Goal: Task Accomplishment & Management: Use online tool/utility

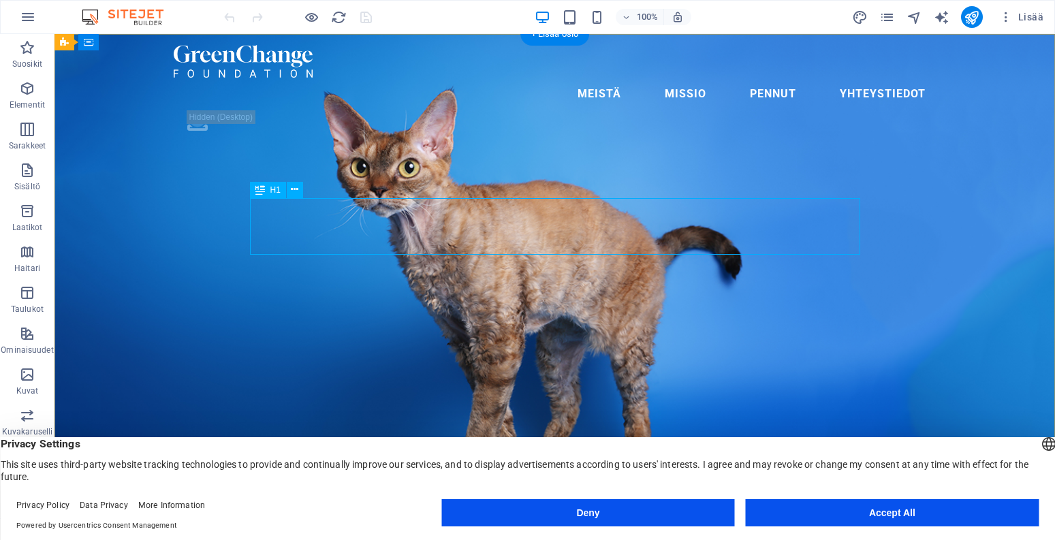
click at [296, 190] on icon at bounding box center [294, 190] width 7 height 14
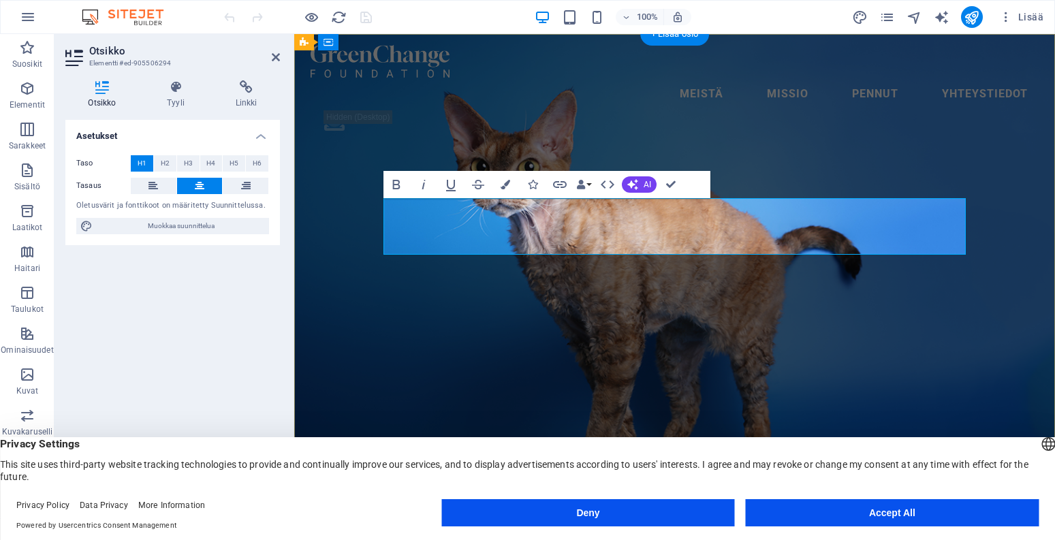
click at [268, 221] on button "Muokkaa suunnittelua" at bounding box center [172, 226] width 193 height 16
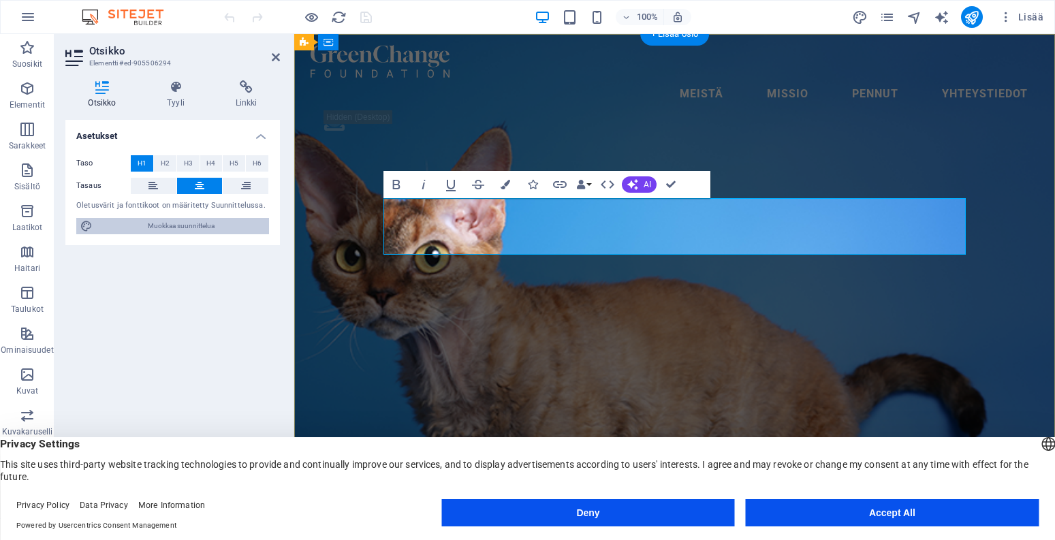
select select "px"
select select "500"
select select "px"
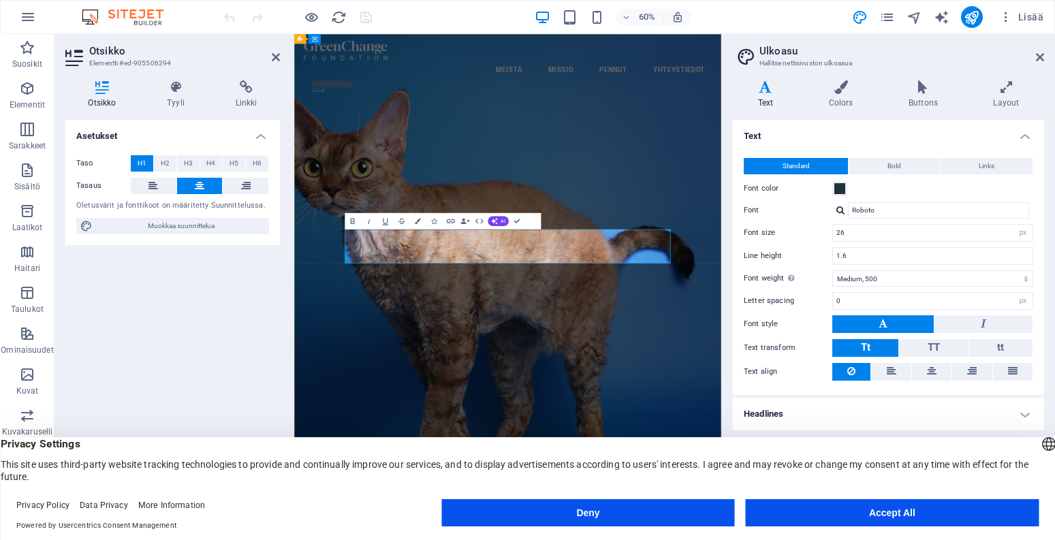
click at [110, 54] on h2 "Otsikko" at bounding box center [184, 51] width 191 height 12
click at [69, 50] on icon at bounding box center [75, 58] width 20 height 22
click at [207, 229] on span "Muokkaa suunnittelua" at bounding box center [181, 226] width 168 height 16
click at [840, 501] on button "Accept All" at bounding box center [892, 512] width 293 height 27
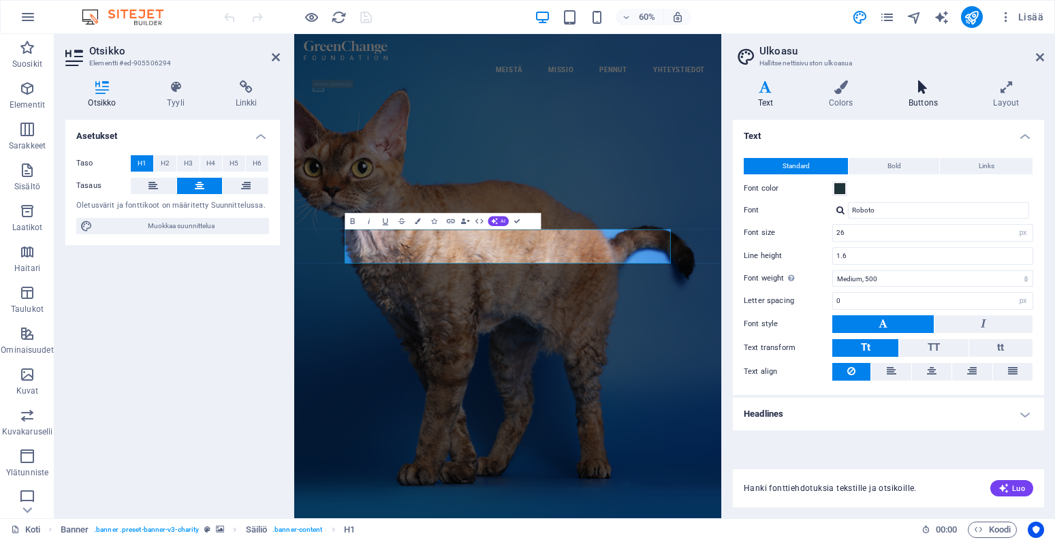
click at [924, 97] on h4 "Buttons" at bounding box center [925, 94] width 84 height 29
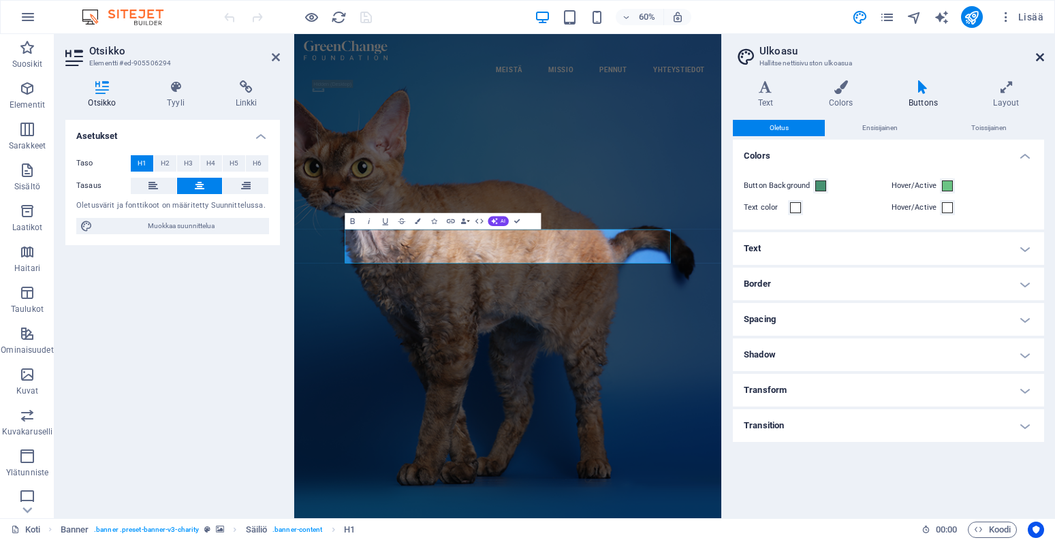
click at [1043, 54] on icon at bounding box center [1040, 57] width 8 height 11
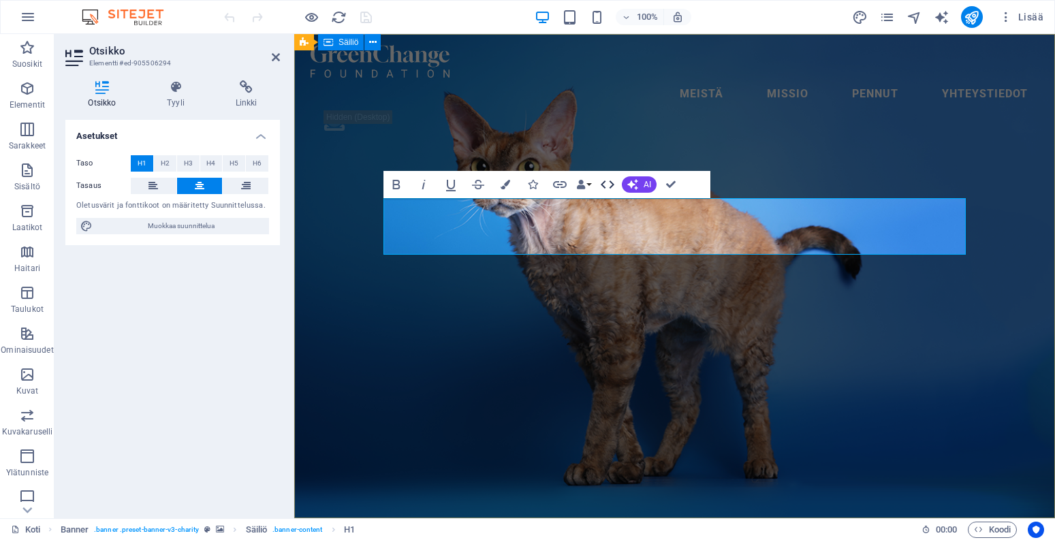
click at [611, 185] on icon "button" at bounding box center [607, 184] width 16 height 16
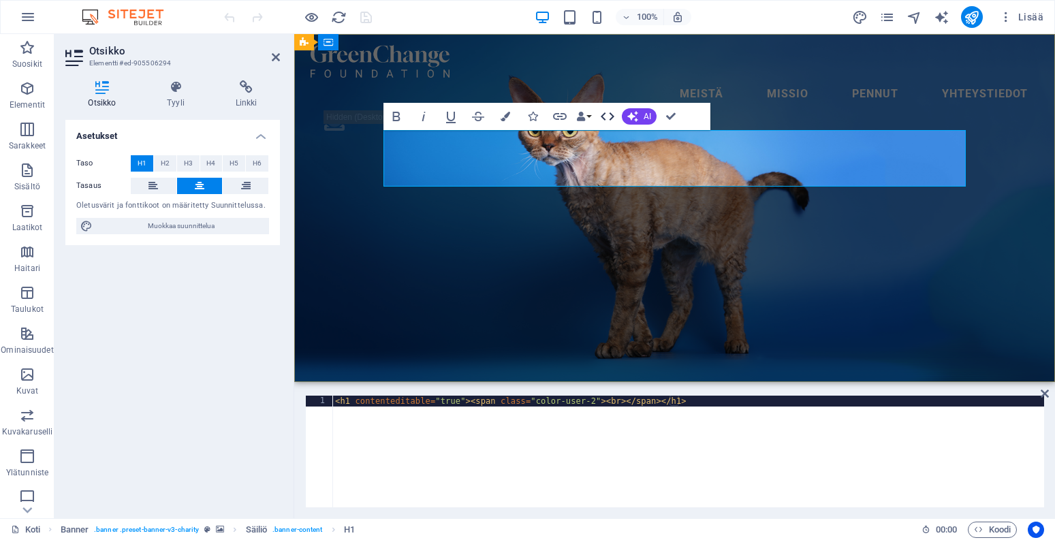
click at [611, 118] on icon "button" at bounding box center [608, 116] width 14 height 8
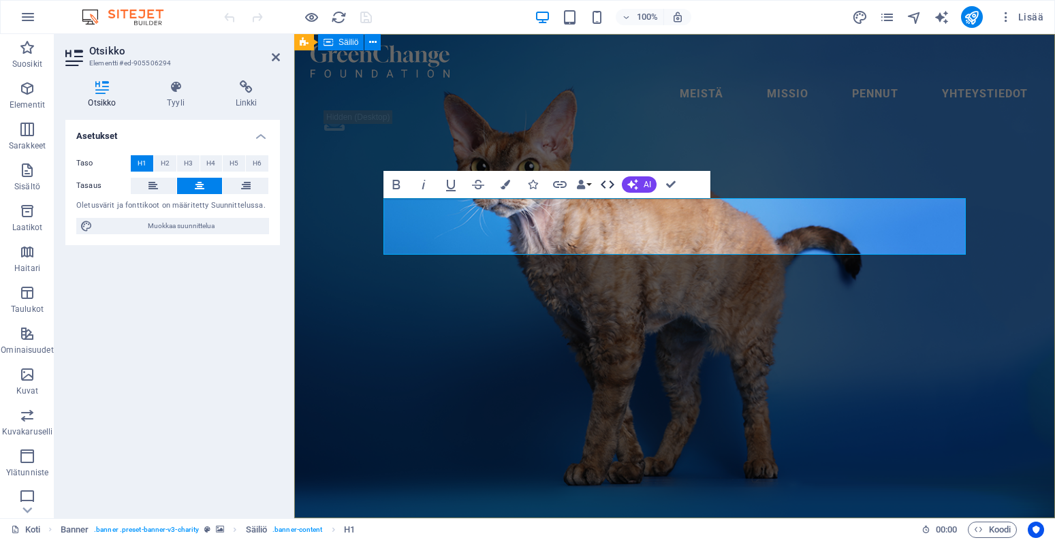
click at [610, 183] on icon "button" at bounding box center [607, 184] width 16 height 16
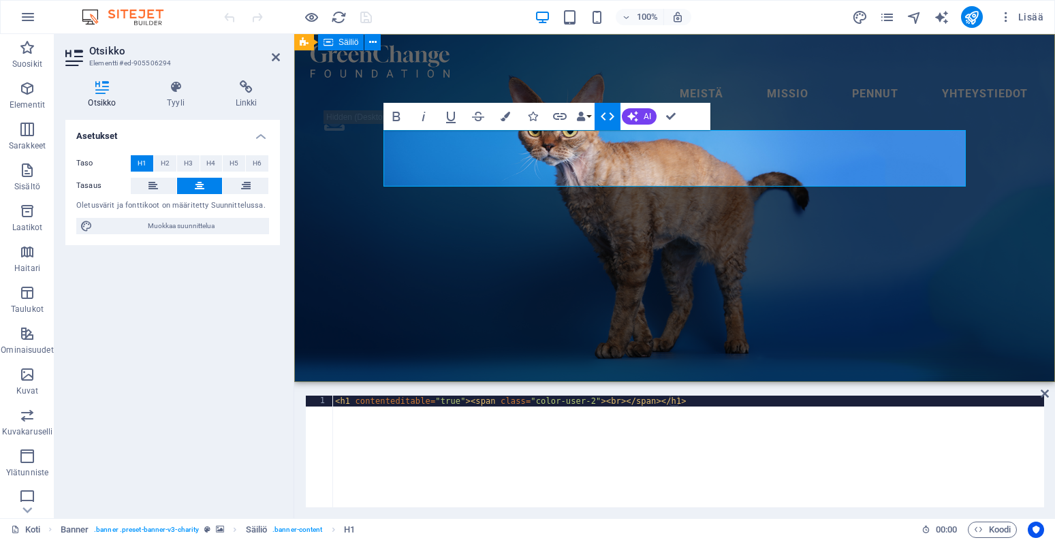
drag, startPoint x: 608, startPoint y: 121, endPoint x: 308, endPoint y: 88, distance: 301.4
click at [608, 121] on icon "button" at bounding box center [607, 116] width 16 height 16
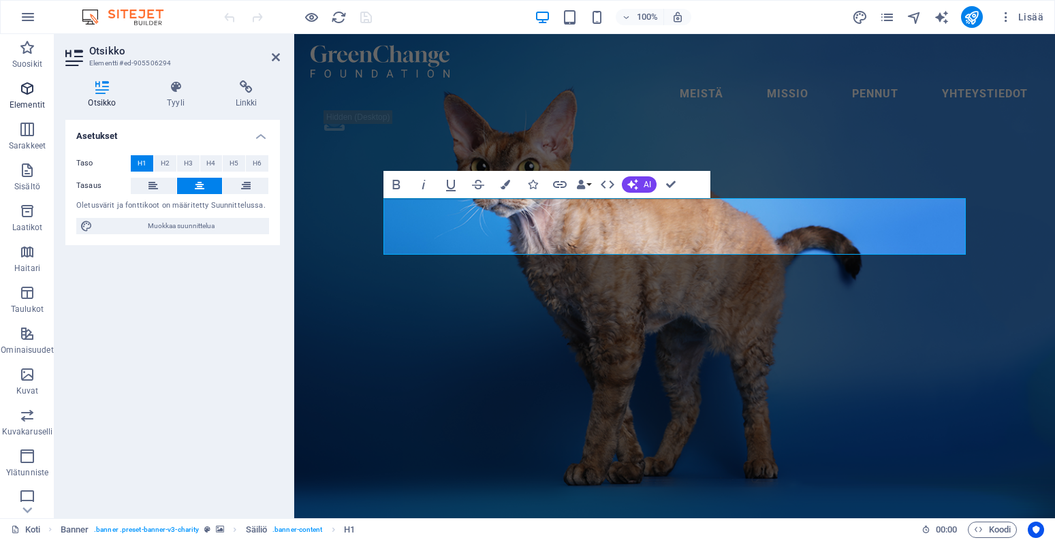
click at [28, 89] on icon "button" at bounding box center [27, 88] width 16 height 16
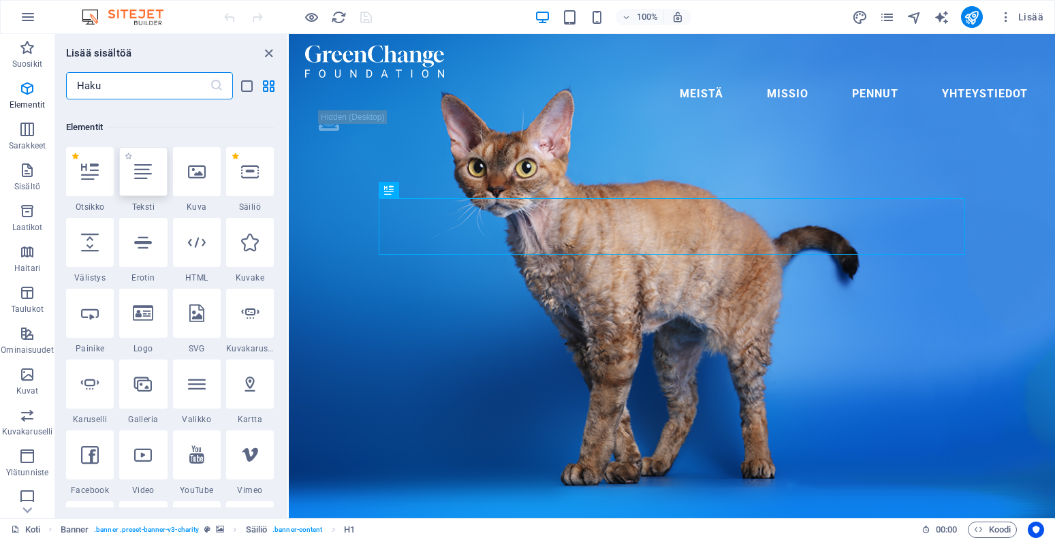
scroll to position [145, 0]
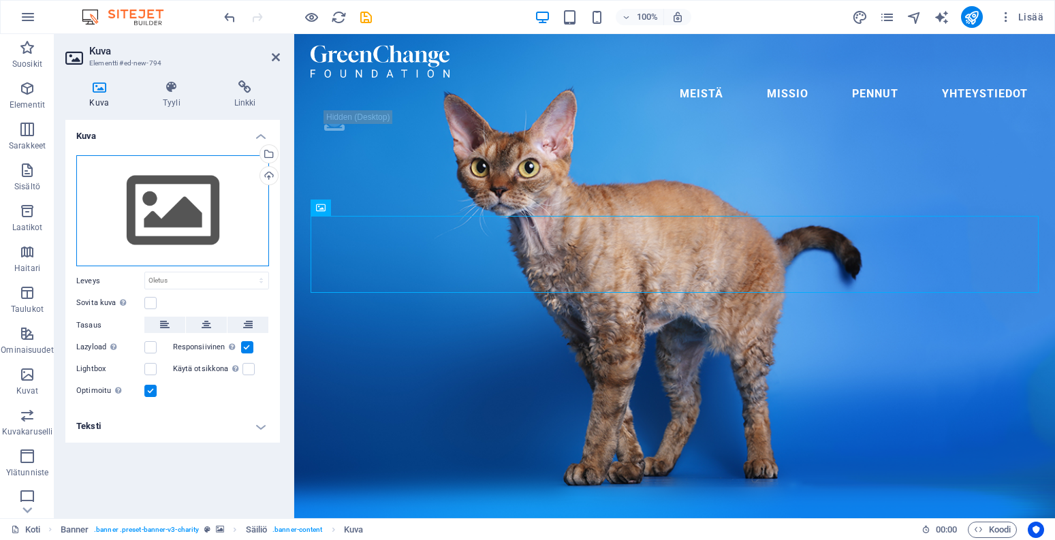
click at [156, 229] on div "Vedä tiedostot tähän, valitse tiedostot napsauttamalla tai valitse tiedostot Ti…" at bounding box center [172, 211] width 193 height 112
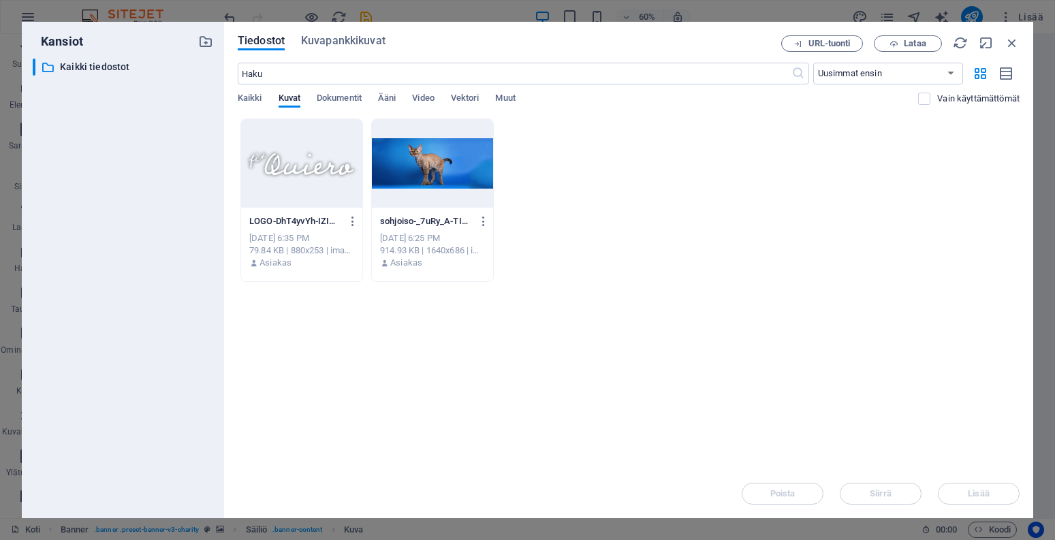
click at [291, 174] on div at bounding box center [301, 163] width 121 height 89
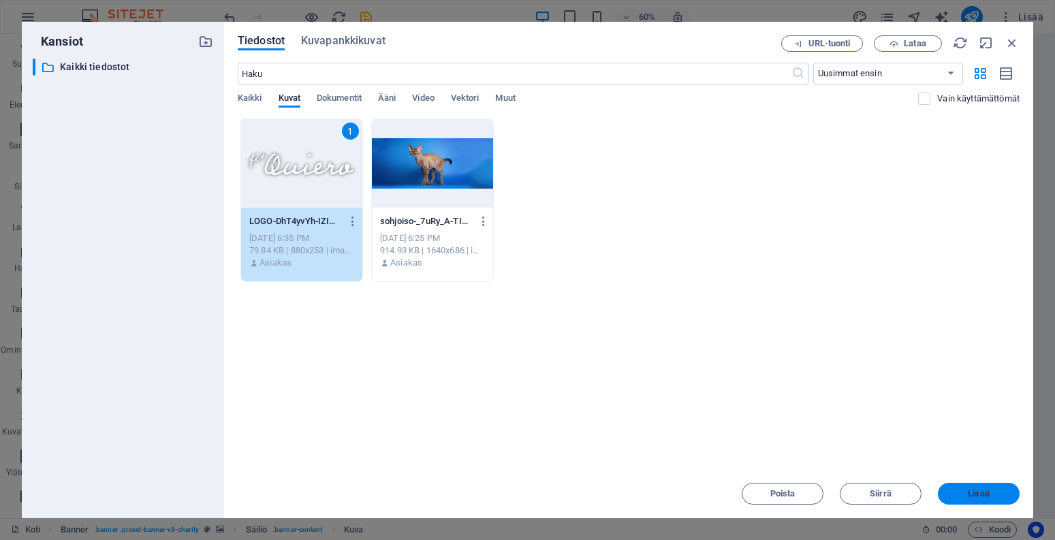
click at [973, 499] on button "Lisää" at bounding box center [979, 494] width 82 height 22
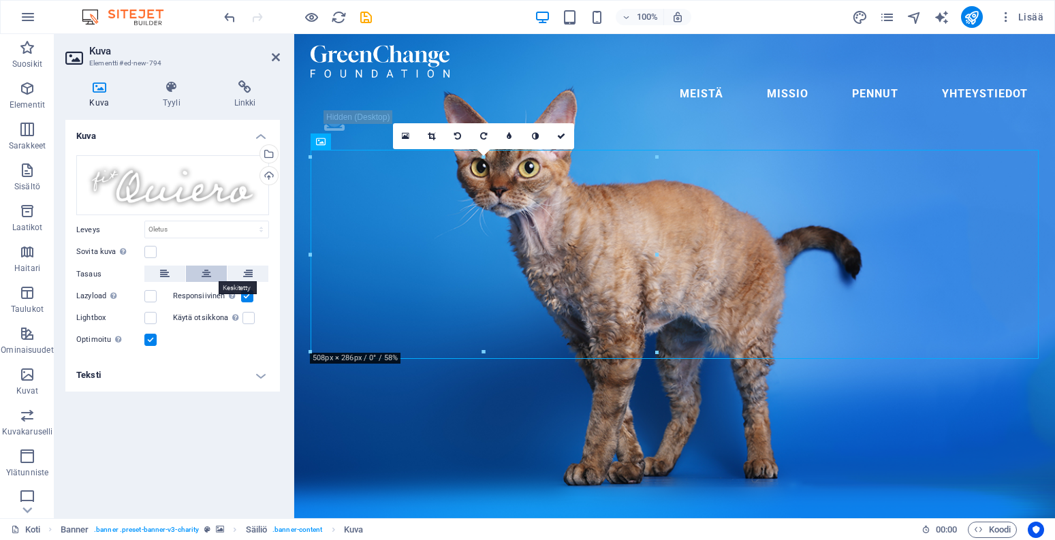
click at [208, 273] on icon at bounding box center [207, 274] width 10 height 16
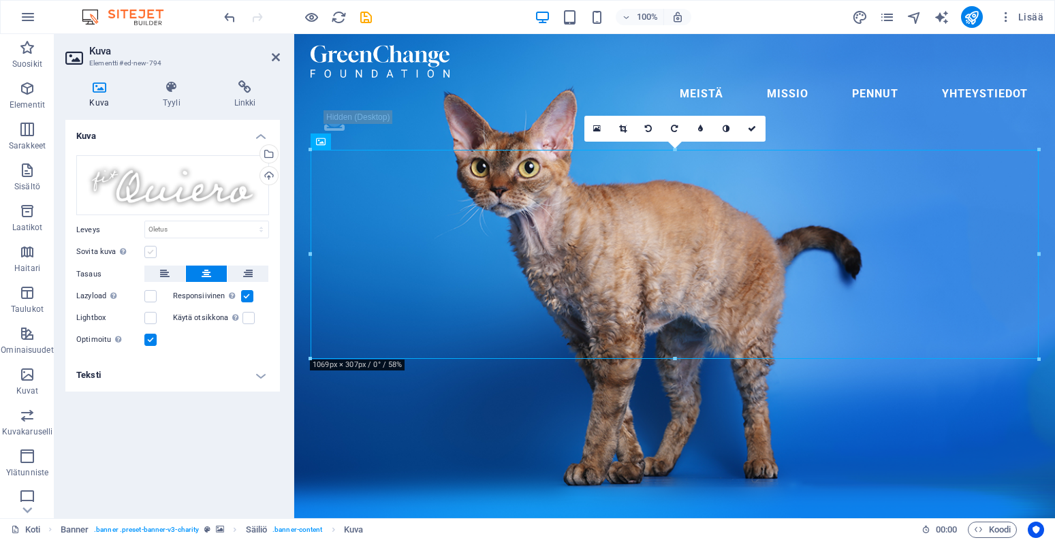
click at [151, 254] on label at bounding box center [150, 252] width 12 height 12
click at [0, 0] on input "Sovita kuva [PERSON_NAME] kuva automaattisesti kiinteään leveyteen ja korkeuteen" at bounding box center [0, 0] width 0 height 0
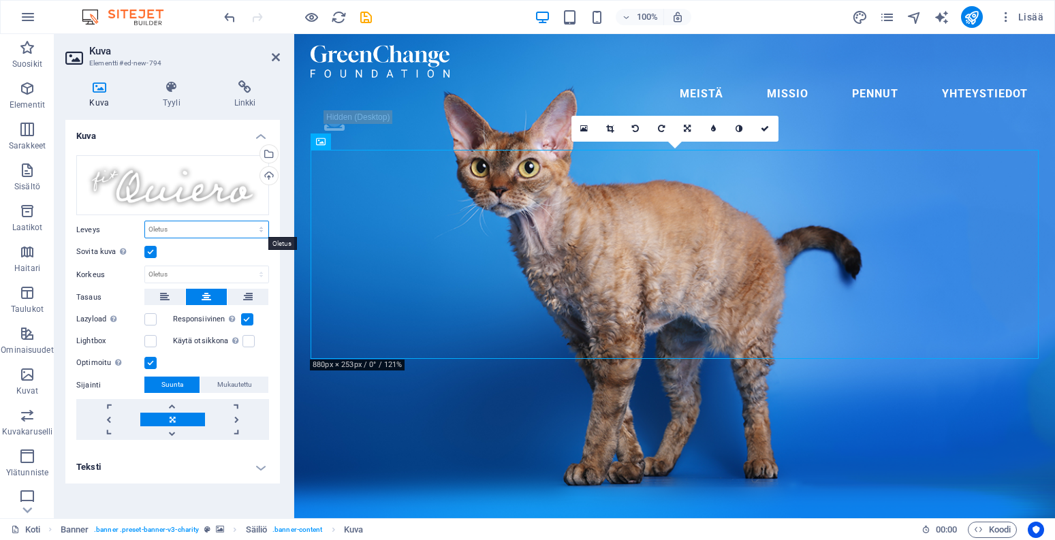
select select "px"
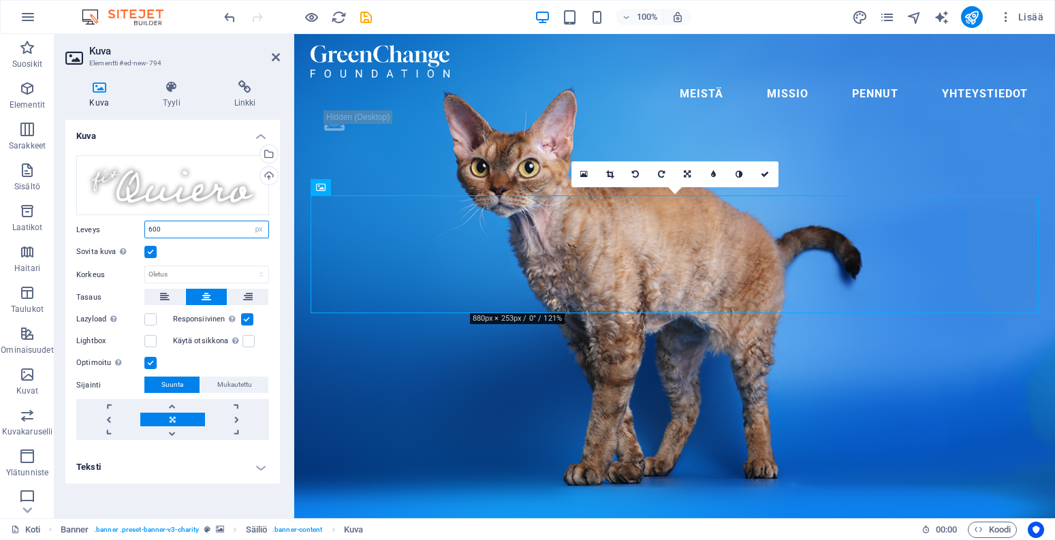
drag, startPoint x: 180, startPoint y: 225, endPoint x: 109, endPoint y: 223, distance: 70.8
click at [109, 223] on div "Leveys 600 Oletus auto px rem % em vh vw" at bounding box center [172, 230] width 193 height 18
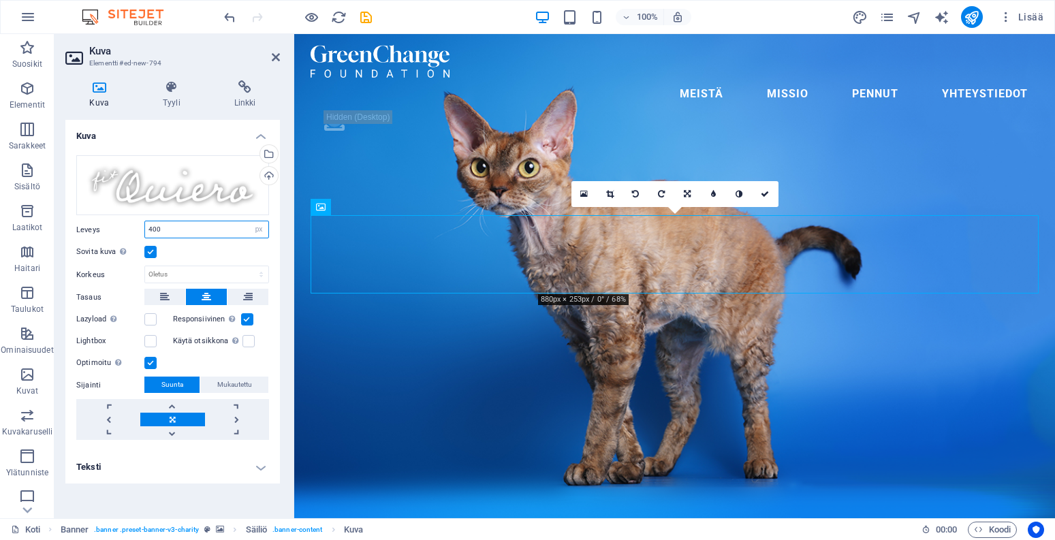
drag, startPoint x: 193, startPoint y: 225, endPoint x: 93, endPoint y: 225, distance: 100.1
click at [93, 225] on div "Leveys 400 Oletus auto px rem % em vh vw" at bounding box center [172, 230] width 193 height 18
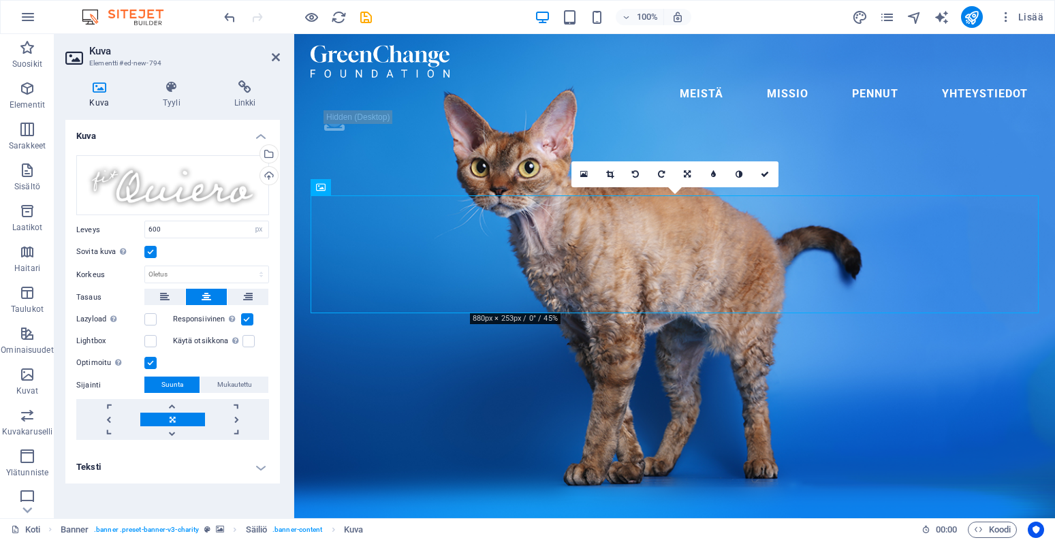
click at [232, 250] on div "Sovita kuva [PERSON_NAME] kuva automaattisesti kiinteään leveyteen ja korkeuteen" at bounding box center [172, 252] width 193 height 16
click at [224, 227] on input "600" at bounding box center [206, 229] width 123 height 16
type input "6"
click at [240, 249] on div "Sovita kuva [PERSON_NAME] kuva automaattisesti kiinteään leveyteen ja korkeuteen" at bounding box center [172, 252] width 193 height 16
select select "rem"
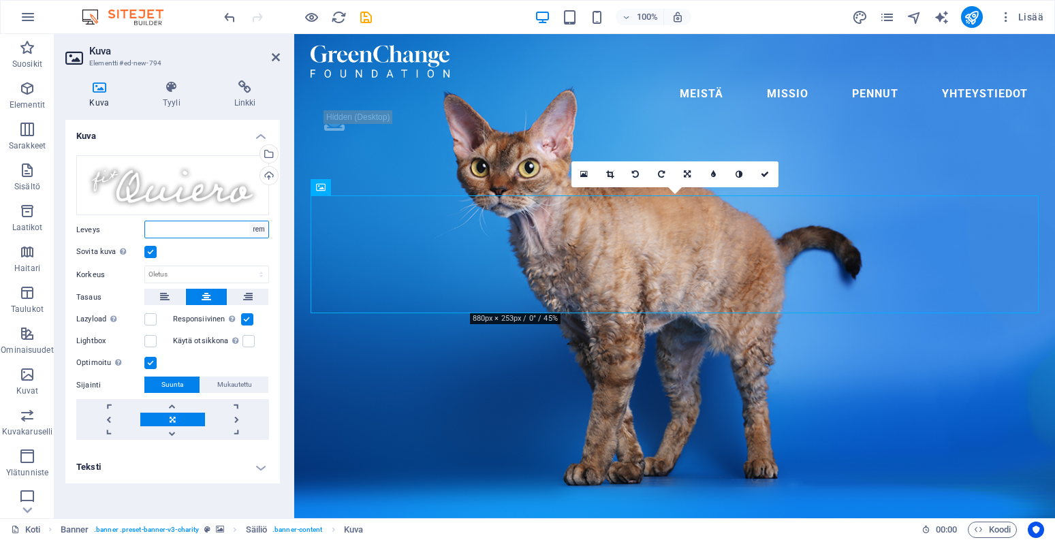
type input "37.5"
click at [208, 230] on input "37.5" at bounding box center [206, 229] width 123 height 16
click at [217, 253] on div "Sovita kuva [PERSON_NAME] kuva automaattisesti kiinteään leveyteen ja korkeuteen" at bounding box center [172, 252] width 193 height 16
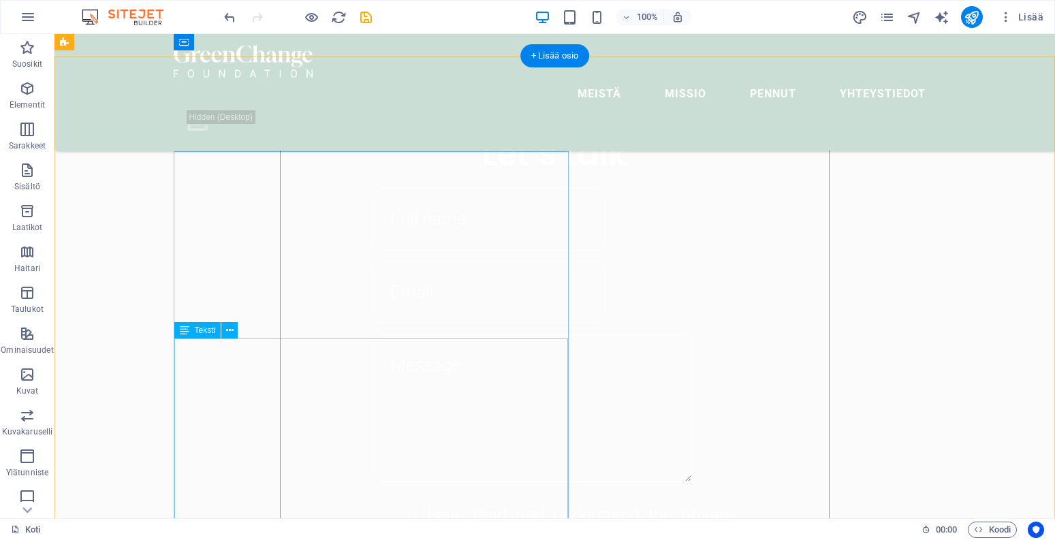
scroll to position [1071, 0]
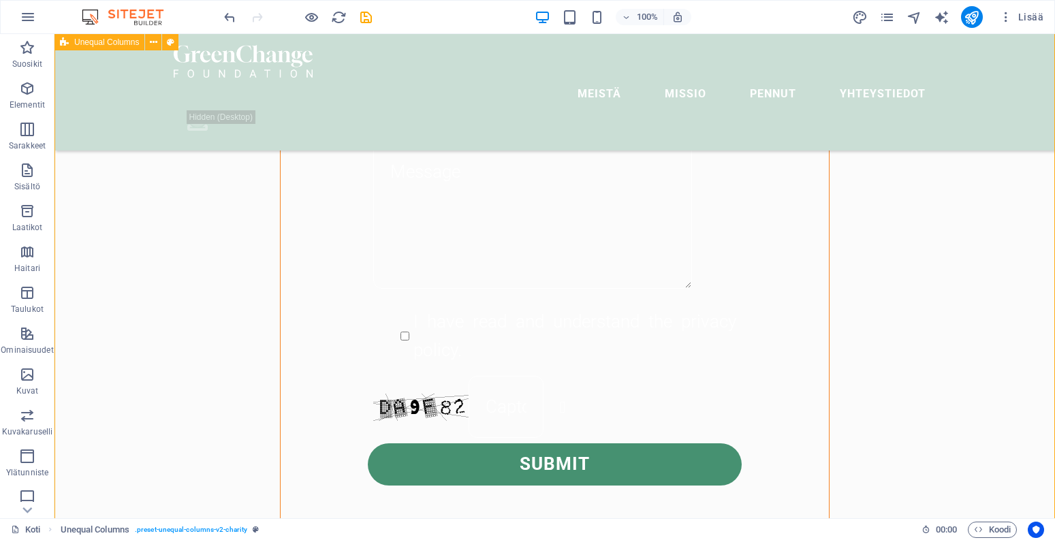
scroll to position [1263, 0]
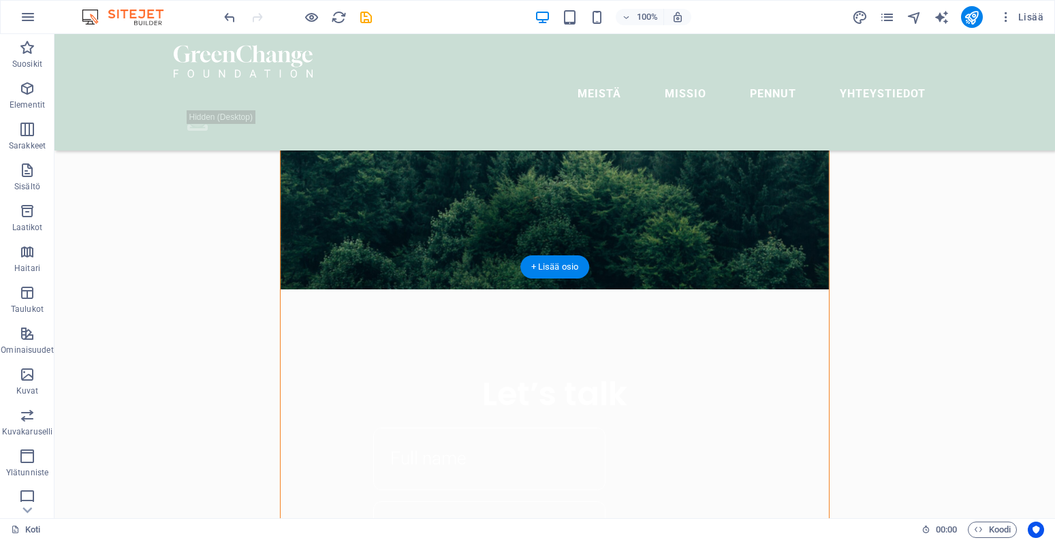
scroll to position [838, 0]
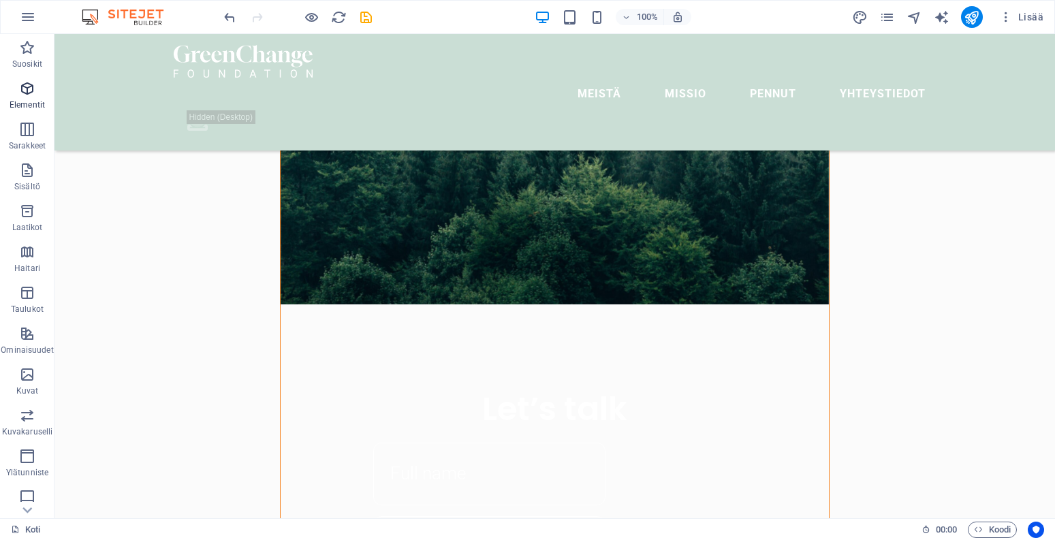
click at [30, 106] on p "Elementit" at bounding box center [27, 104] width 35 height 11
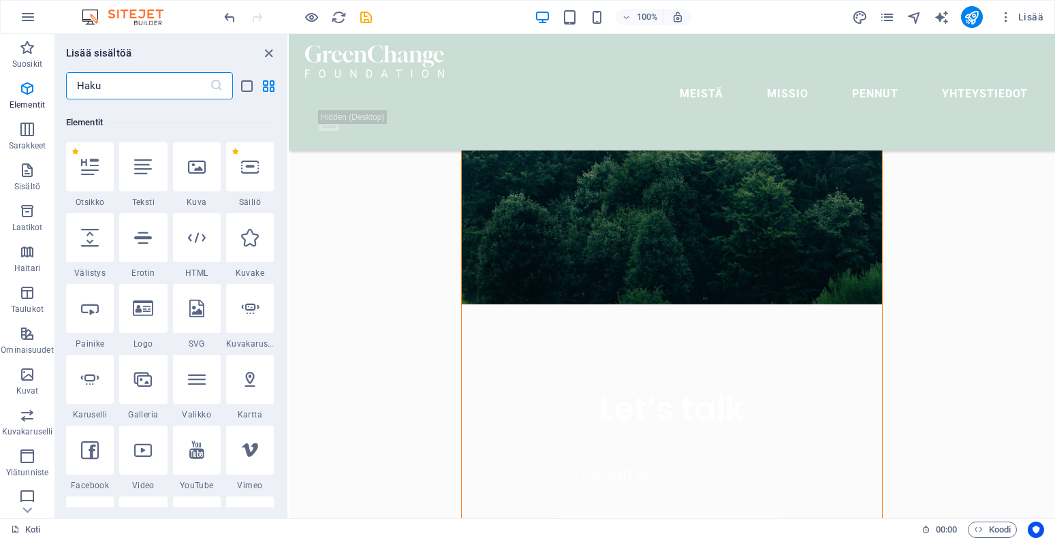
scroll to position [145, 0]
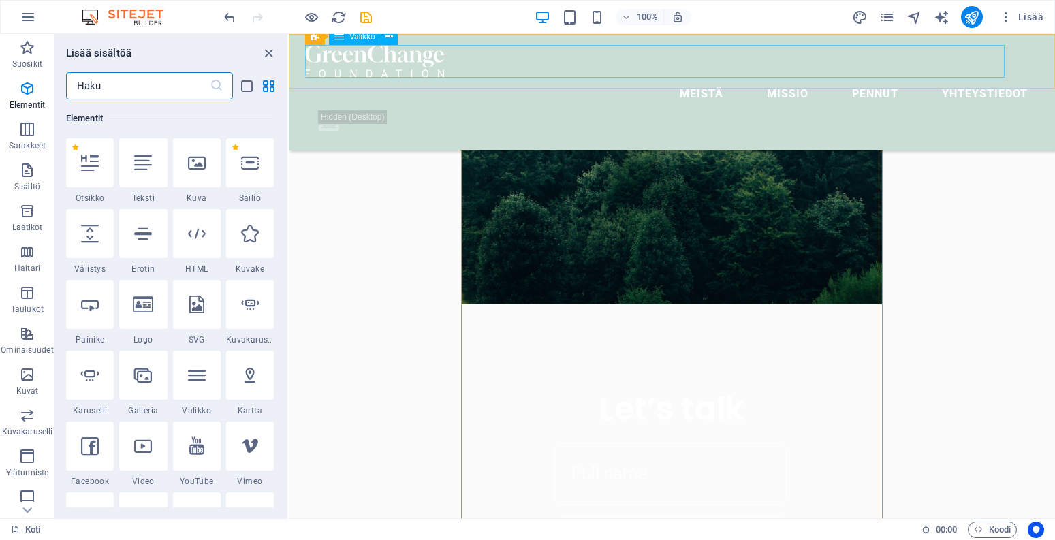
click at [419, 78] on nav "Meistä [PERSON_NAME] Yhteystiedot" at bounding box center [671, 94] width 733 height 33
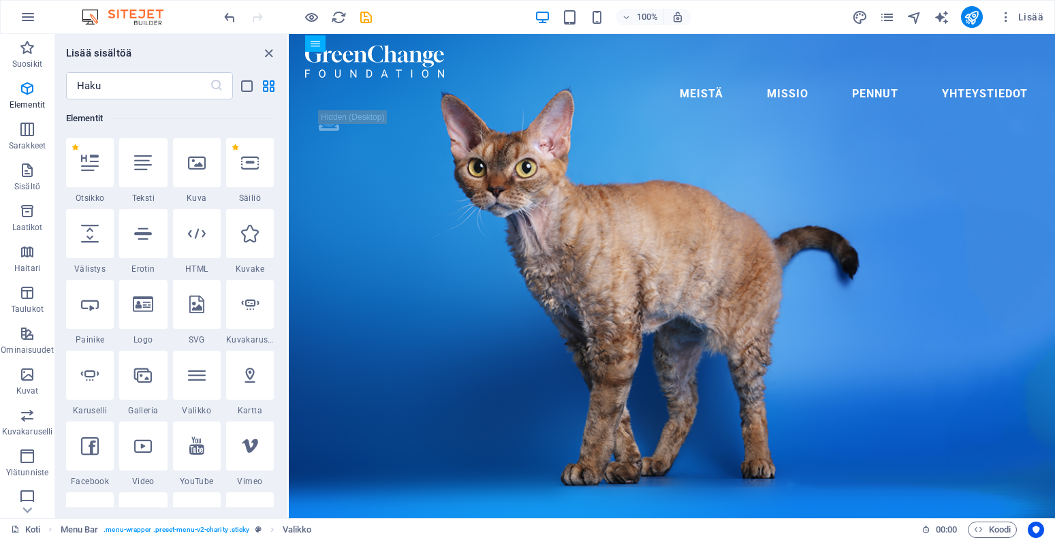
scroll to position [0, 0]
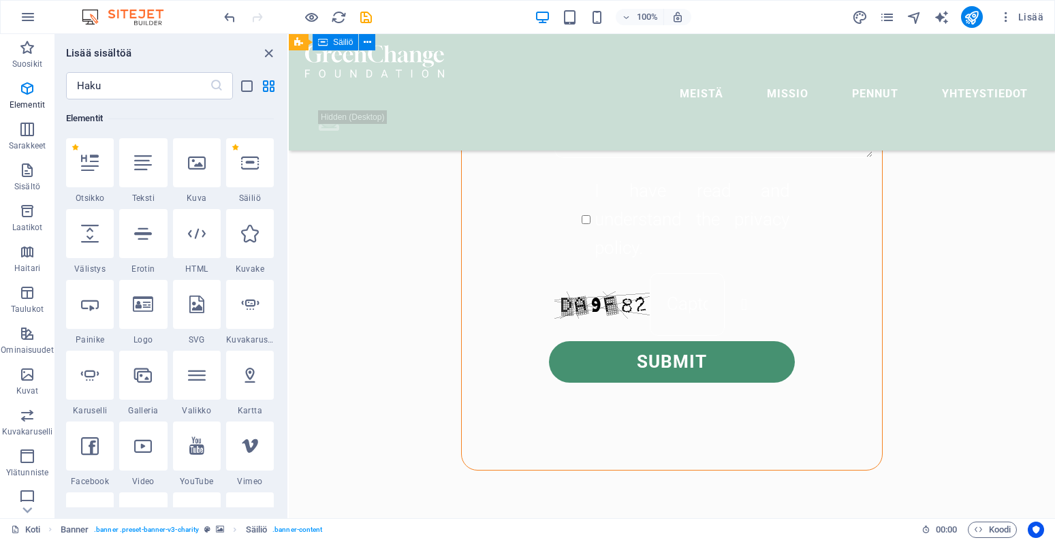
scroll to position [1461, 0]
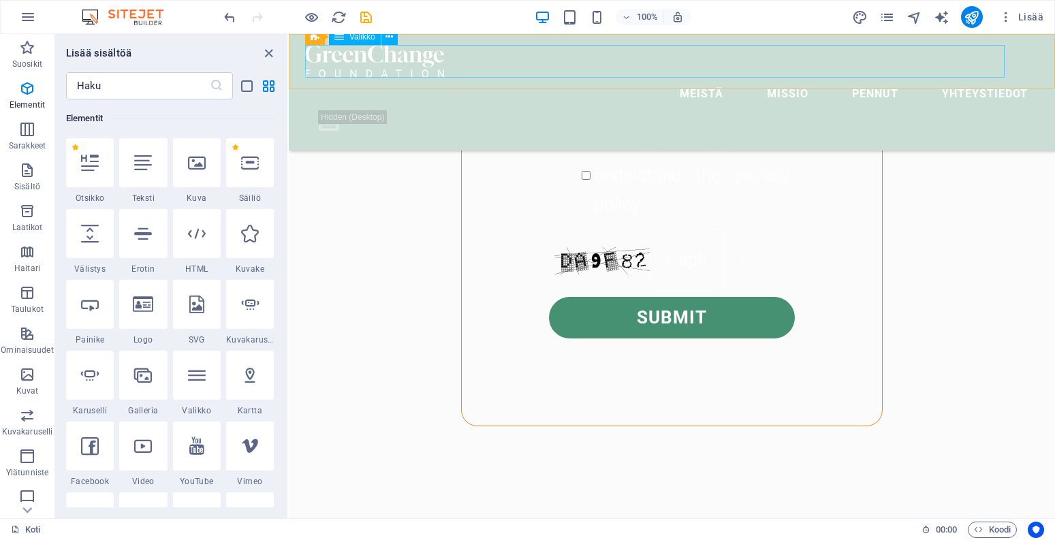
click at [468, 78] on nav "Meistä [PERSON_NAME] Yhteystiedot" at bounding box center [671, 94] width 733 height 33
select select
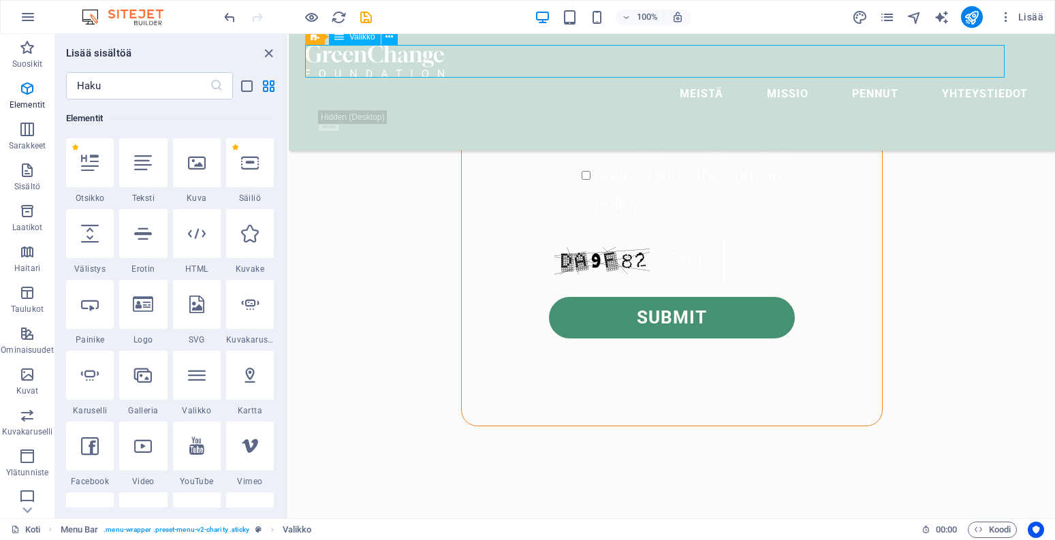
select select
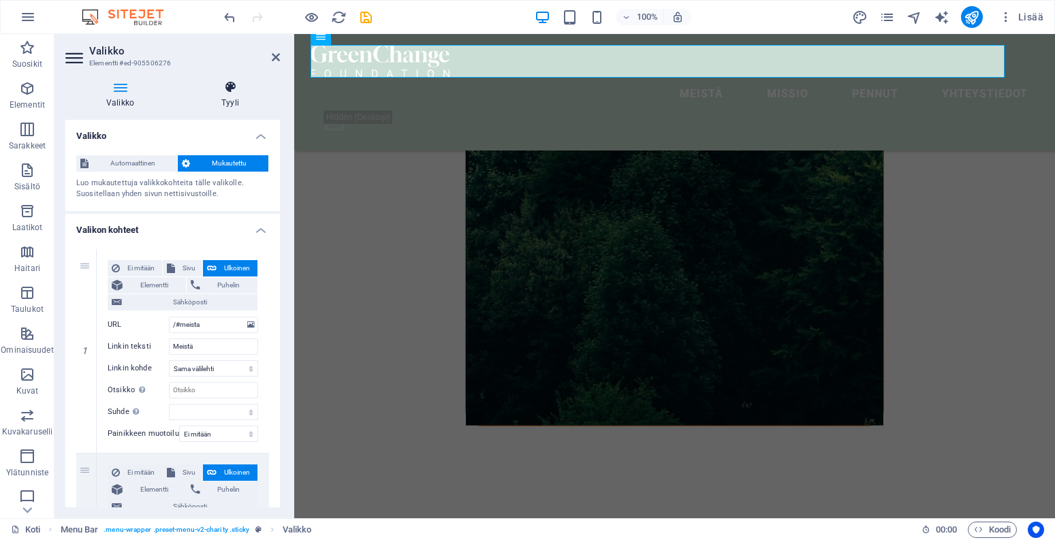
click at [221, 105] on h4 "Tyyli" at bounding box center [229, 94] width 99 height 29
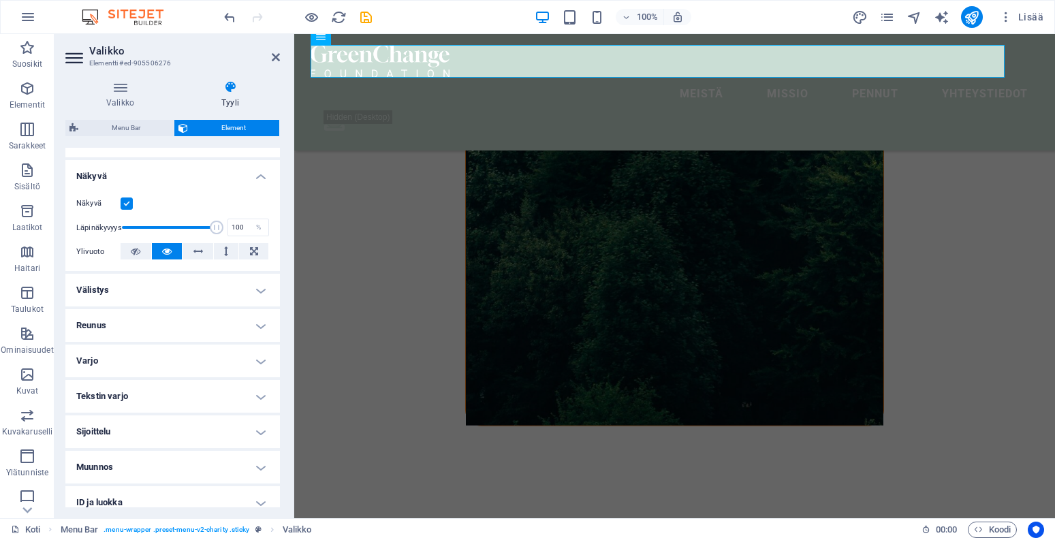
scroll to position [204, 0]
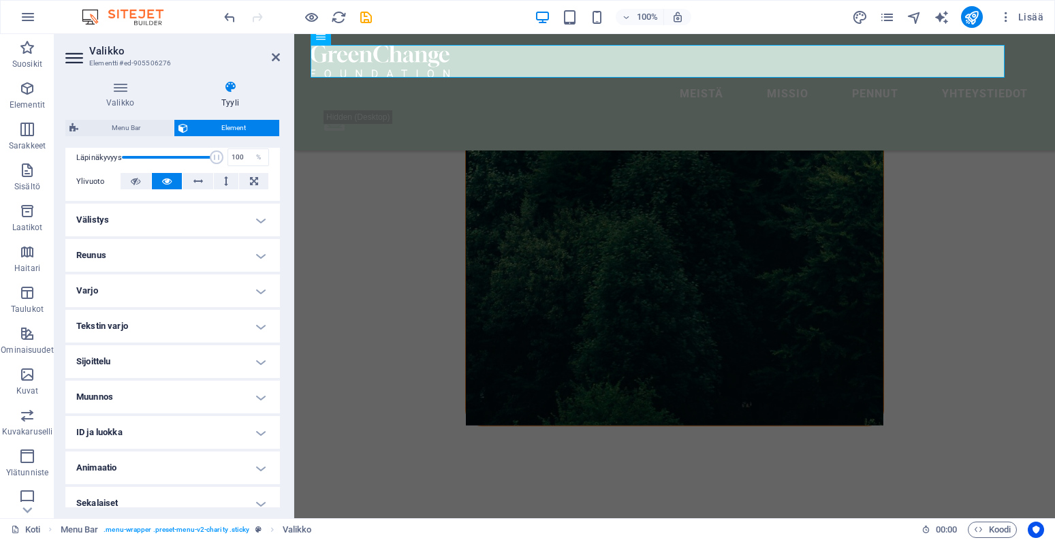
click at [422, 39] on div "Meistä [PERSON_NAME] Yhteystiedot .fa-secondary{opacity:.4}" at bounding box center [674, 92] width 761 height 116
click at [661, 39] on div "Meistä [PERSON_NAME] Yhteystiedot .fa-secondary{opacity:.4}" at bounding box center [674, 92] width 761 height 116
select select "header"
select select "rem"
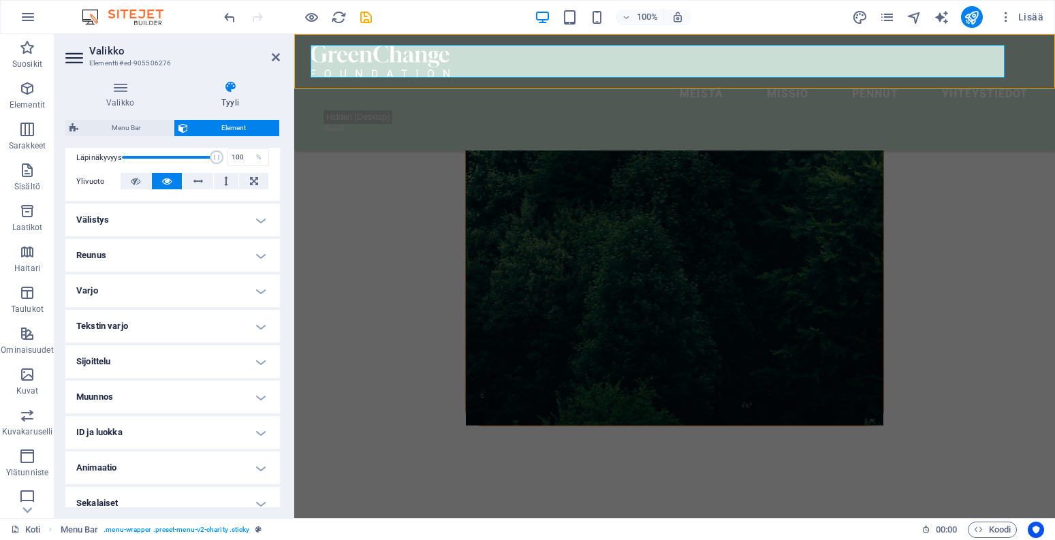
select select "rem"
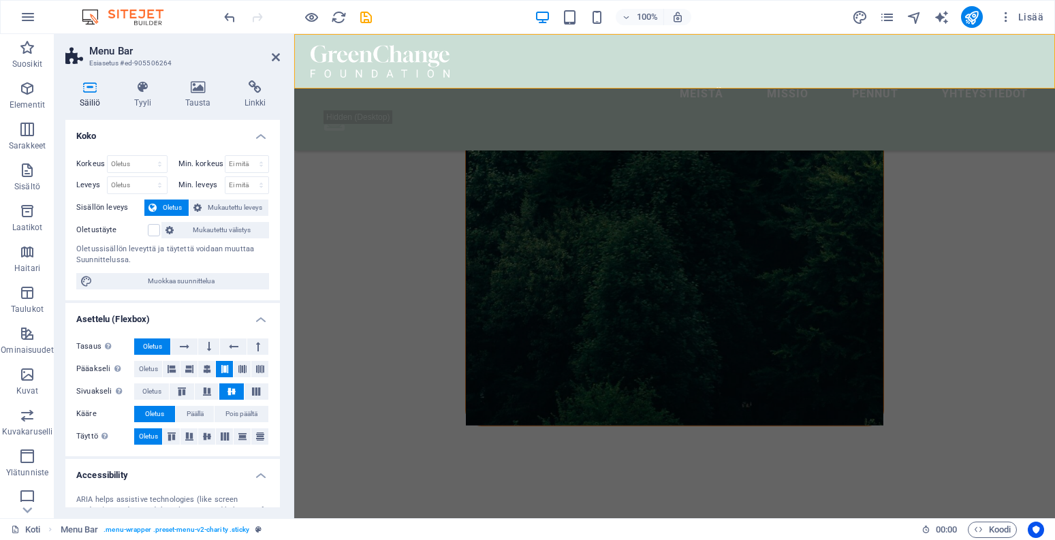
click at [422, 39] on div "Meistä [PERSON_NAME] Yhteystiedot .fa-secondary{opacity:.4}" at bounding box center [674, 92] width 761 height 116
click at [143, 89] on icon at bounding box center [143, 87] width 46 height 14
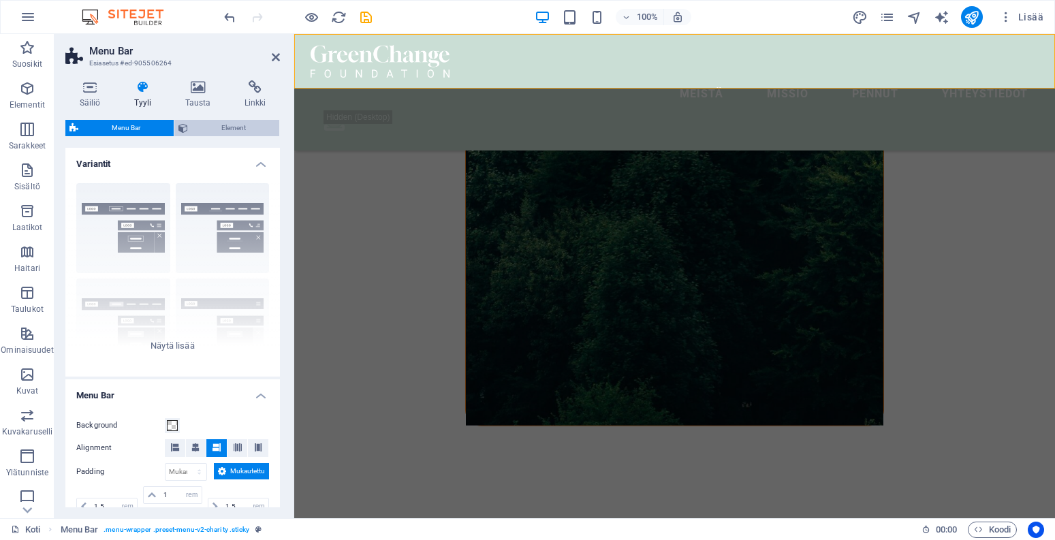
scroll to position [0, 0]
click at [226, 127] on span "Element" at bounding box center [233, 128] width 83 height 16
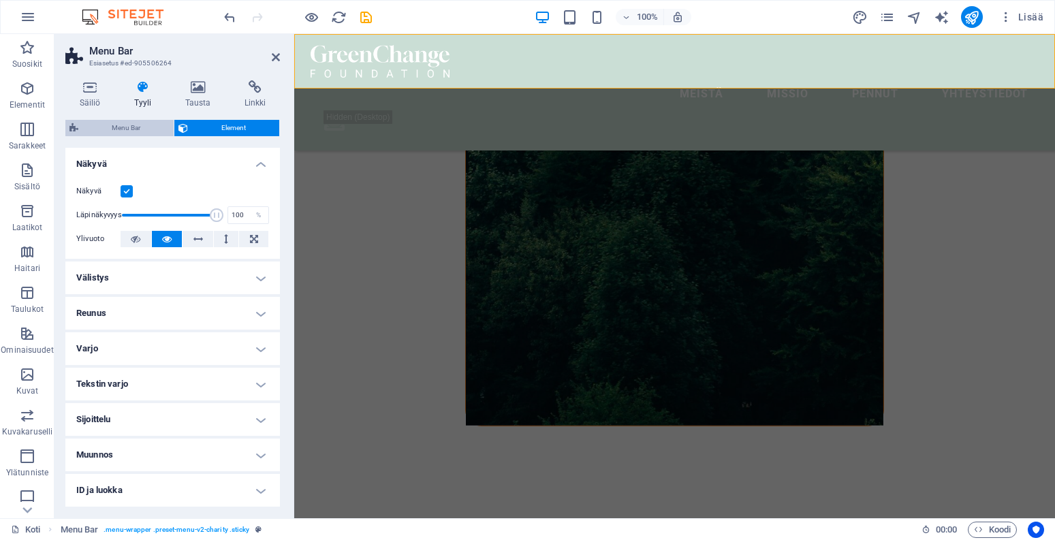
click at [120, 124] on span "Menu Bar" at bounding box center [125, 128] width 87 height 16
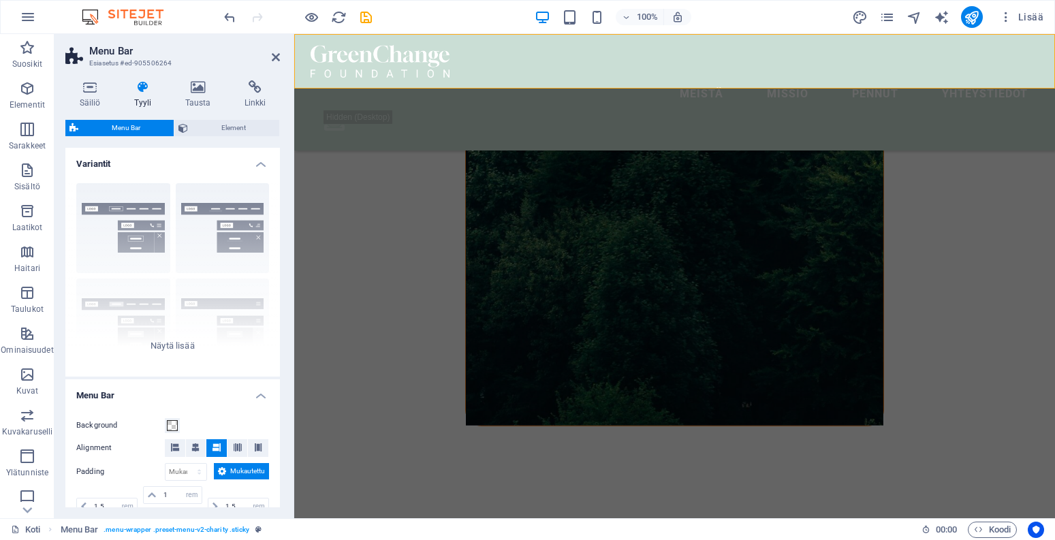
click at [139, 90] on icon at bounding box center [143, 87] width 46 height 14
click at [81, 89] on icon at bounding box center [89, 87] width 49 height 14
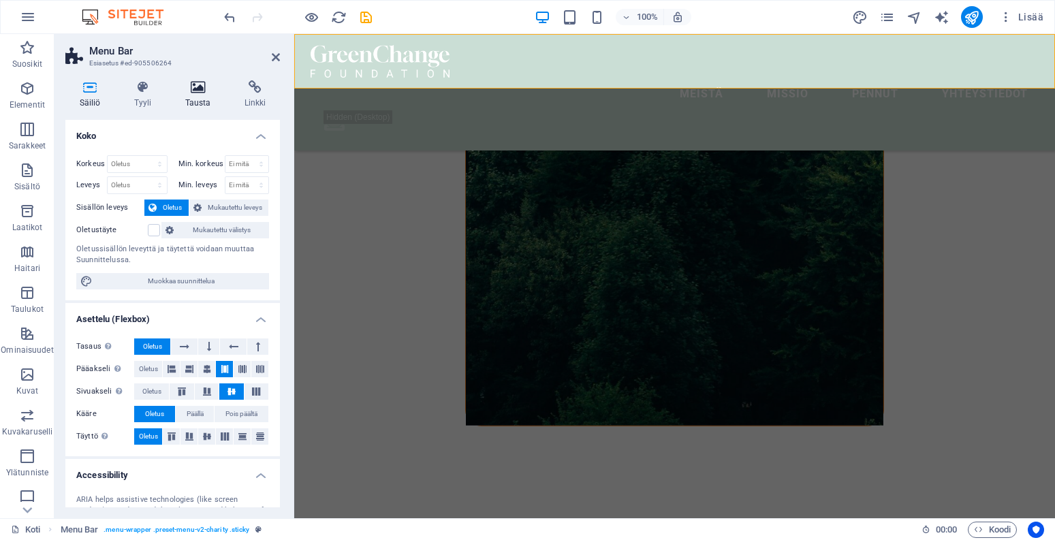
click at [198, 89] on icon at bounding box center [198, 87] width 54 height 14
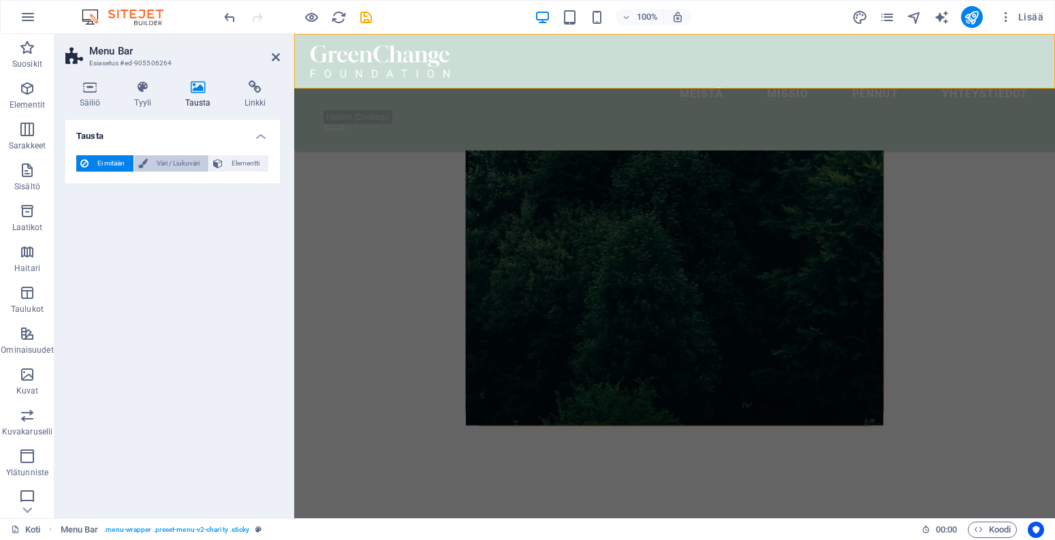
click at [198, 165] on span "Väri / Liukuväri" at bounding box center [178, 163] width 52 height 16
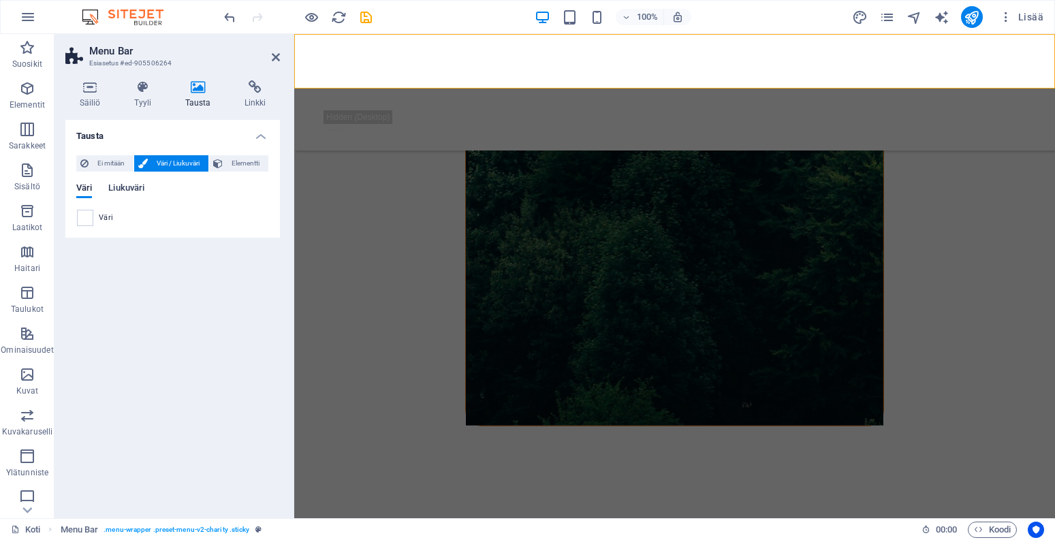
click at [142, 189] on span "Liukuväri" at bounding box center [126, 189] width 36 height 19
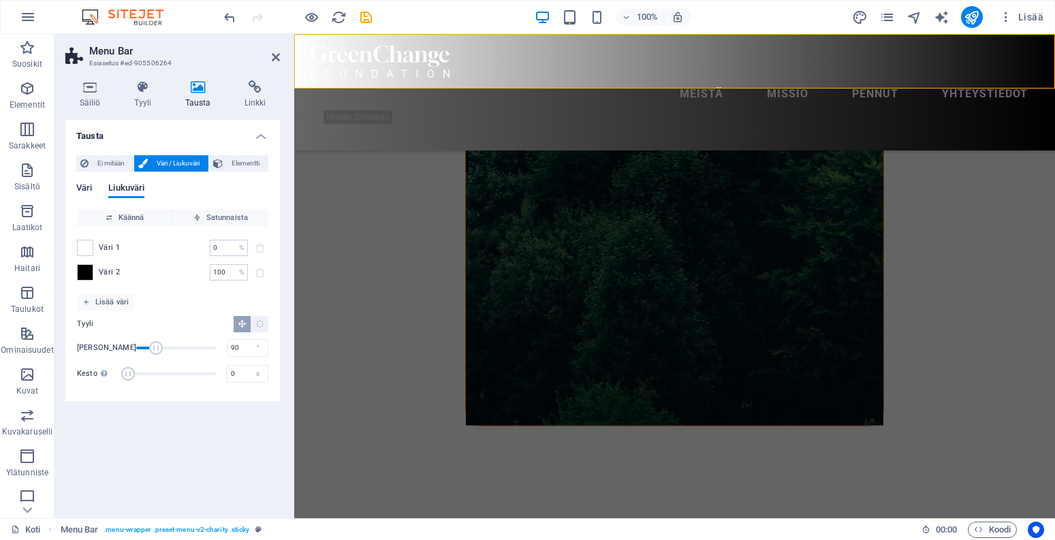
click at [84, 193] on span "Väri" at bounding box center [84, 189] width 16 height 19
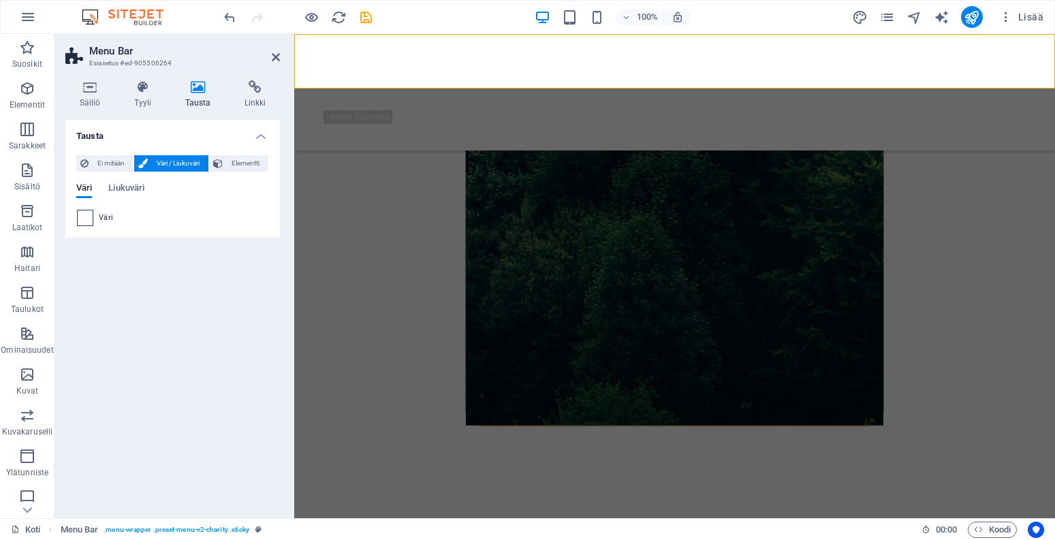
click at [84, 220] on span at bounding box center [85, 217] width 15 height 15
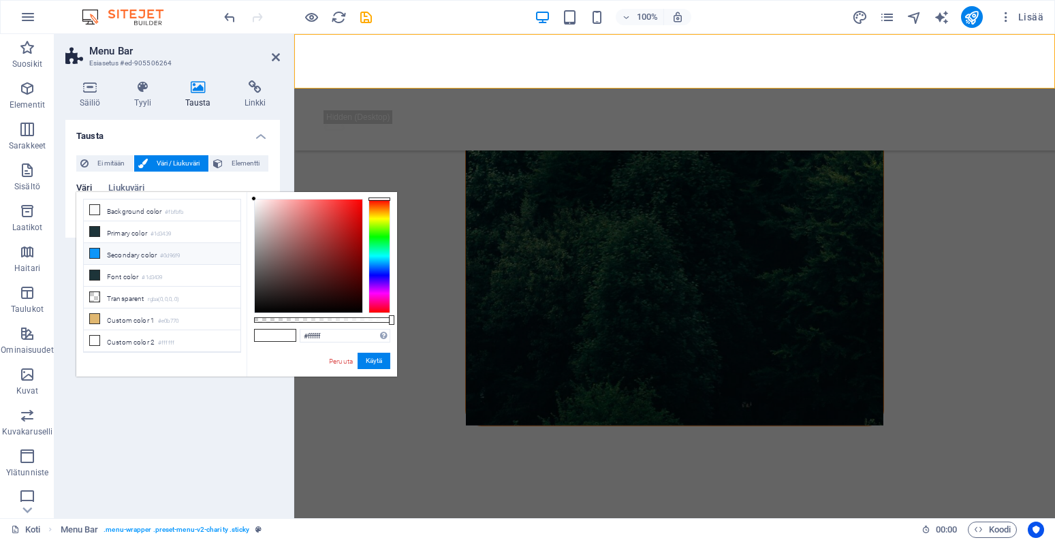
click at [119, 253] on li "Secondary color #0d96f9" at bounding box center [162, 254] width 157 height 22
type input "#0d96f9"
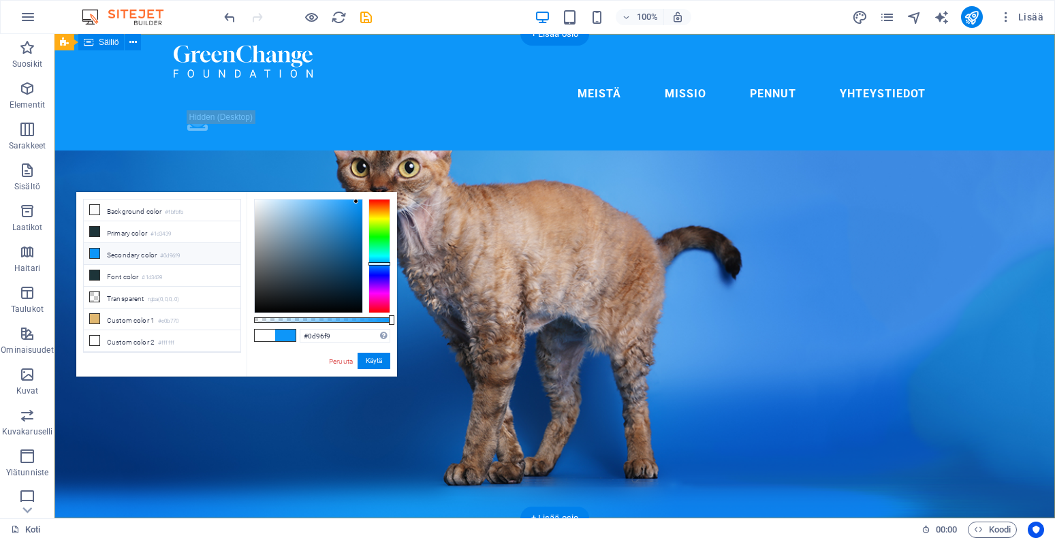
click at [378, 359] on button "Käytä" at bounding box center [374, 361] width 33 height 16
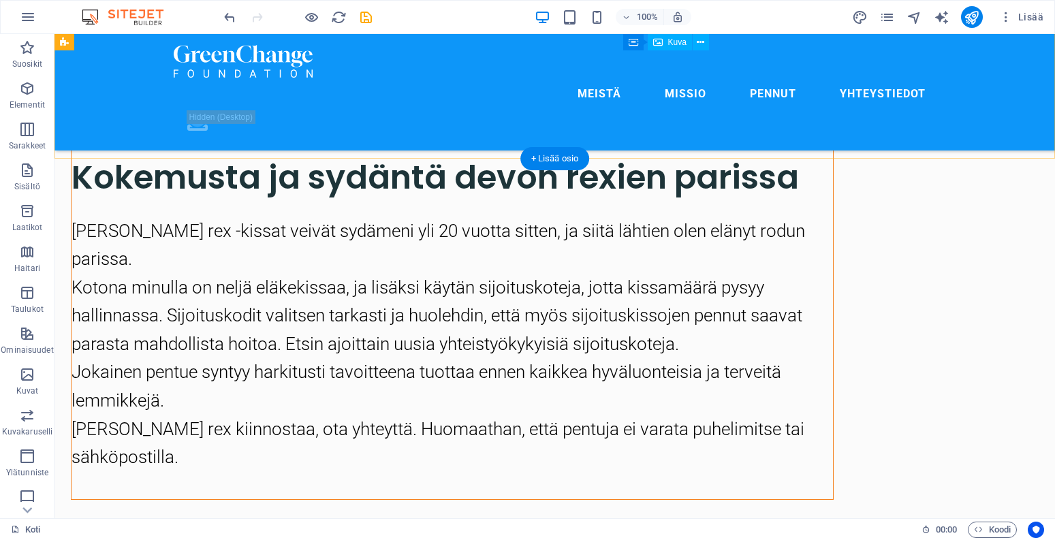
scroll to position [1846, 0]
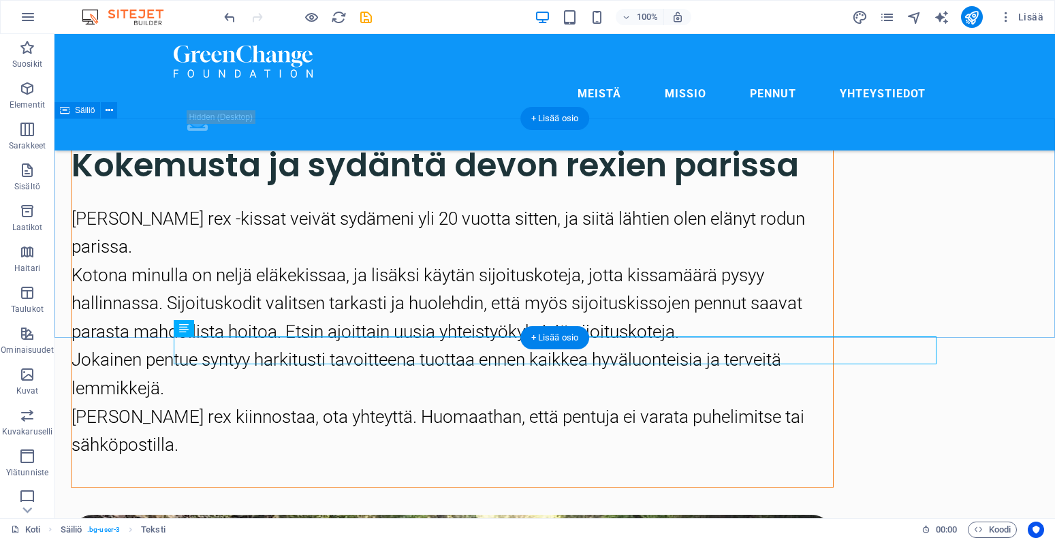
select select "multiple-clouds"
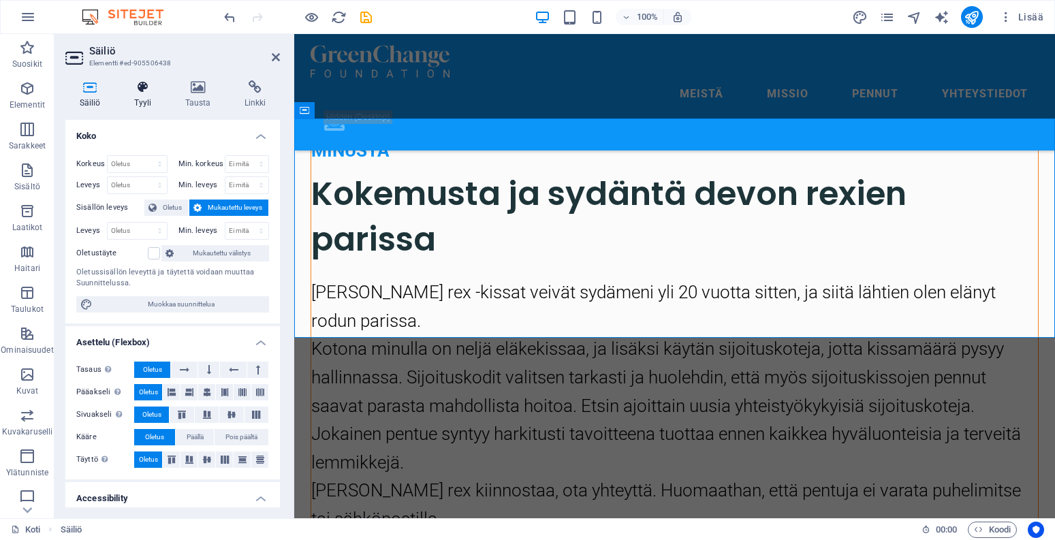
click at [145, 89] on icon at bounding box center [143, 87] width 46 height 14
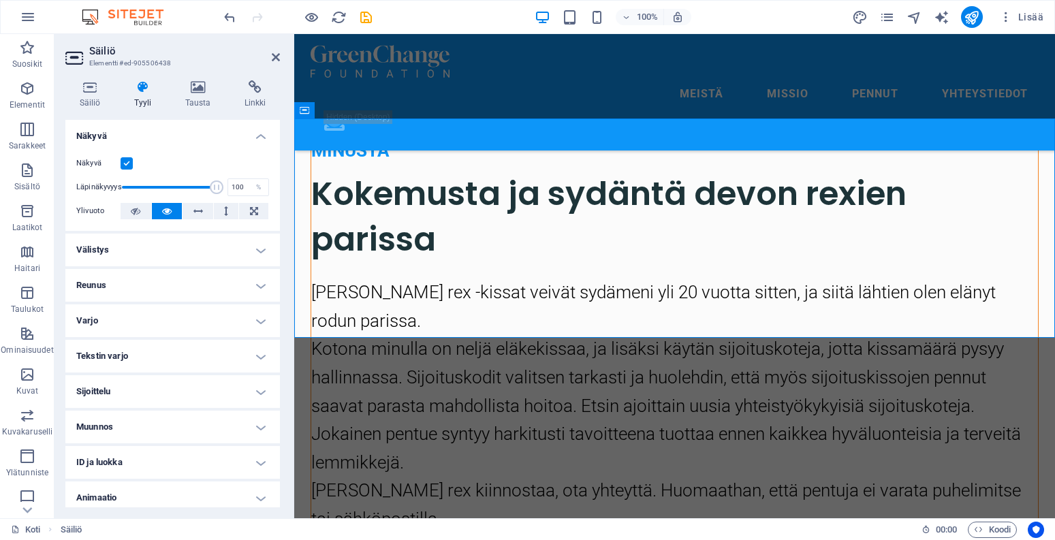
scroll to position [0, 0]
click at [199, 86] on icon at bounding box center [198, 87] width 54 height 14
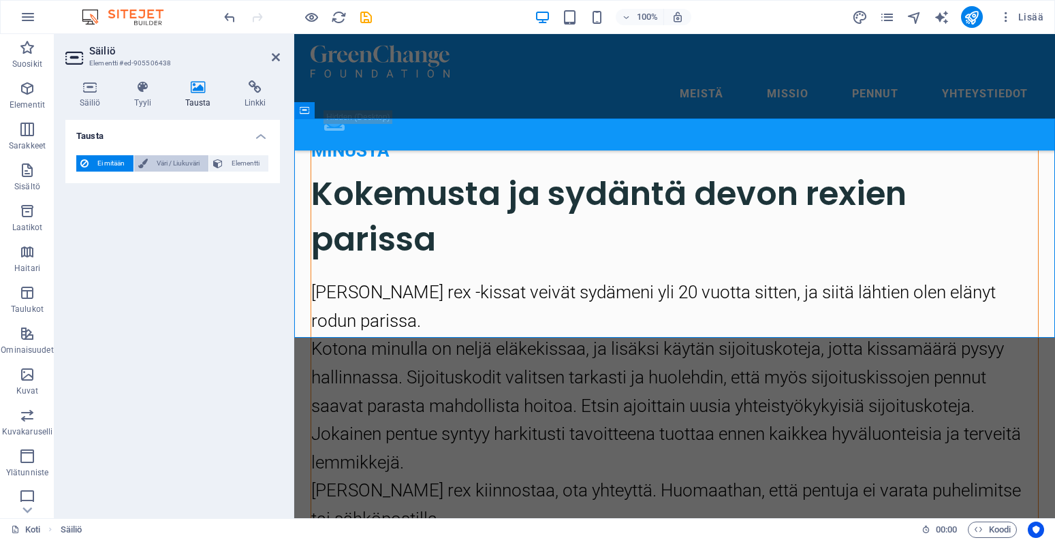
click at [176, 160] on span "Väri / Liukuväri" at bounding box center [178, 163] width 52 height 16
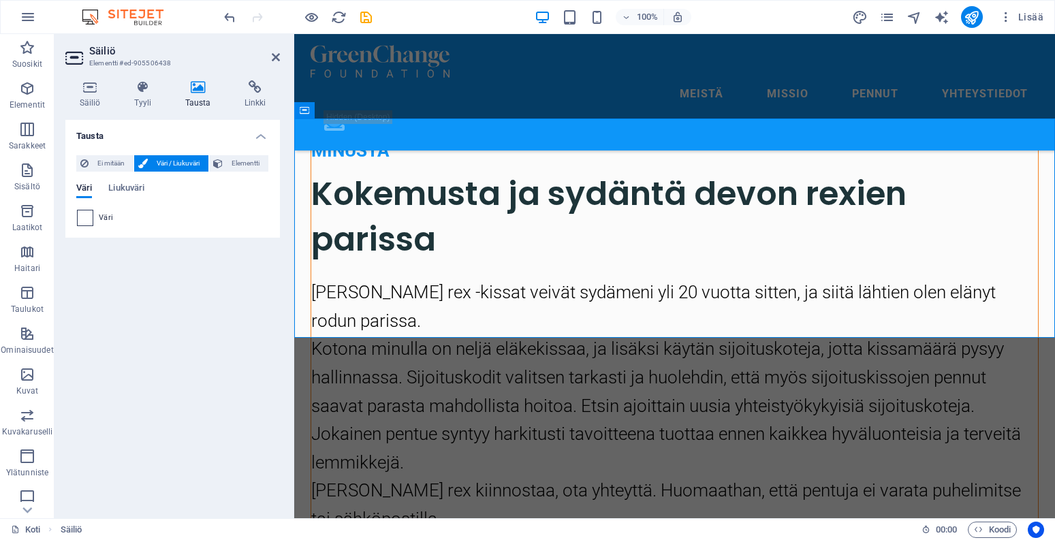
click at [86, 216] on span at bounding box center [85, 217] width 15 height 15
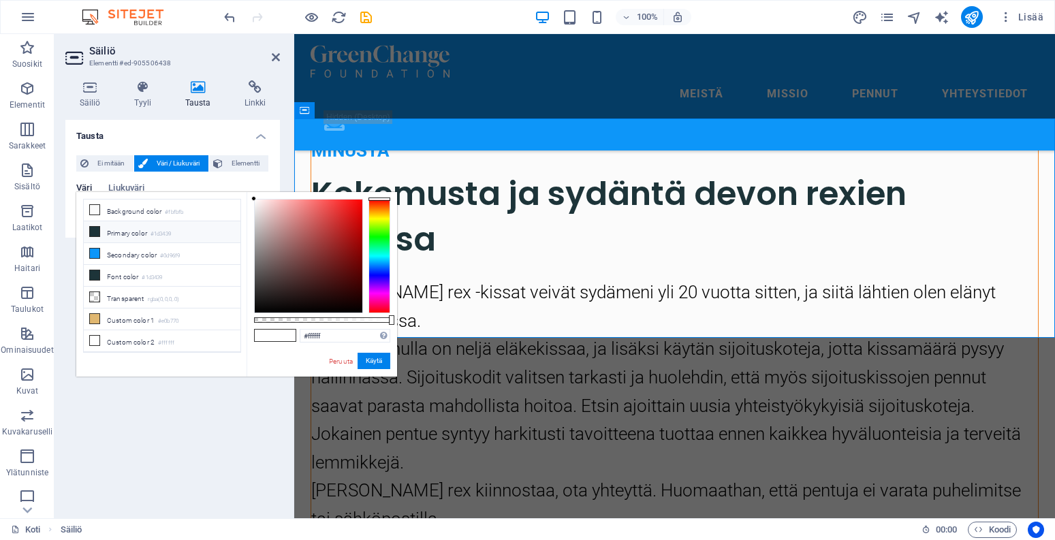
click at [154, 232] on li "Primary color #1d3439" at bounding box center [162, 232] width 157 height 22
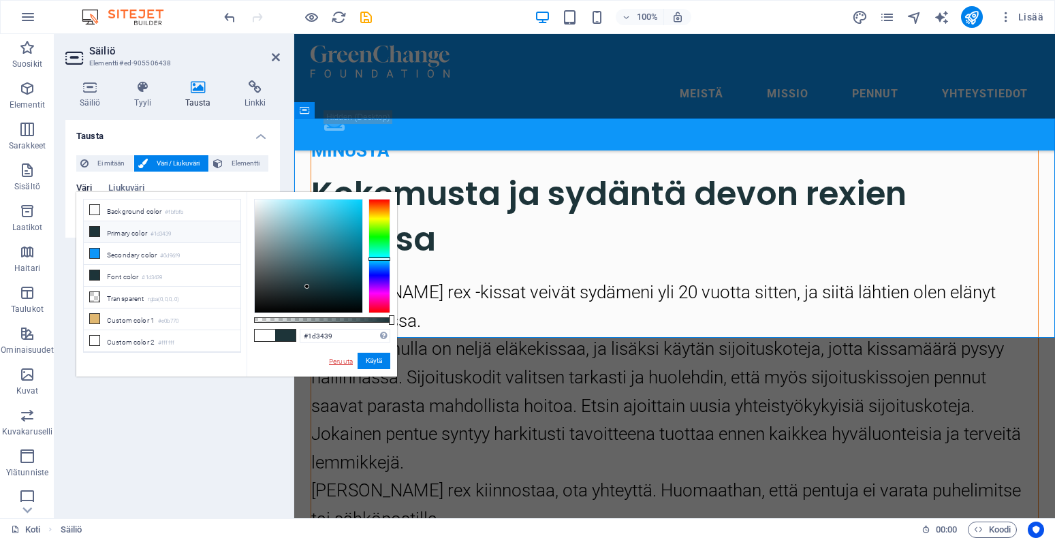
click at [335, 361] on link "Peruuta" at bounding box center [341, 361] width 27 height 10
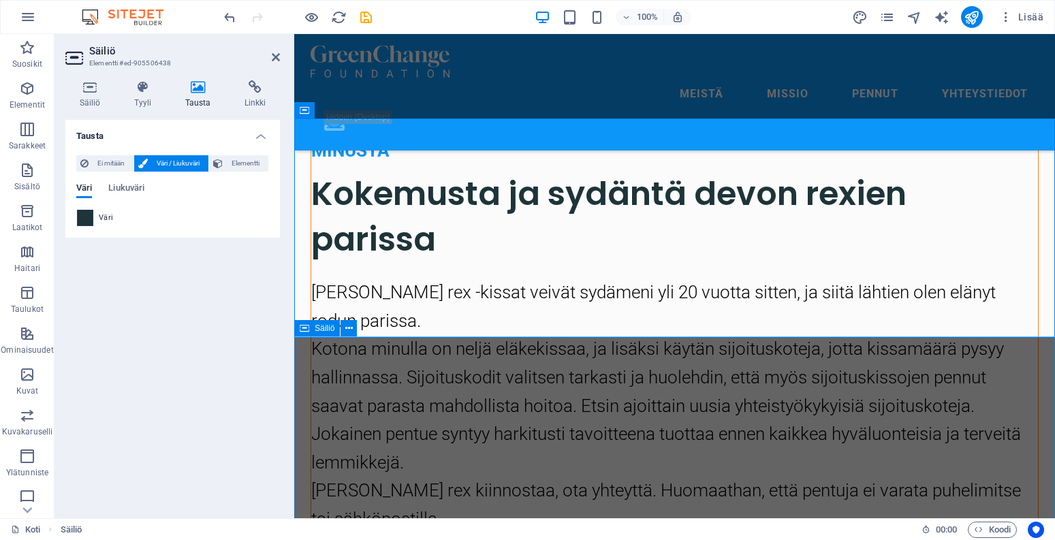
click at [85, 211] on span at bounding box center [85, 217] width 15 height 15
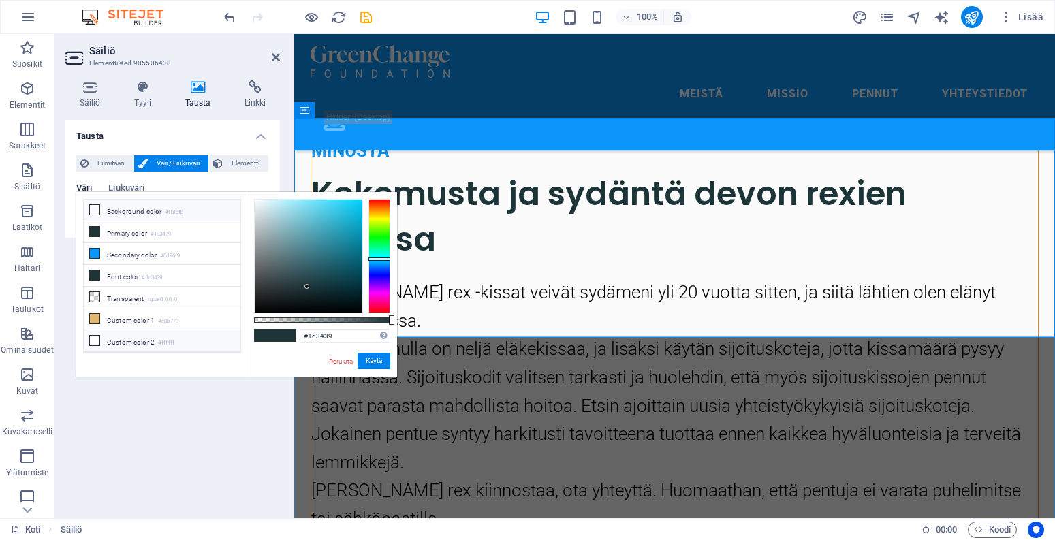
click at [143, 214] on li "Background color #fbfbfb" at bounding box center [162, 211] width 157 height 22
type input "#fbfbfb"
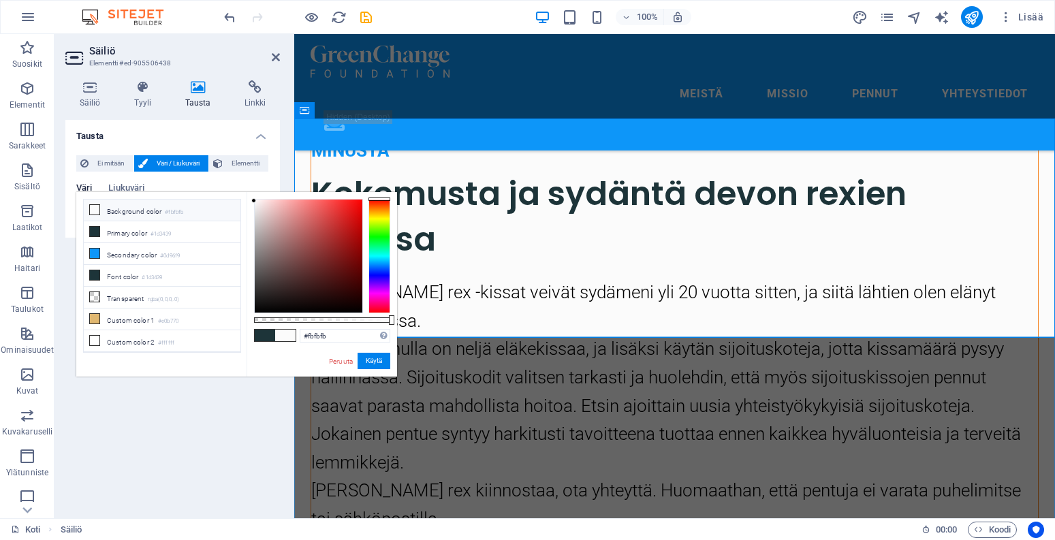
click at [151, 452] on div "Tausta Ei mitään Väri / Liukuväri Elementti Venytä tausta koko leveydelle Värin…" at bounding box center [172, 313] width 215 height 387
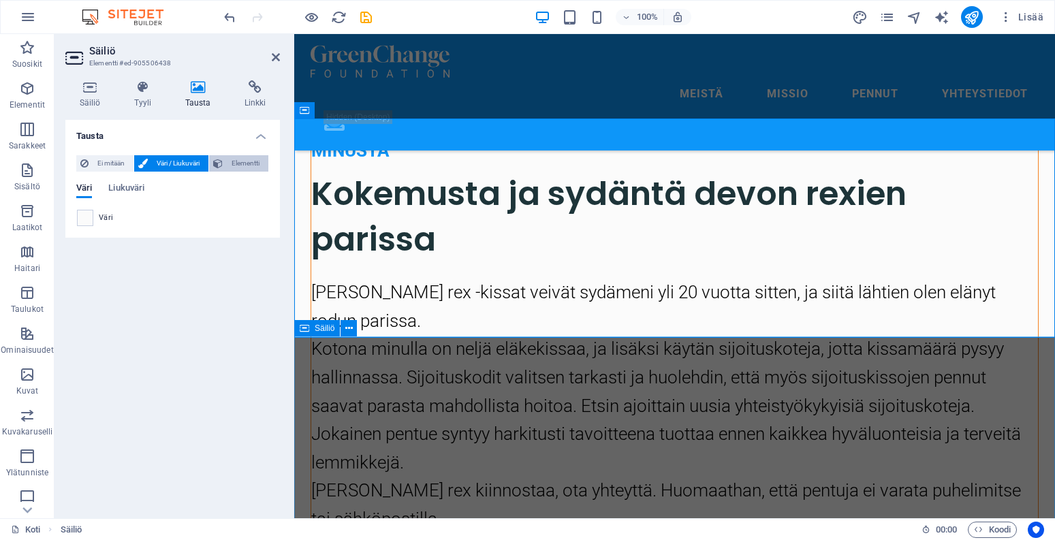
click at [250, 168] on span "Elementti" at bounding box center [245, 163] width 37 height 16
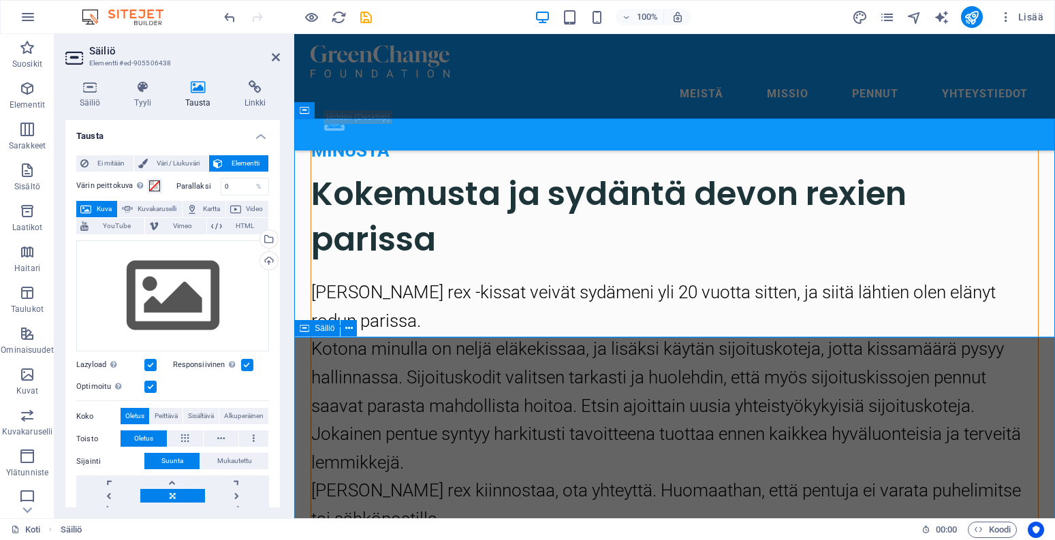
click at [249, 159] on span "Elementti" at bounding box center [245, 163] width 37 height 16
click at [97, 158] on span "Ei mitään" at bounding box center [111, 163] width 37 height 16
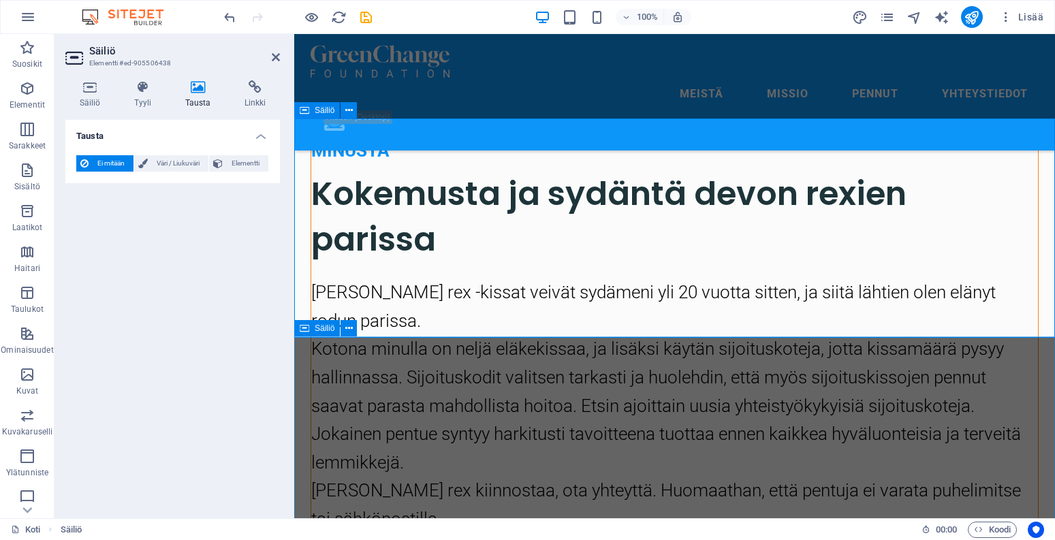
click at [330, 329] on span "Säiliö" at bounding box center [325, 328] width 20 height 8
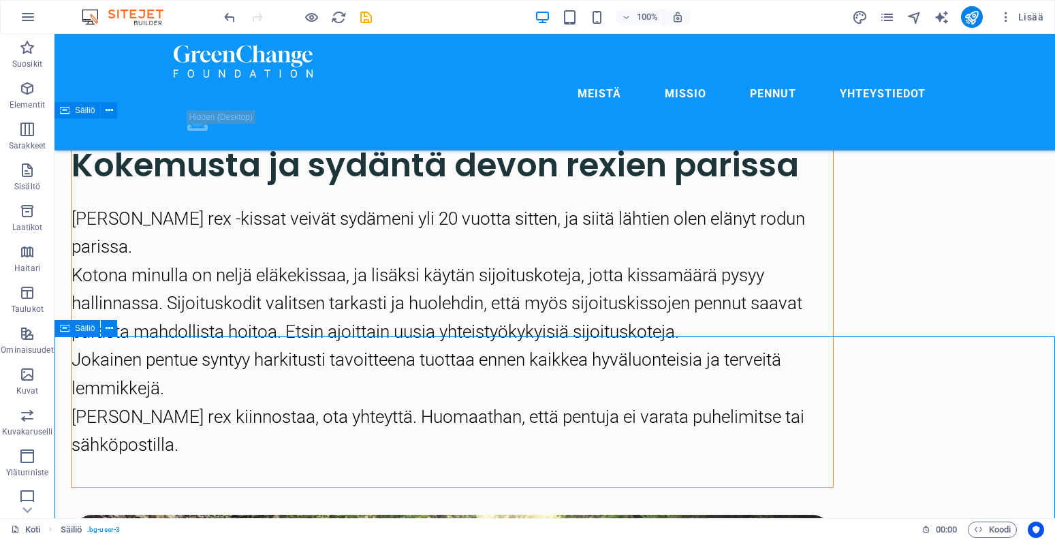
click at [70, 330] on div "Säiliö" at bounding box center [77, 328] width 46 height 16
click at [111, 332] on icon at bounding box center [109, 328] width 7 height 14
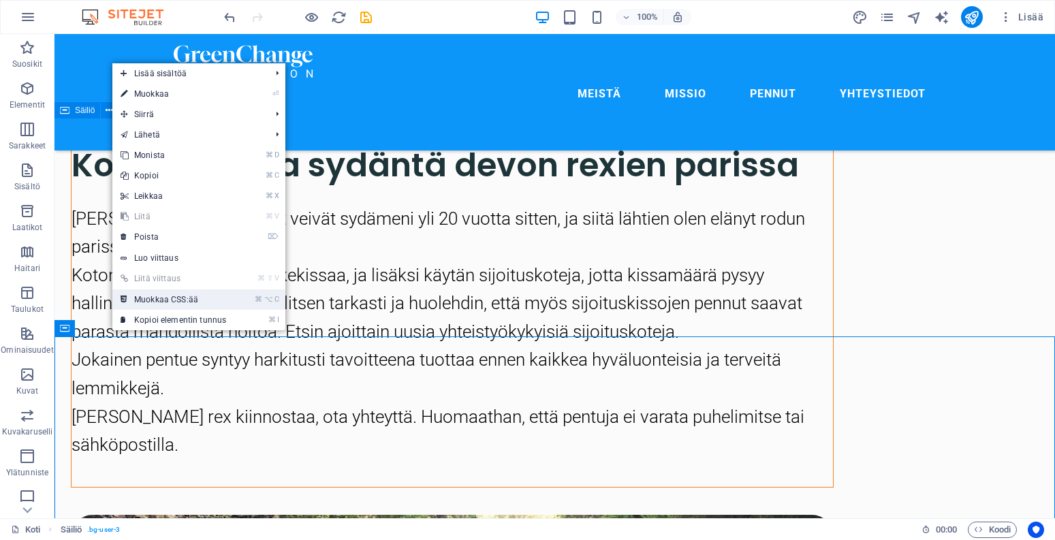
click at [162, 303] on link "⌘ ⌥ C Muokkaa CSS:ää" at bounding box center [173, 299] width 122 height 20
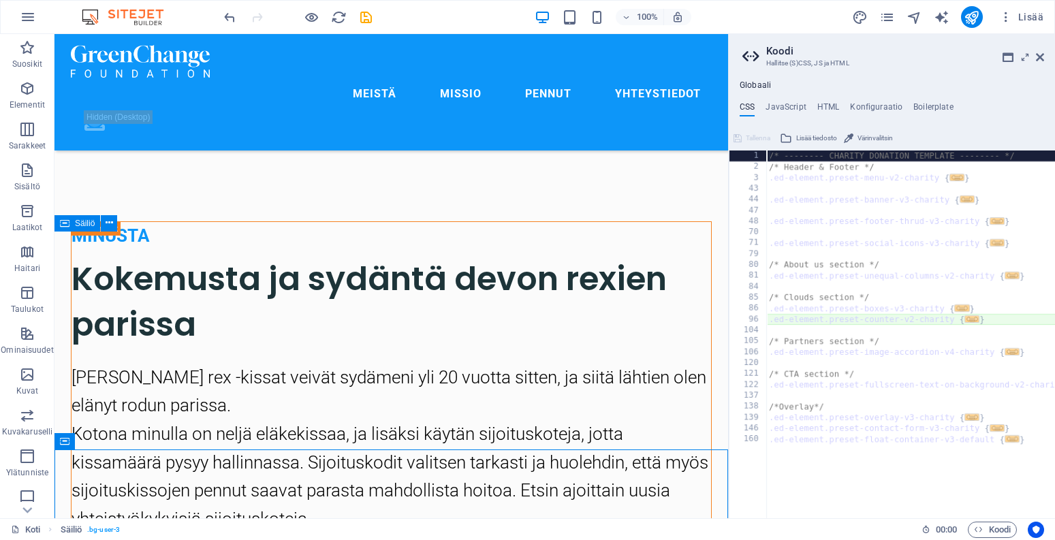
scroll to position [1, 0]
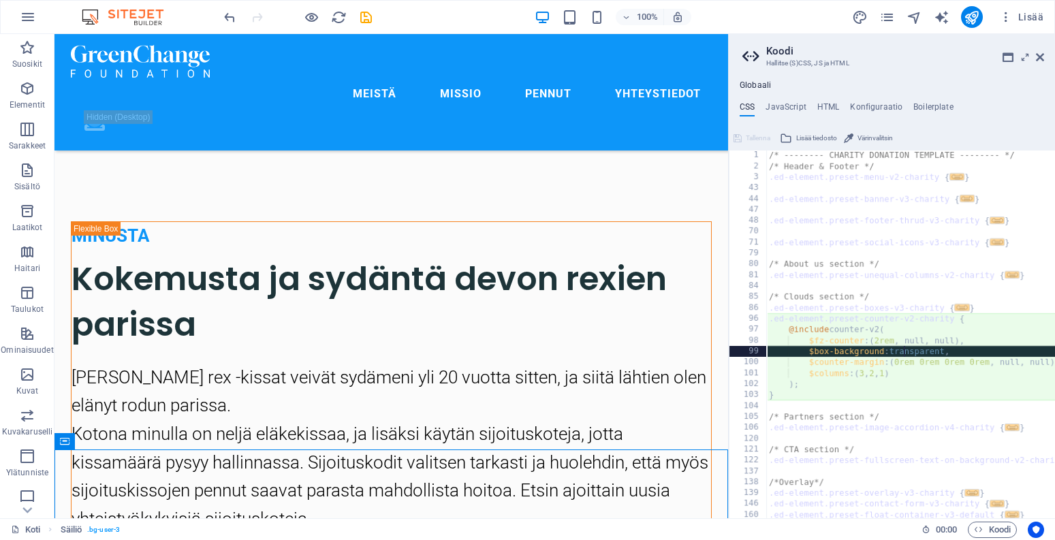
click at [905, 345] on div "/* -------- CHARITY DONATION TEMPLATE -------- */ /* Header & Footer */ .ed-ele…" at bounding box center [921, 345] width 311 height 390
type textarea "$box-background: transparent,"
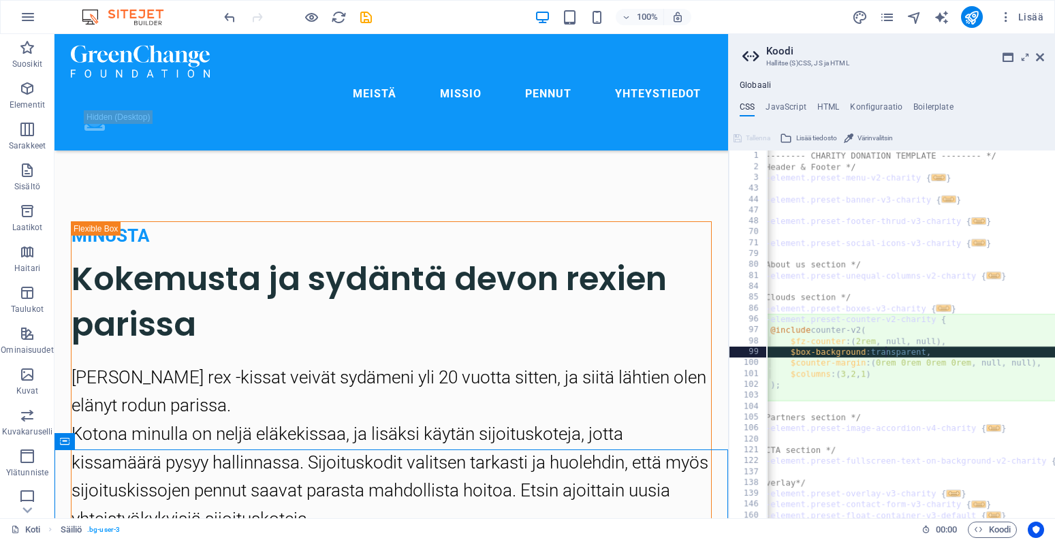
scroll to position [2, 0]
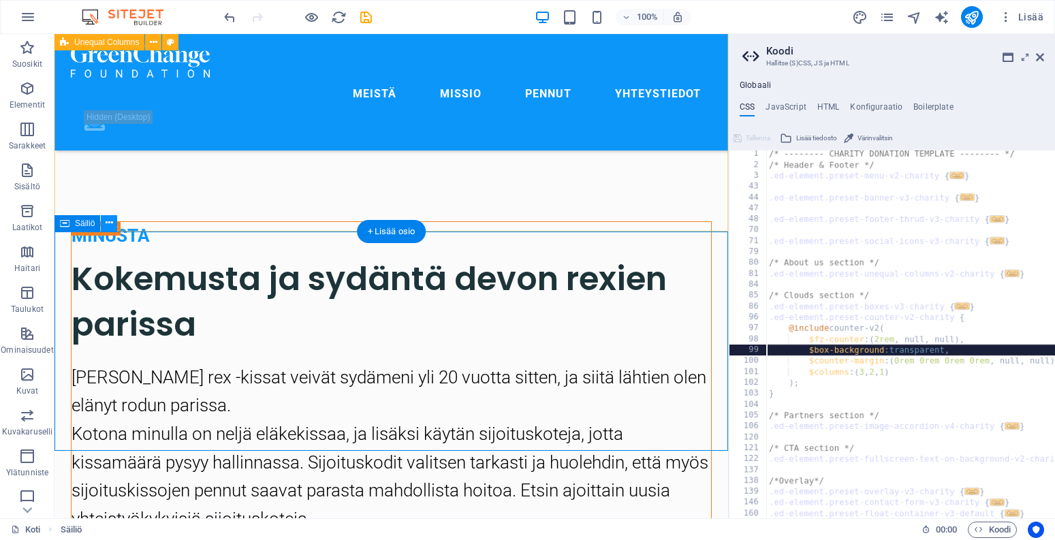
click at [113, 225] on button at bounding box center [109, 223] width 16 height 16
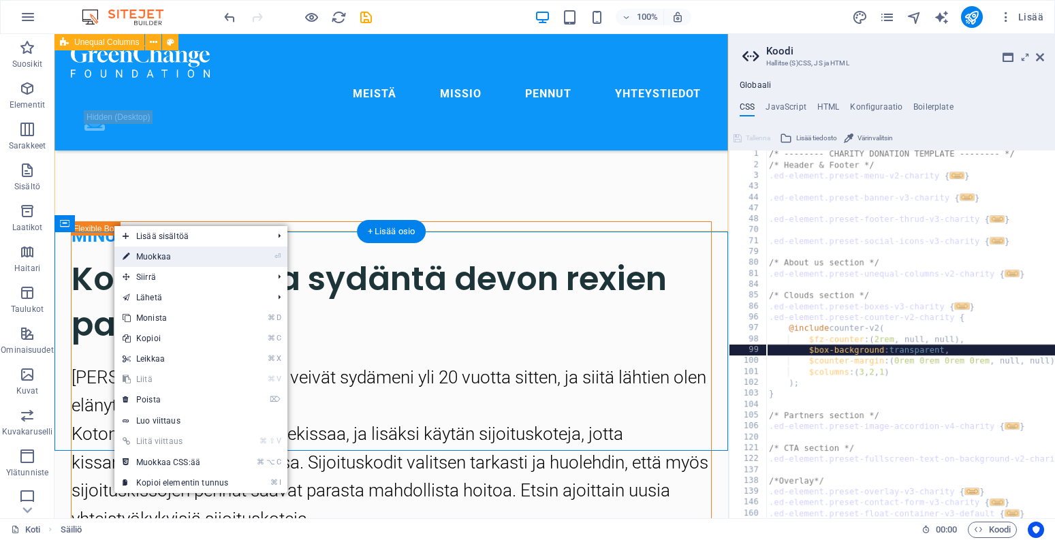
click at [145, 253] on link "⏎ Muokkaa" at bounding box center [175, 257] width 122 height 20
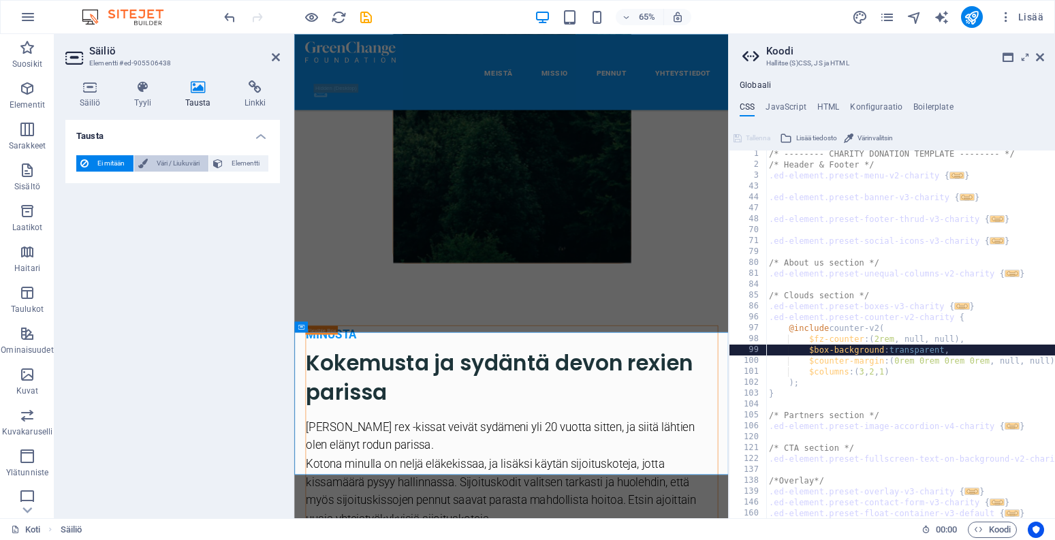
click at [170, 164] on span "Väri / Liukuväri" at bounding box center [178, 163] width 52 height 16
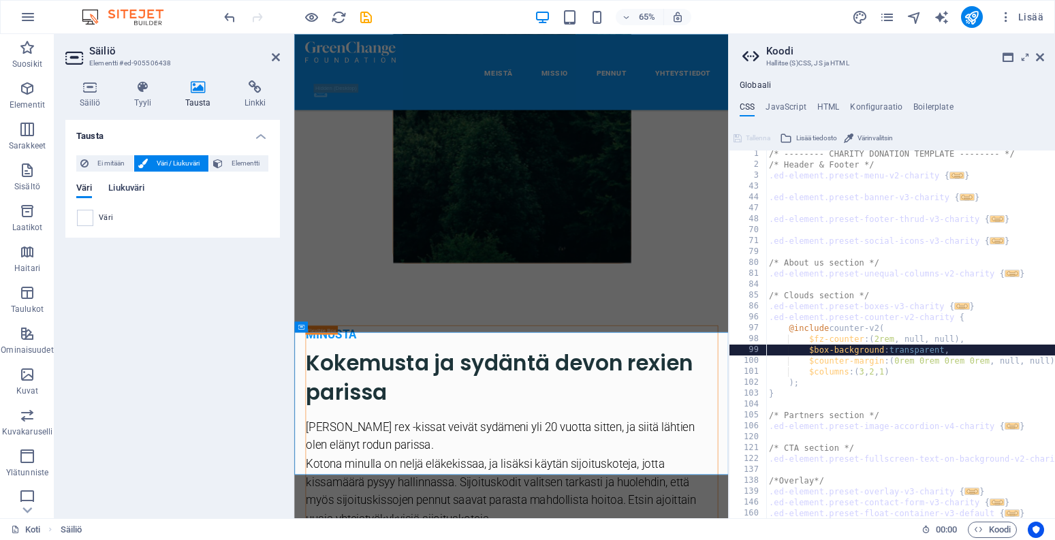
click at [130, 187] on span "Liukuväri" at bounding box center [126, 189] width 36 height 19
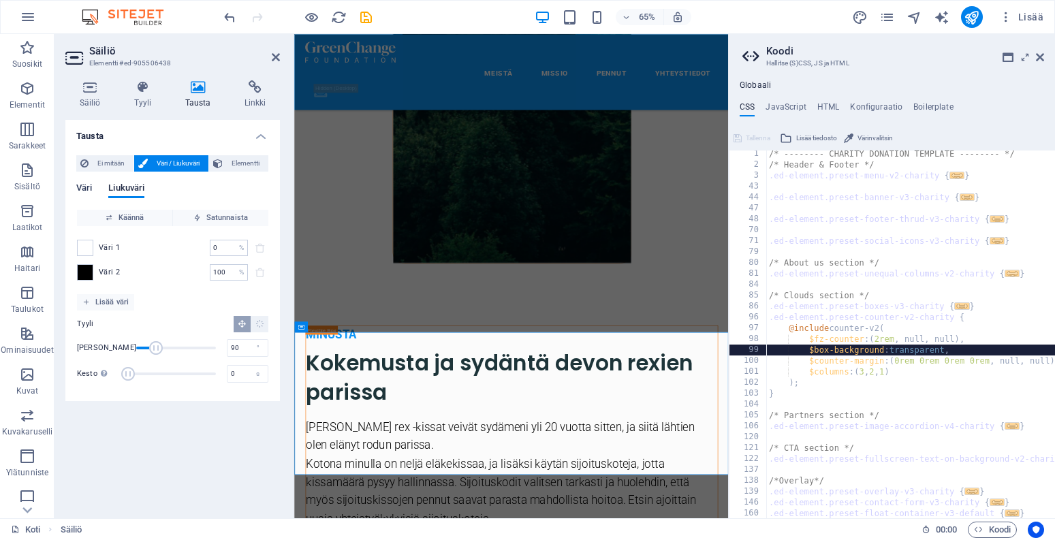
click at [86, 188] on span "Väri" at bounding box center [84, 189] width 16 height 19
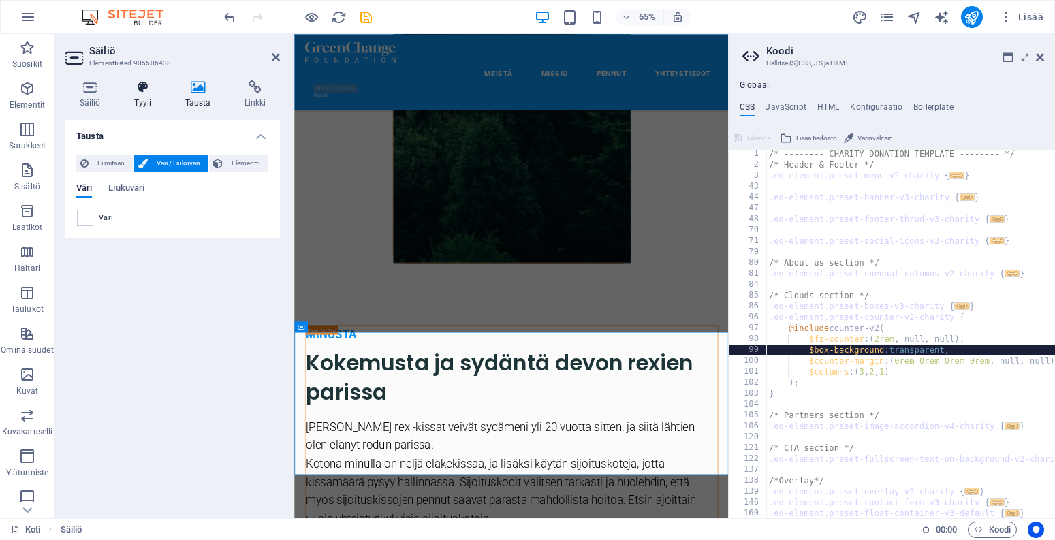
click at [135, 93] on icon at bounding box center [143, 87] width 46 height 14
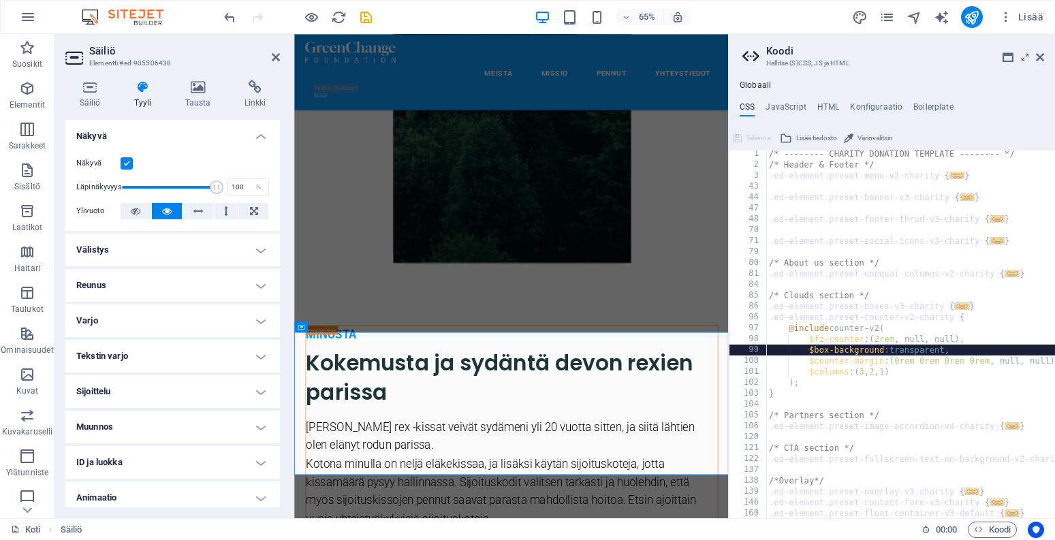
click at [259, 248] on h4 "Välistys" at bounding box center [172, 250] width 215 height 33
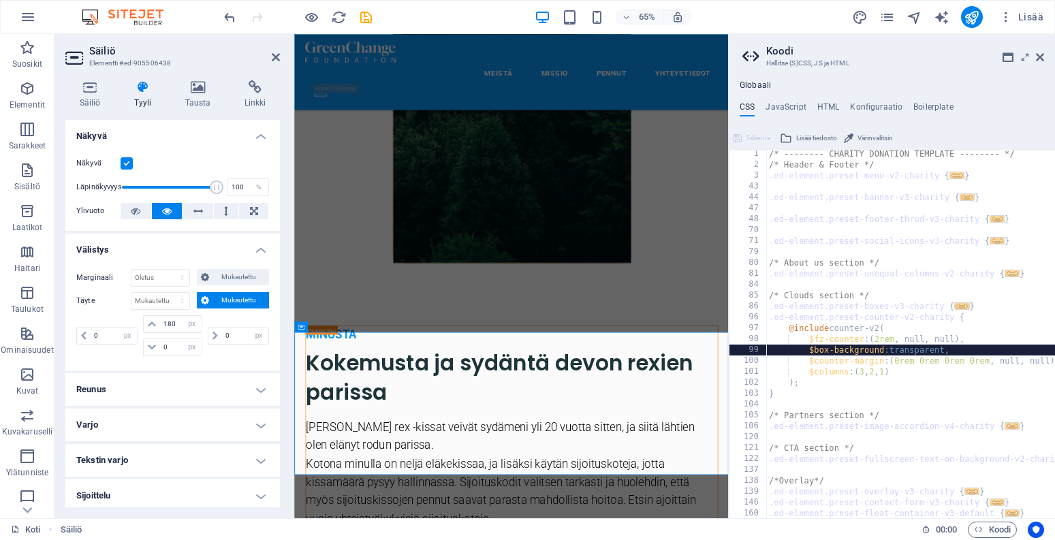
click at [259, 248] on h4 "Välistys" at bounding box center [172, 246] width 215 height 25
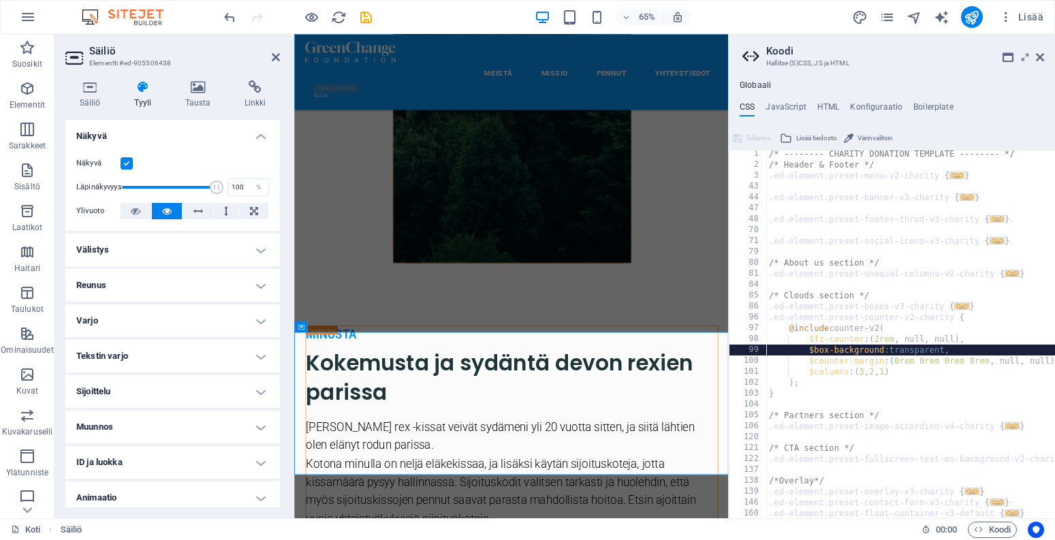
click at [259, 274] on h4 "Reunus" at bounding box center [172, 285] width 215 height 33
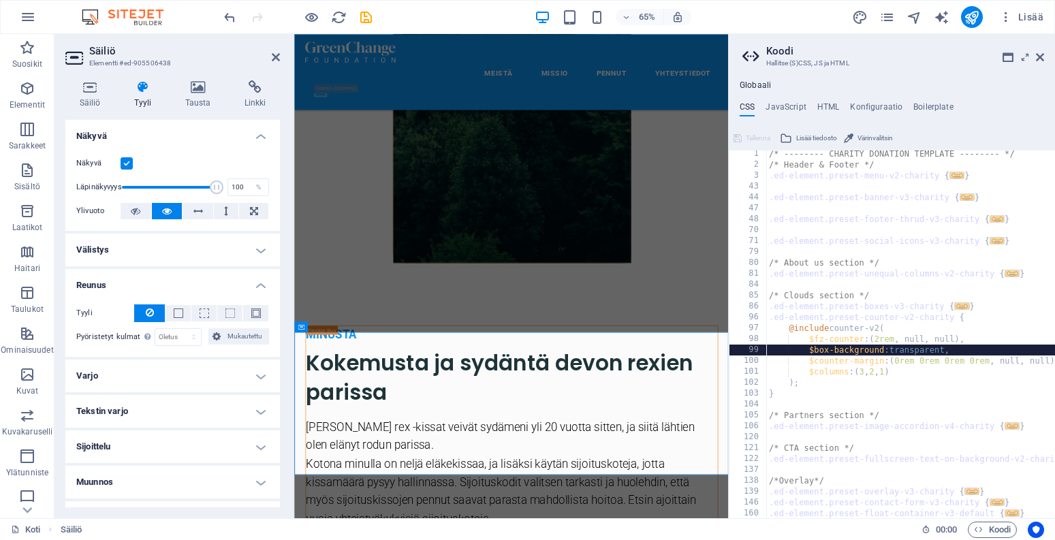
click at [259, 274] on h4 "Reunus" at bounding box center [172, 281] width 215 height 25
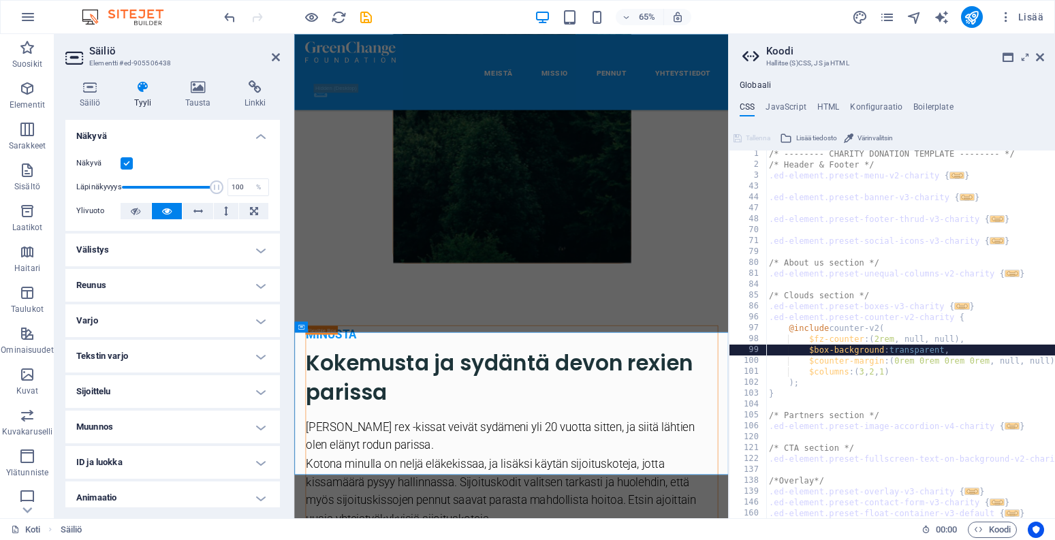
click at [258, 315] on h4 "Varjo" at bounding box center [172, 320] width 215 height 33
click at [258, 315] on h4 "Varjo" at bounding box center [172, 316] width 215 height 25
click at [255, 356] on h4 "Tekstin varjo" at bounding box center [172, 356] width 215 height 33
click at [255, 356] on h4 "Tekstin varjo" at bounding box center [172, 352] width 215 height 25
click at [246, 403] on h4 "Sijoittelu" at bounding box center [172, 391] width 215 height 33
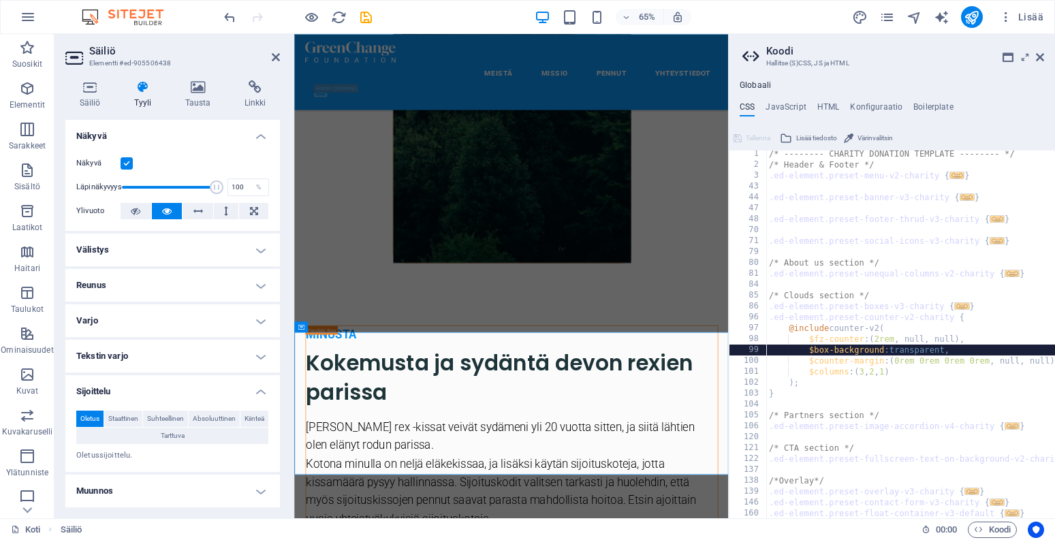
click at [258, 392] on h4 "Sijoittelu" at bounding box center [172, 387] width 215 height 25
click at [252, 434] on h4 "Muunnos" at bounding box center [172, 427] width 215 height 33
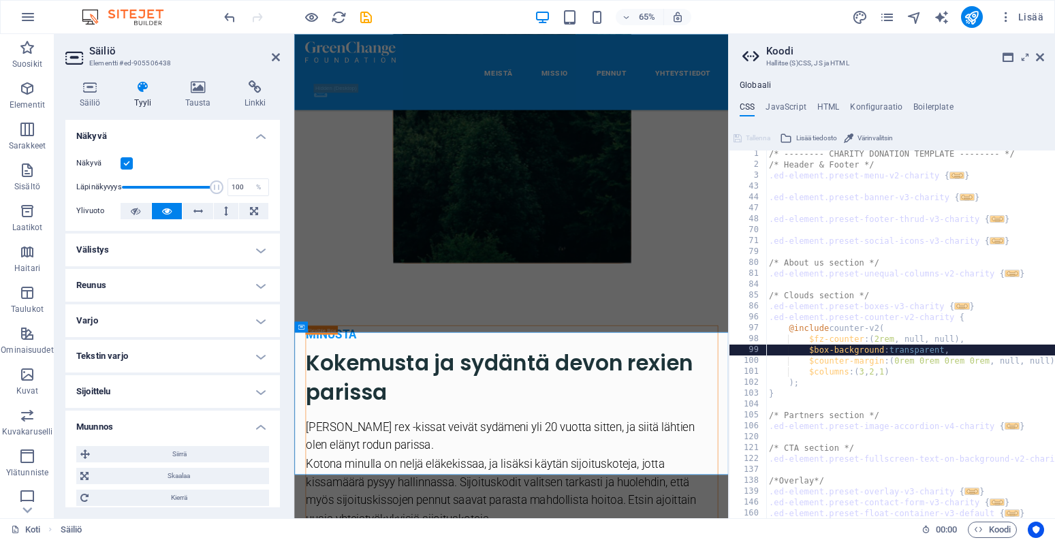
click at [256, 428] on h4 "Muunnos" at bounding box center [172, 423] width 215 height 25
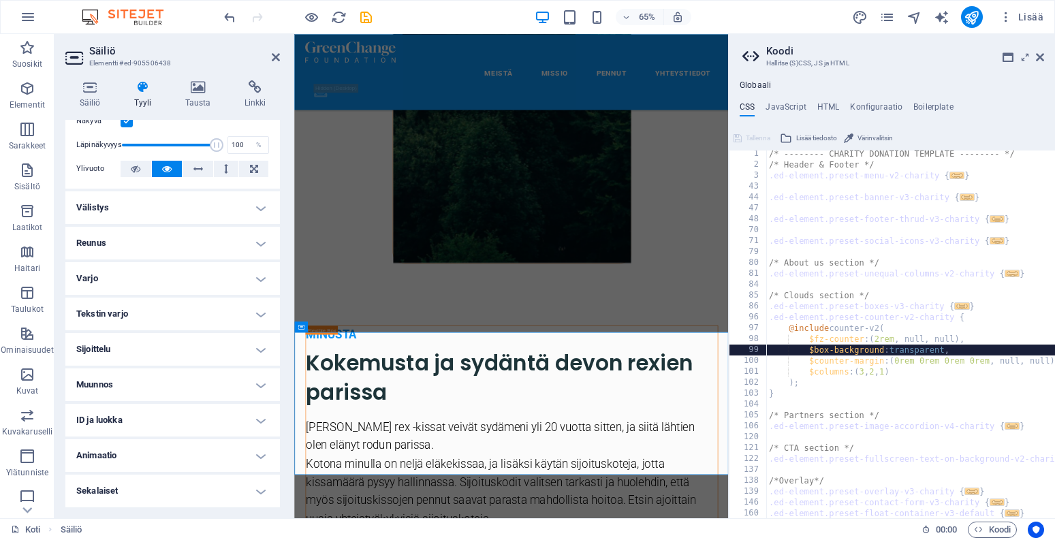
scroll to position [42, 0]
click at [263, 456] on h4 "Animaatio" at bounding box center [172, 456] width 215 height 33
click at [263, 456] on h4 "Animaatio" at bounding box center [172, 452] width 215 height 25
click at [1043, 57] on icon at bounding box center [1040, 57] width 8 height 11
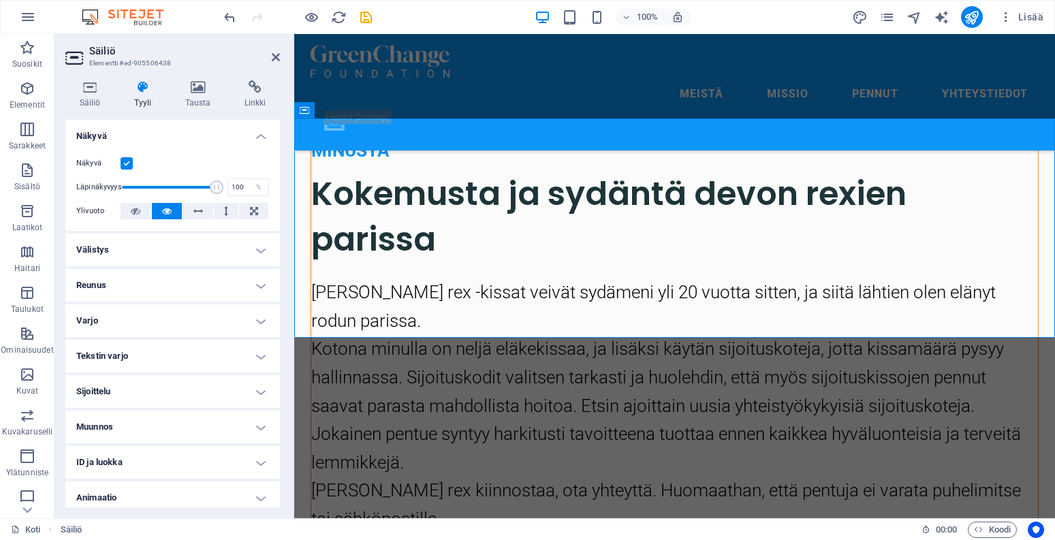
scroll to position [0, 0]
click at [140, 248] on h4 "Välistys" at bounding box center [172, 250] width 215 height 33
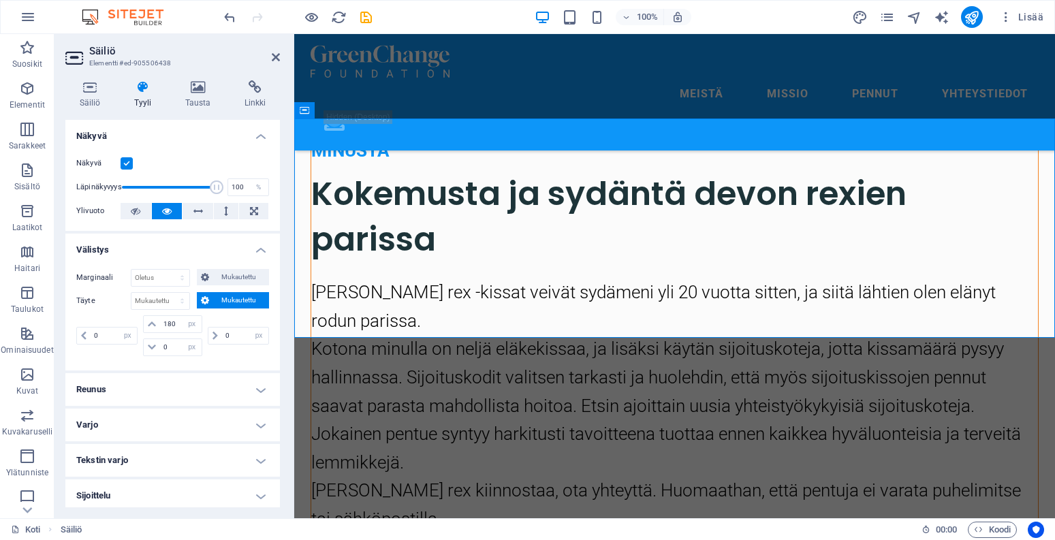
click at [257, 249] on h4 "Välistys" at bounding box center [172, 246] width 215 height 25
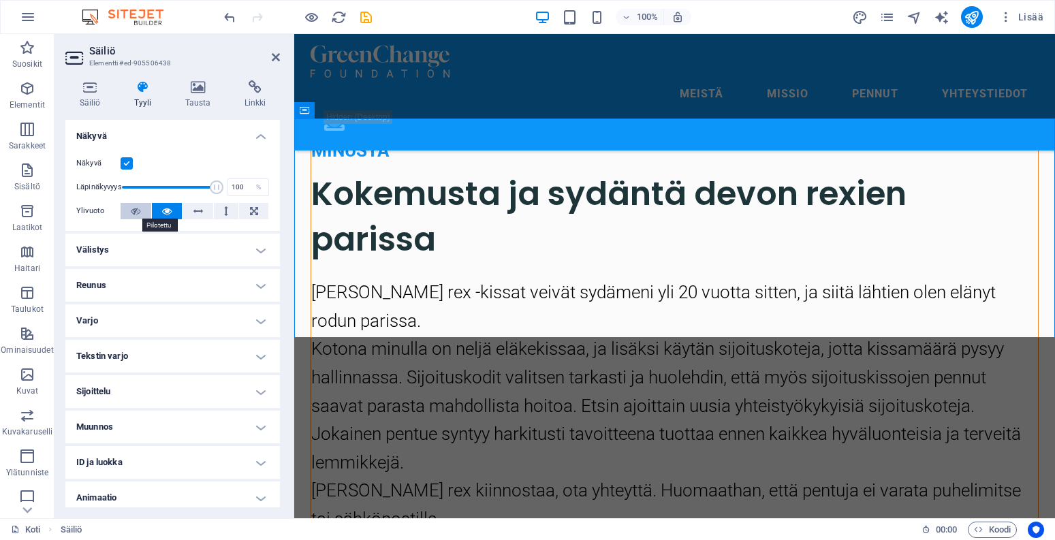
click at [139, 210] on icon at bounding box center [136, 211] width 10 height 16
click at [163, 210] on icon at bounding box center [167, 211] width 10 height 16
click at [195, 93] on icon at bounding box center [198, 87] width 54 height 14
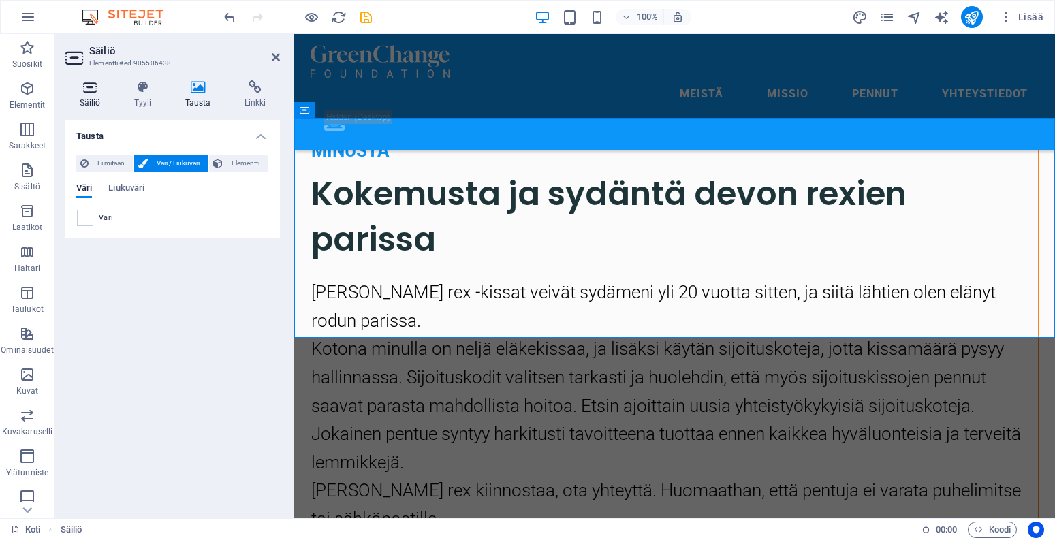
click at [91, 89] on icon at bounding box center [89, 87] width 49 height 14
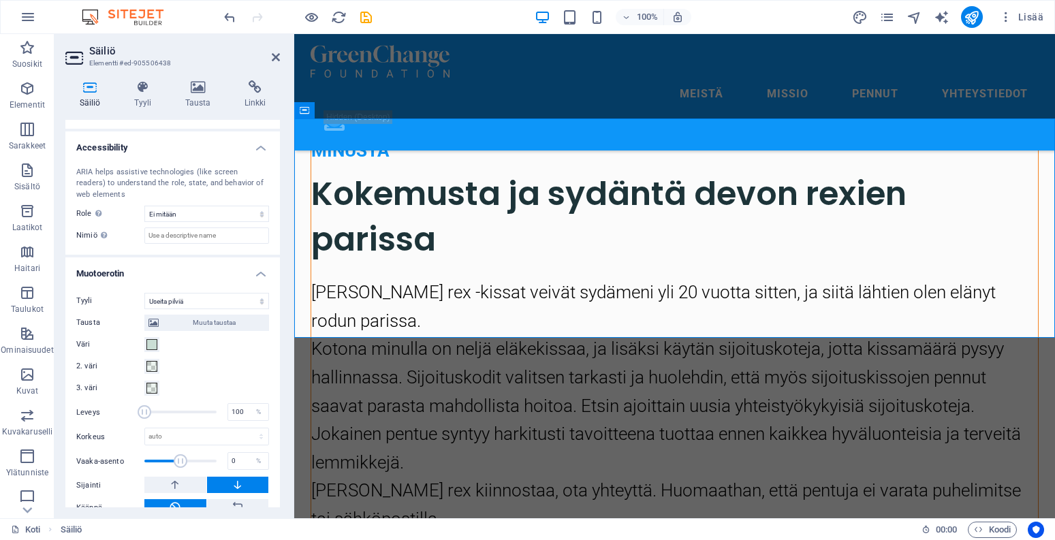
scroll to position [362, 0]
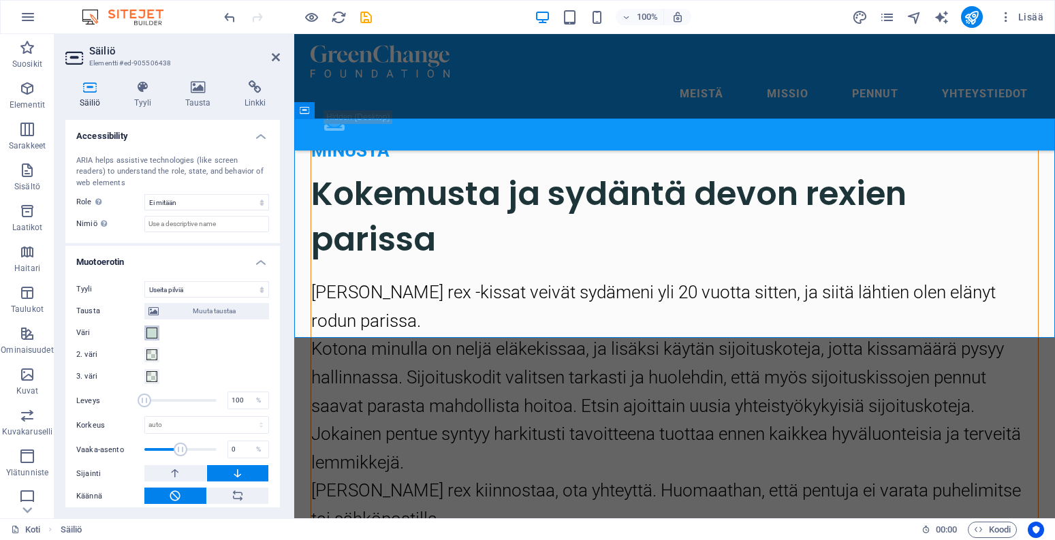
click at [153, 330] on span at bounding box center [151, 333] width 11 height 11
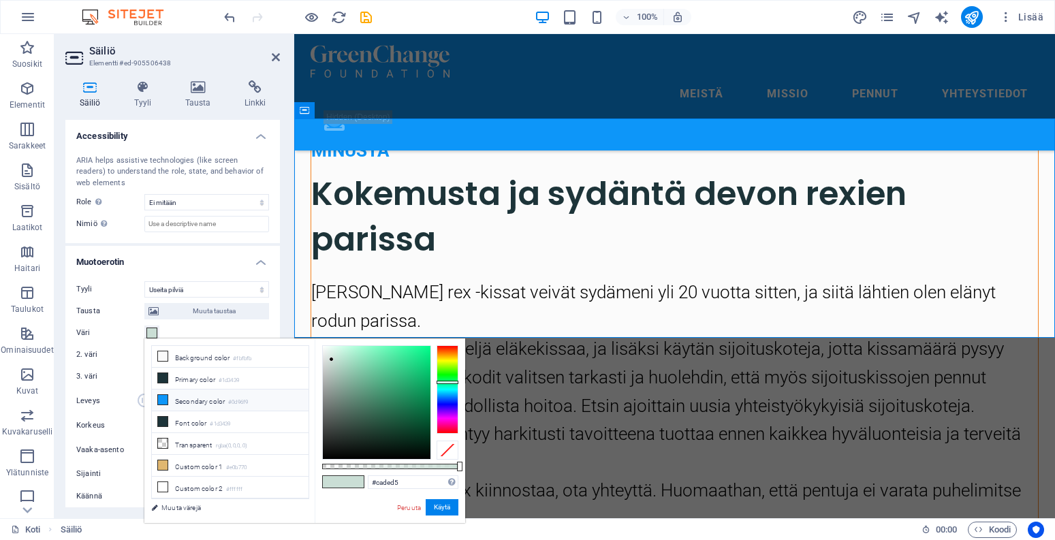
click at [195, 405] on li "Secondary color #0d96f9" at bounding box center [230, 401] width 157 height 22
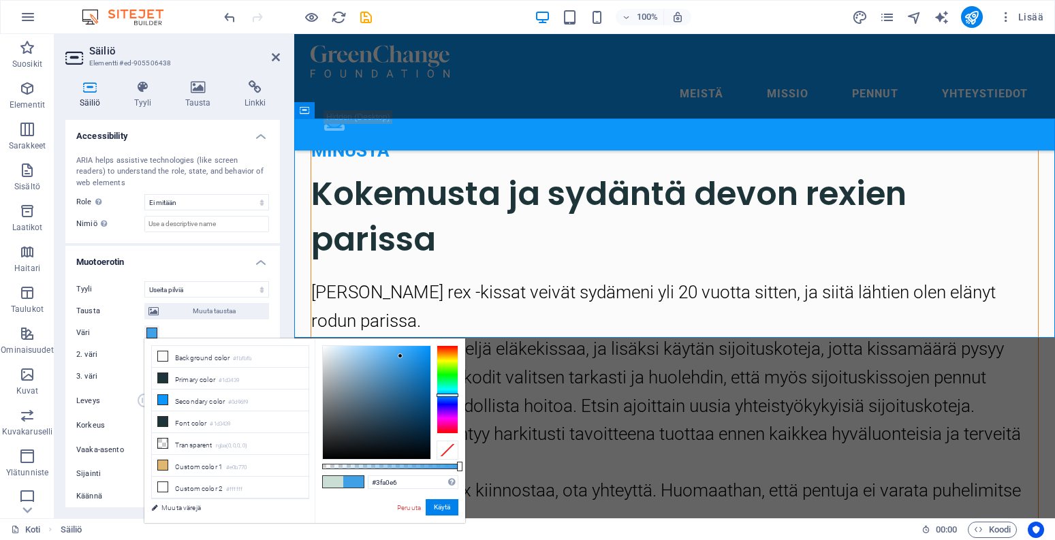
drag, startPoint x: 418, startPoint y: 353, endPoint x: 400, endPoint y: 356, distance: 18.0
click at [400, 356] on div at bounding box center [377, 402] width 108 height 113
drag, startPoint x: 409, startPoint y: 477, endPoint x: 338, endPoint y: 477, distance: 70.8
click at [338, 477] on div "#3fa0e6 Tuetut muodot #0852ed rgb(8, 82, 237) rgba(8, 82, 237, 90%) hsv(221,97,…" at bounding box center [390, 529] width 150 height 382
click at [335, 481] on span at bounding box center [333, 482] width 20 height 12
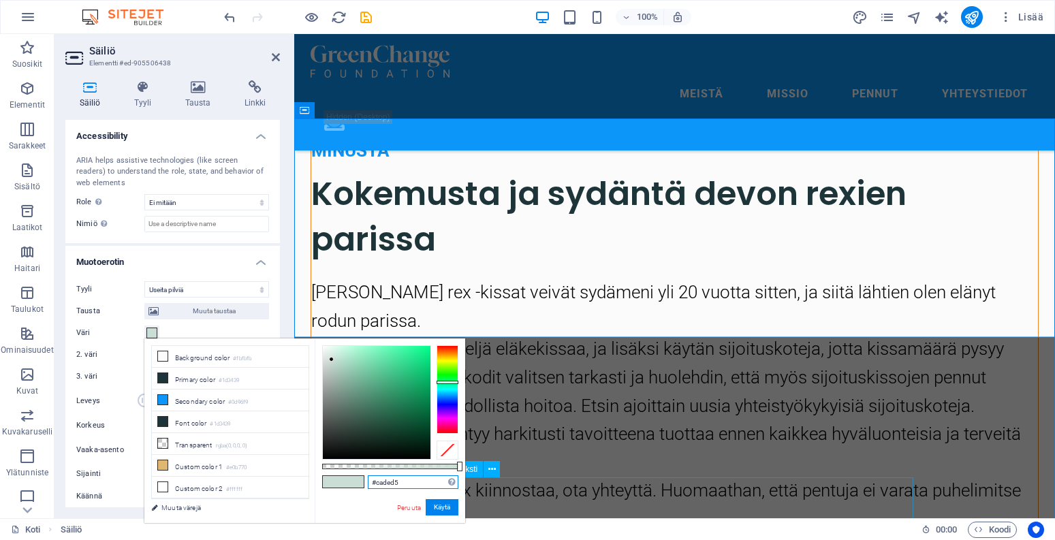
click at [390, 481] on input "#caded5" at bounding box center [413, 482] width 91 height 14
drag, startPoint x: 411, startPoint y: 481, endPoint x: 326, endPoint y: 481, distance: 85.1
click at [326, 481] on div "#caded5 Tuetut muodot #0852ed rgb(8, 82, 237) rgba(8, 82, 237, 90%) hsv(221,97,…" at bounding box center [390, 529] width 150 height 382
paste input "3fa0e6"
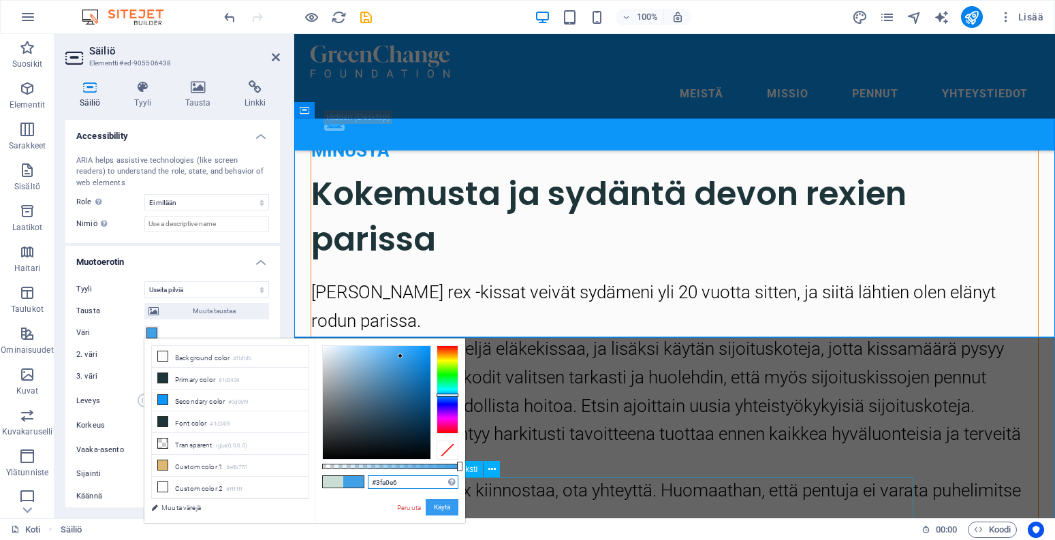
type input "#3fa0e6"
click at [447, 508] on button "Käytä" at bounding box center [442, 507] width 33 height 16
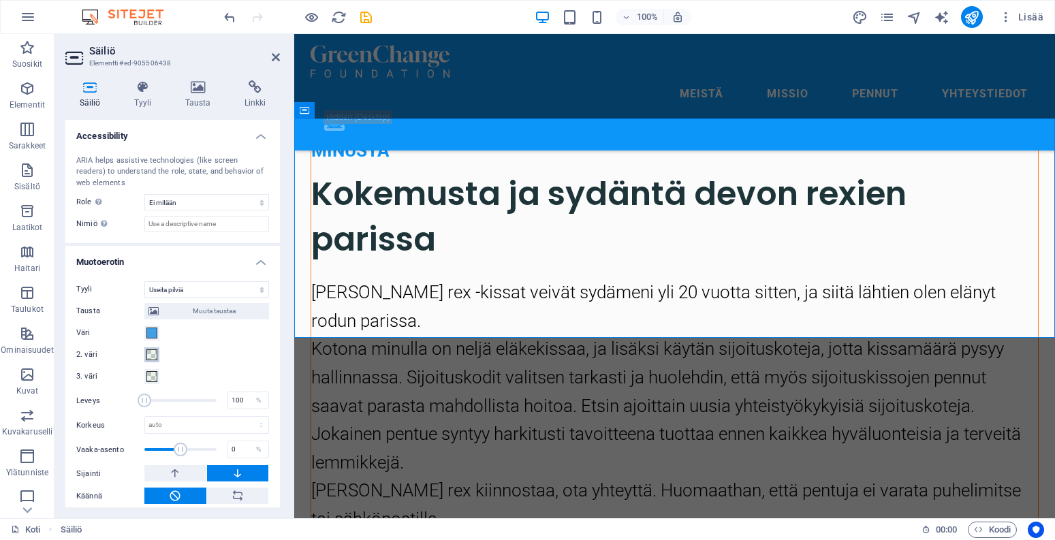
click at [151, 353] on span at bounding box center [151, 354] width 11 height 11
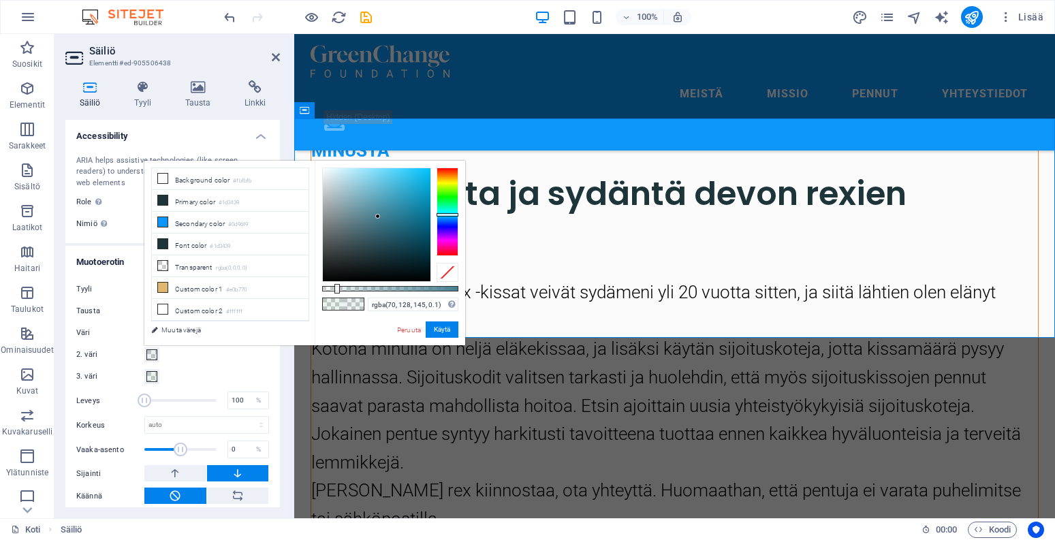
type input "rgba(70, 131, 145, 0.1)"
drag, startPoint x: 451, startPoint y: 221, endPoint x: 448, endPoint y: 214, distance: 8.0
click at [448, 214] on div at bounding box center [448, 212] width 22 height 89
click at [436, 333] on button "Käytä" at bounding box center [442, 329] width 33 height 16
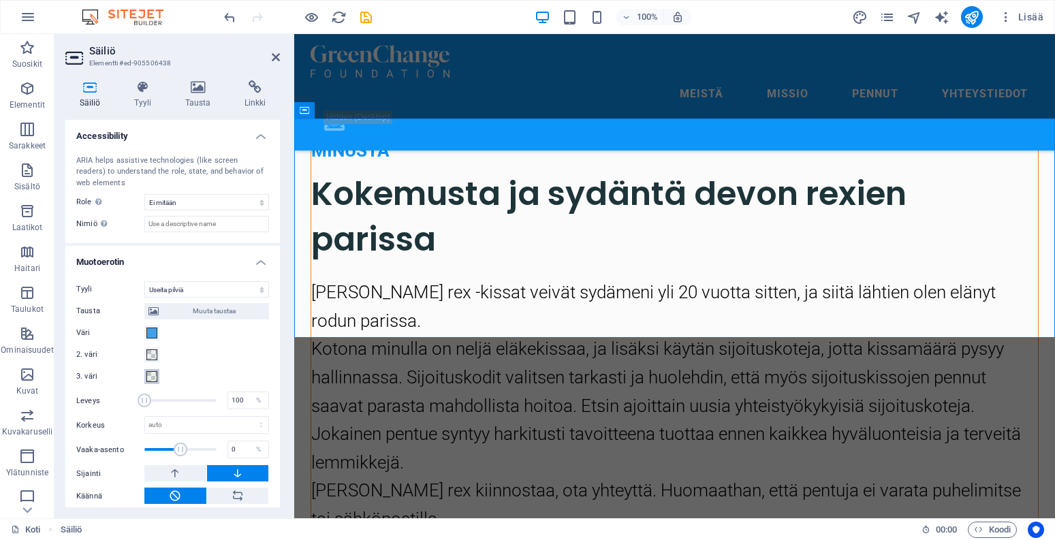
click at [150, 375] on span at bounding box center [151, 376] width 11 height 11
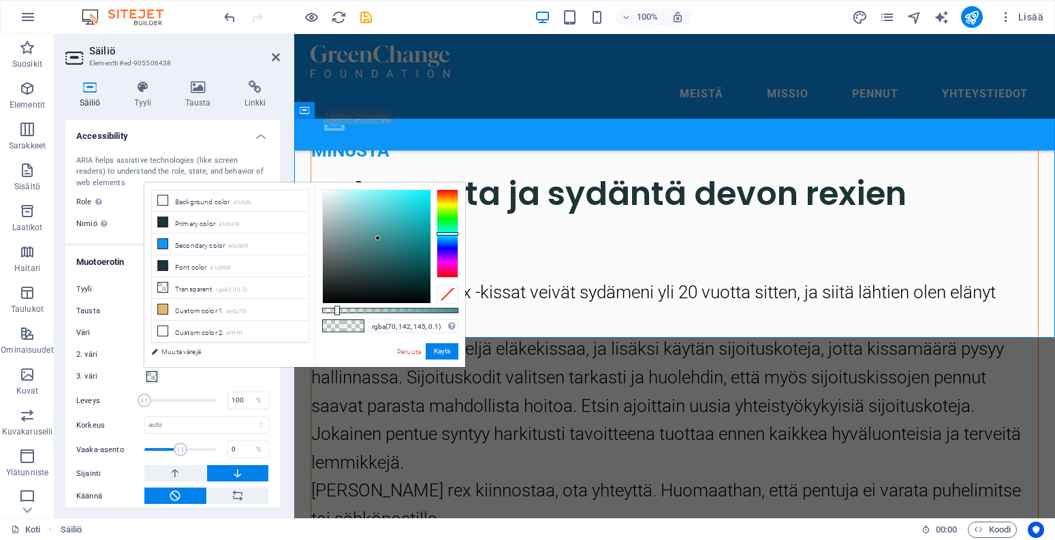
drag, startPoint x: 450, startPoint y: 240, endPoint x: 449, endPoint y: 234, distance: 6.8
click at [449, 234] on div at bounding box center [448, 233] width 22 height 89
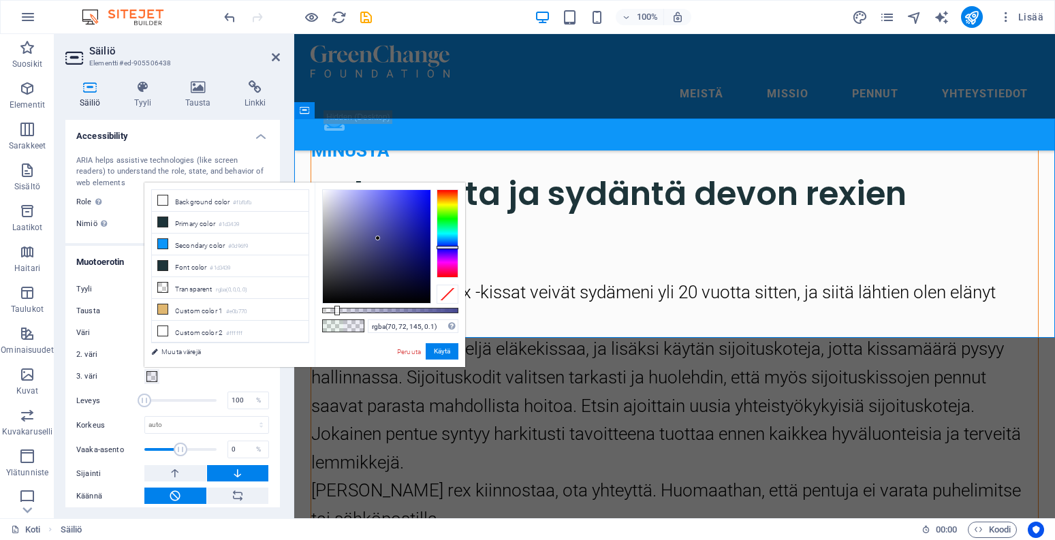
type input "rgba(72, 70, 145, 0.1)"
drag, startPoint x: 449, startPoint y: 237, endPoint x: 448, endPoint y: 248, distance: 11.0
click at [448, 248] on div at bounding box center [448, 233] width 22 height 89
click at [437, 353] on button "Käytä" at bounding box center [442, 351] width 33 height 16
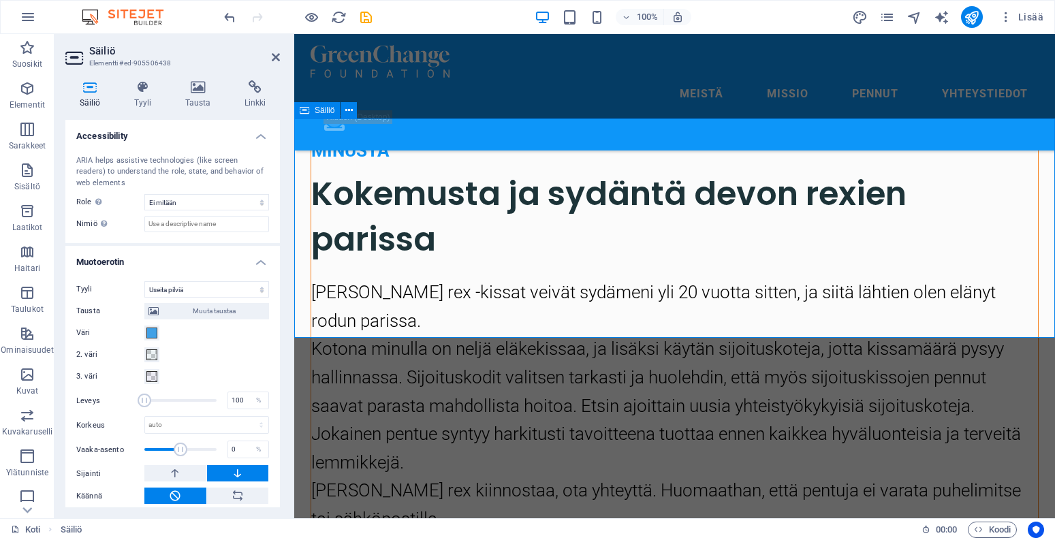
click at [148, 330] on span at bounding box center [151, 333] width 11 height 11
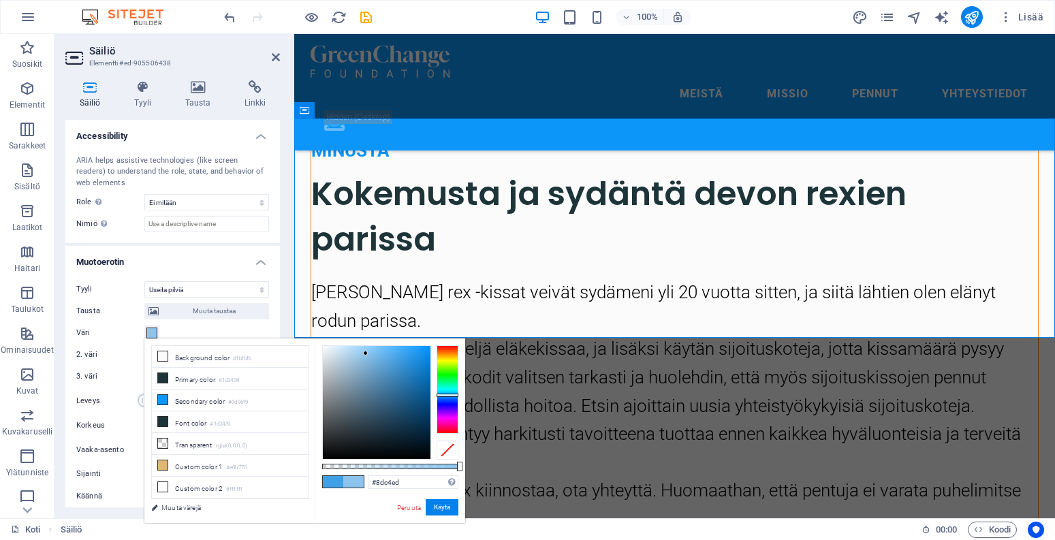
type input "#8bc4ed"
drag, startPoint x: 385, startPoint y: 352, endPoint x: 366, endPoint y: 353, distance: 19.1
click at [366, 353] on div at bounding box center [377, 402] width 108 height 113
click at [404, 479] on input "#8bc4ed" at bounding box center [413, 482] width 91 height 14
click at [438, 510] on button "Käytä" at bounding box center [442, 507] width 33 height 16
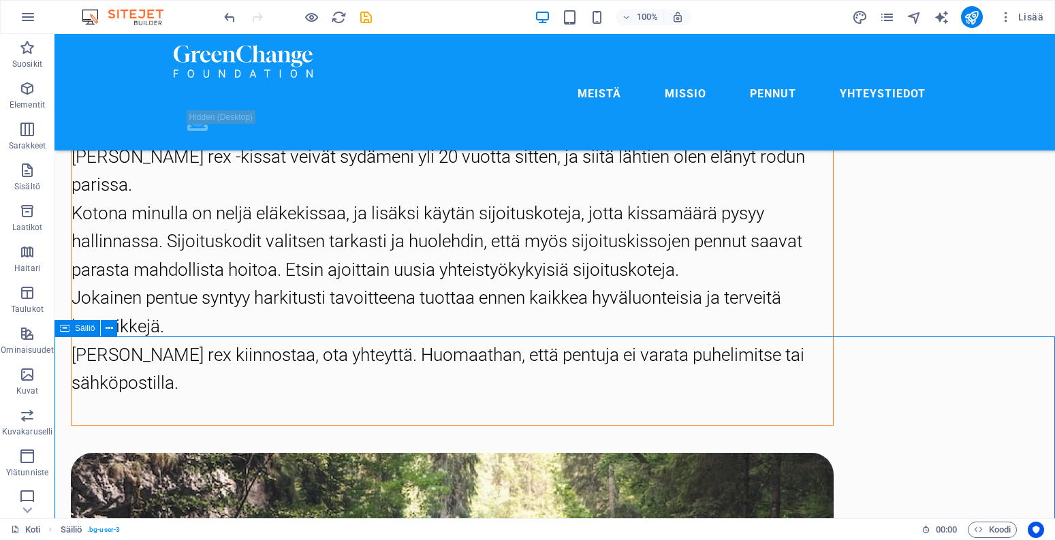
scroll to position [1918, 0]
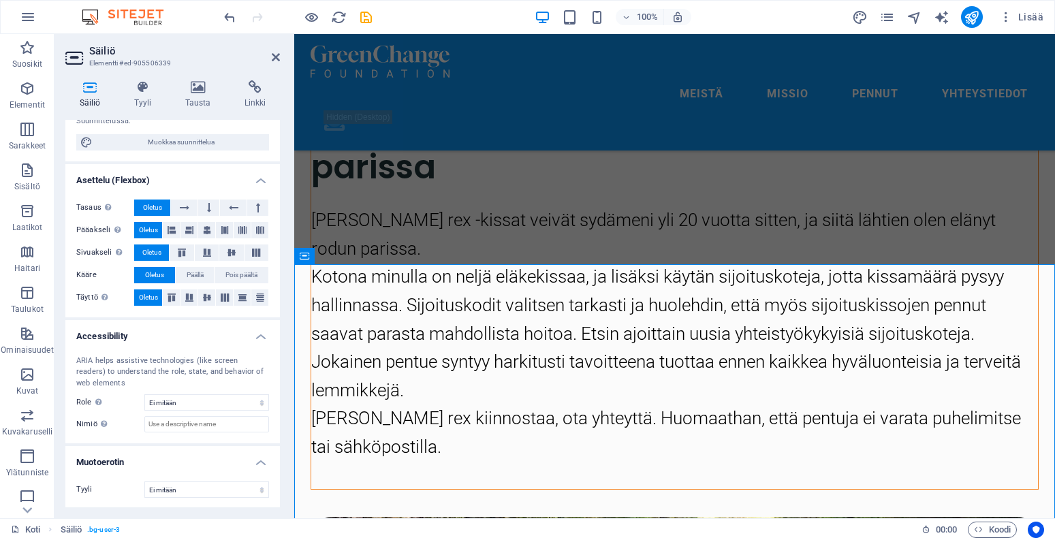
scroll to position [138, 0]
click at [136, 92] on icon at bounding box center [143, 87] width 46 height 14
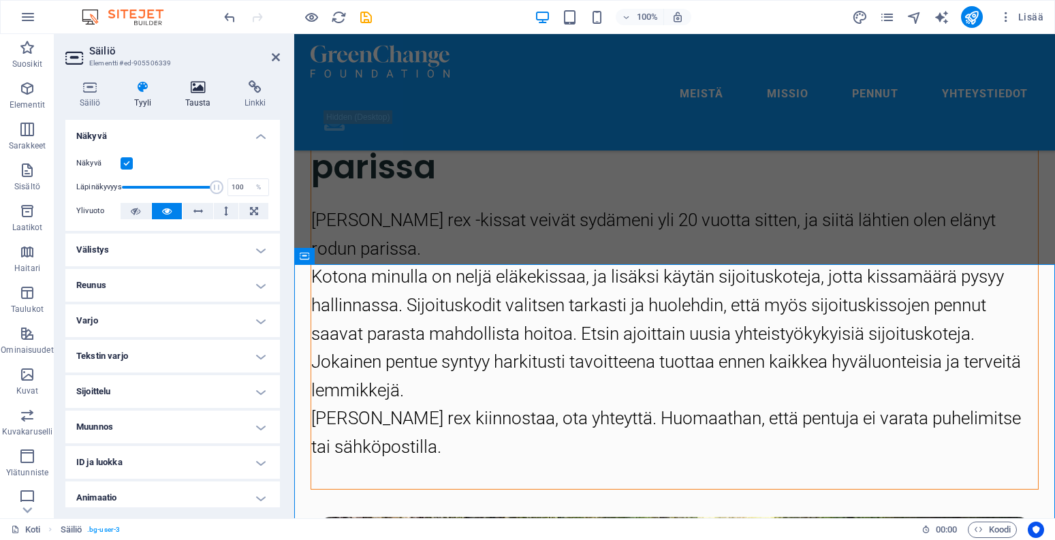
click at [197, 83] on icon at bounding box center [198, 87] width 54 height 14
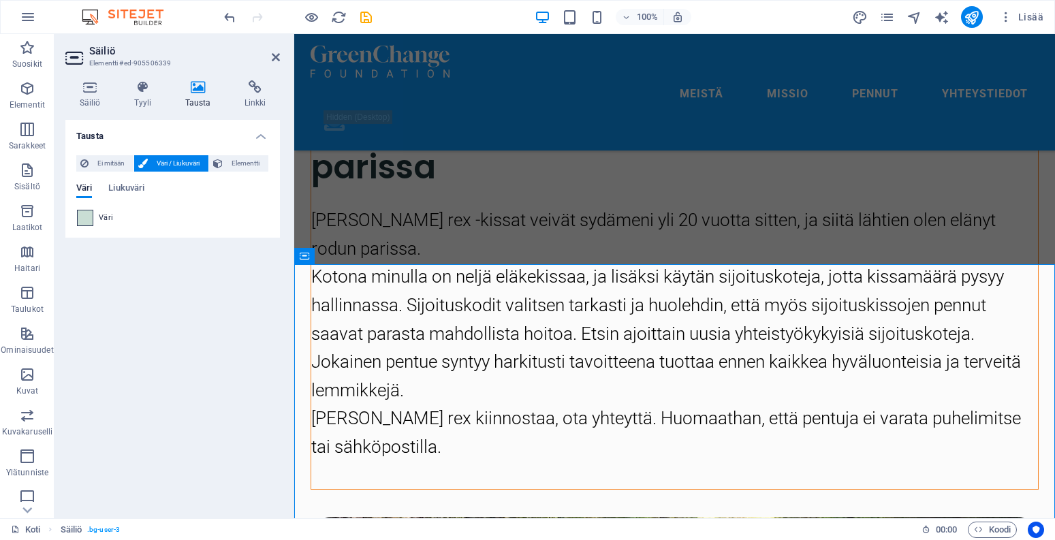
click at [89, 213] on span at bounding box center [85, 217] width 15 height 15
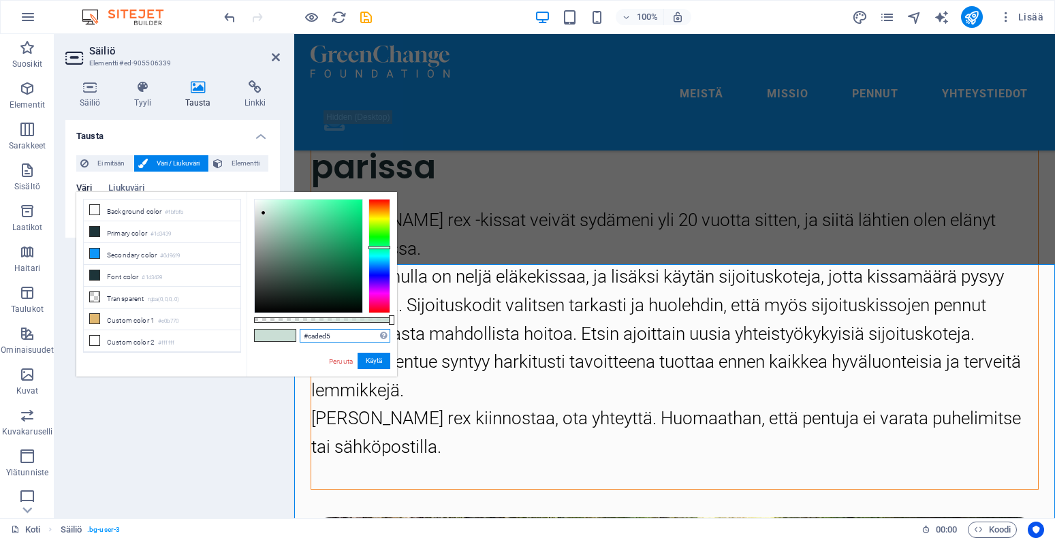
drag, startPoint x: 340, startPoint y: 336, endPoint x: 242, endPoint y: 336, distance: 97.4
click at [242, 336] on div "less Background color #fbfbfb Primary color #1d3439 Secondary color #0d96f9 Fon…" at bounding box center [236, 284] width 321 height 185
paste input "8bc4ed"
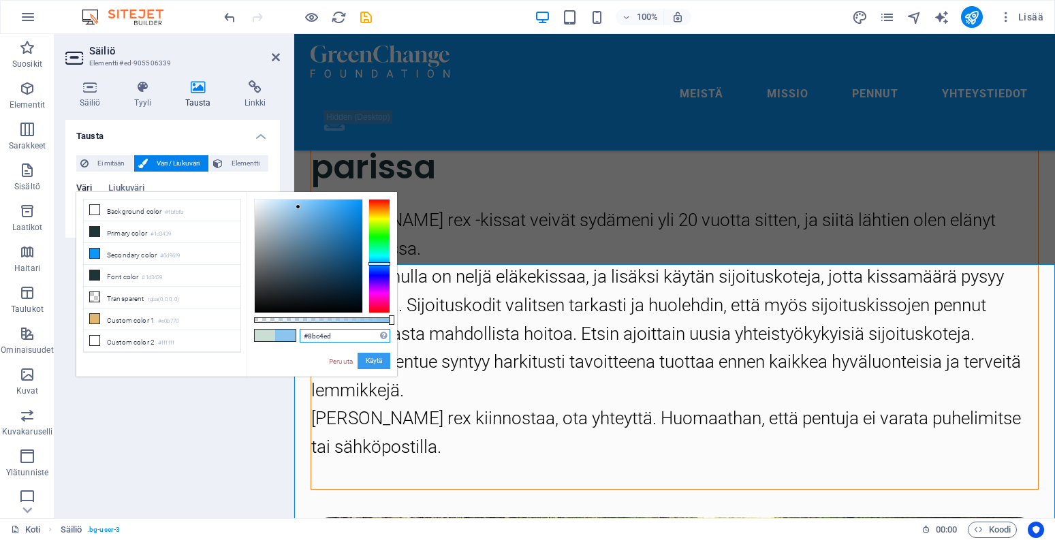
type input "#8bc4ed"
click at [367, 362] on button "Käytä" at bounding box center [374, 361] width 33 height 16
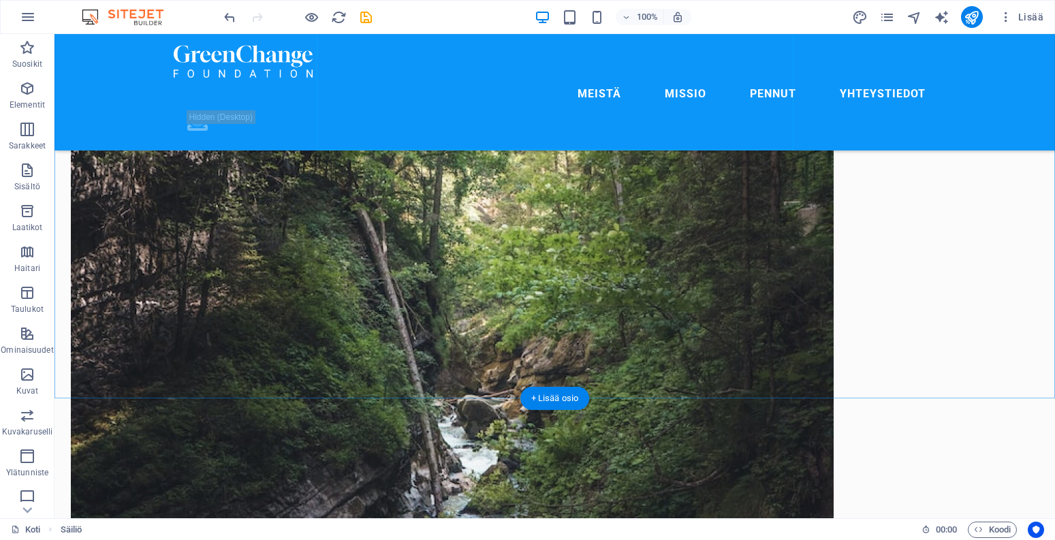
scroll to position [2340, 0]
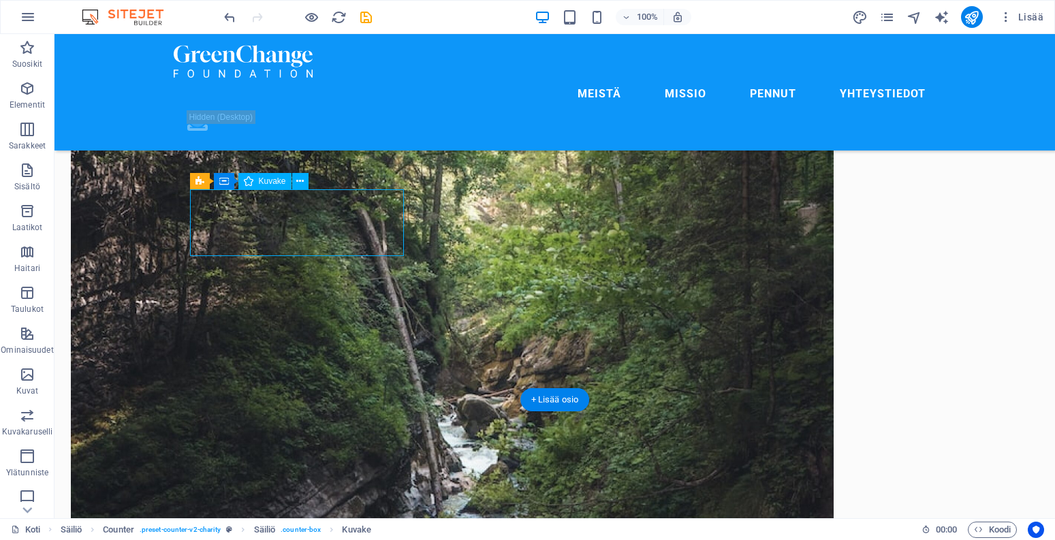
select select "xMidYMid"
select select "px"
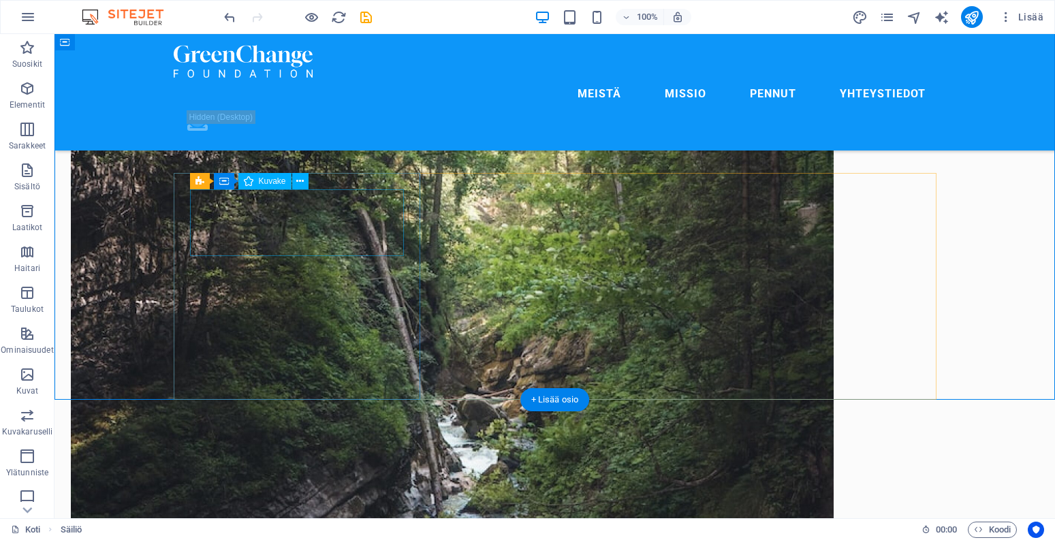
select select "xMidYMid"
select select "px"
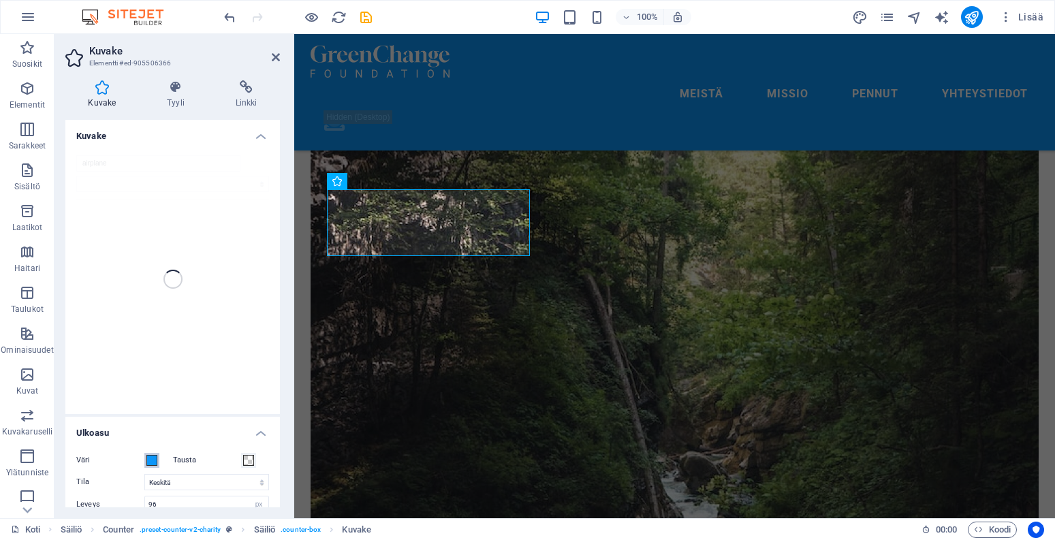
click at [155, 460] on span at bounding box center [151, 460] width 11 height 11
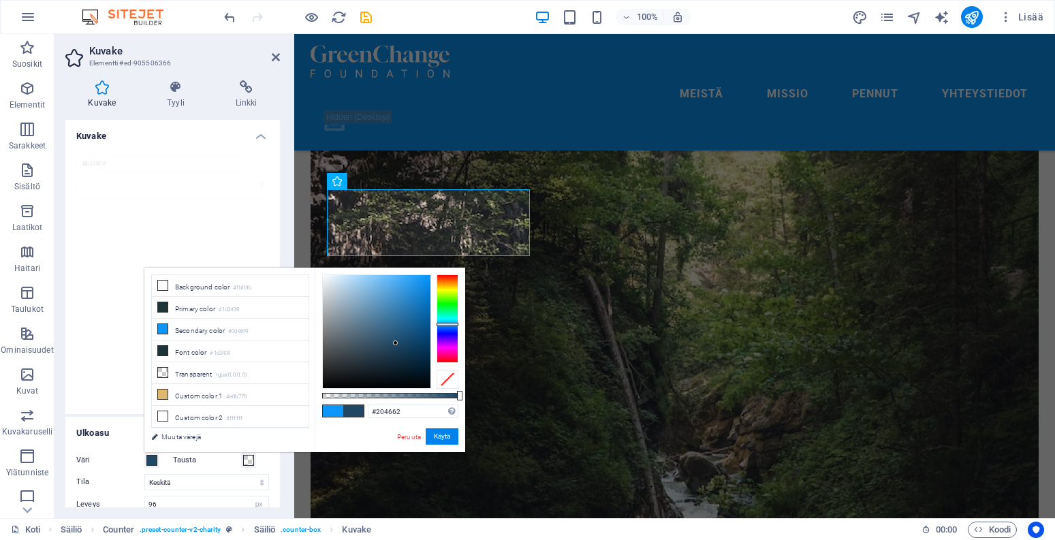
type input "#1f4561"
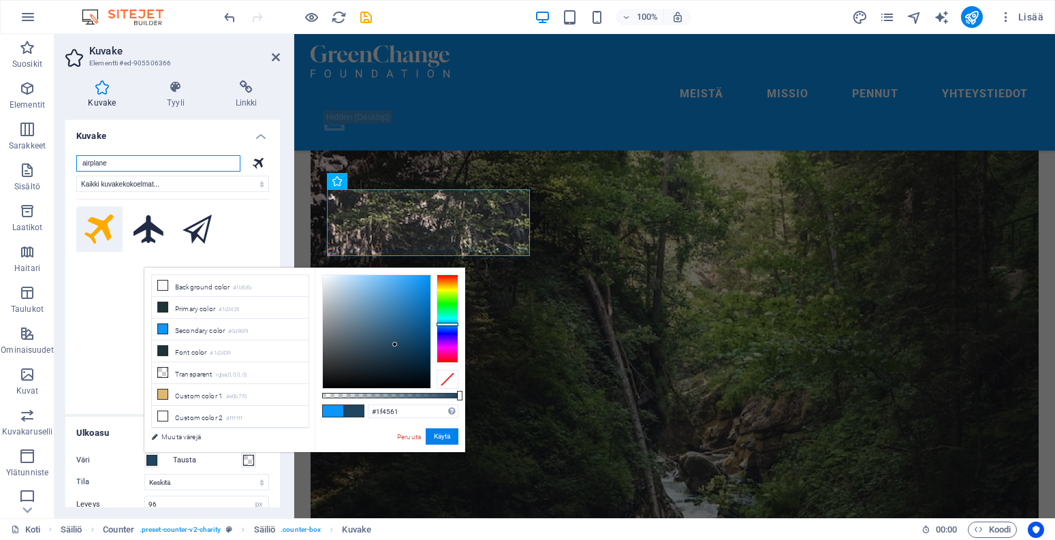
drag, startPoint x: 400, startPoint y: 332, endPoint x: 395, endPoint y: 345, distance: 13.8
click at [395, 345] on div at bounding box center [377, 331] width 108 height 113
drag, startPoint x: 417, startPoint y: 409, endPoint x: 332, endPoint y: 409, distance: 85.1
click at [332, 409] on div "#1f4561 Tuetut muodot #0852ed rgb(8, 82, 237) rgba(8, 82, 237, 90%) hsv(221,97,…" at bounding box center [390, 459] width 150 height 382
click at [443, 440] on button "Käytä" at bounding box center [442, 436] width 33 height 16
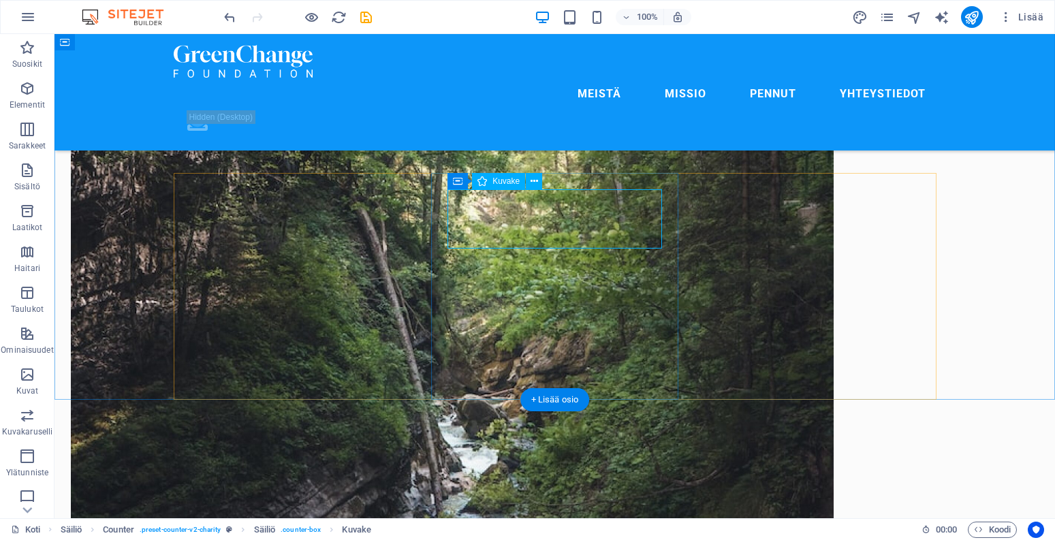
select select "xMidYMid"
select select "px"
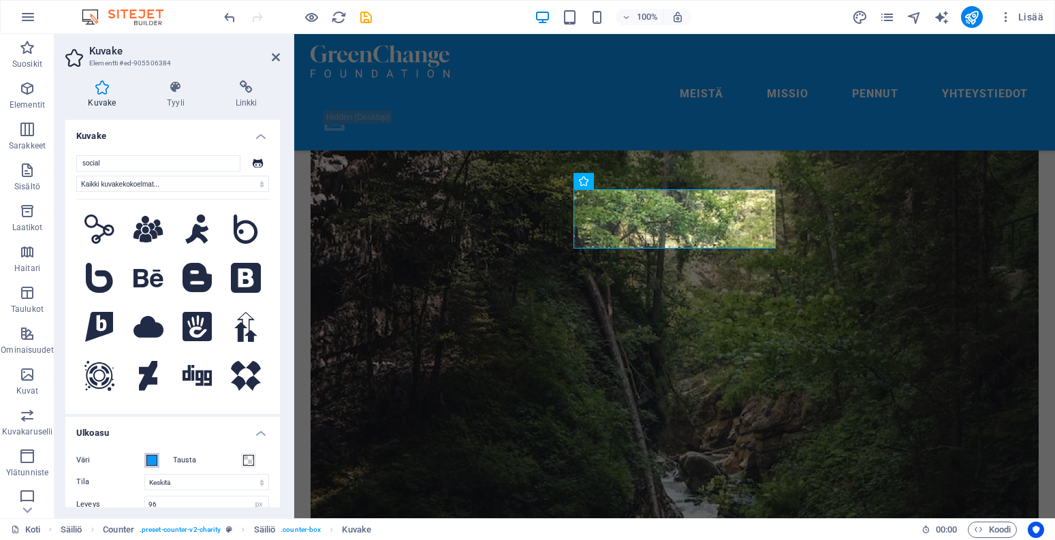
click at [152, 458] on span at bounding box center [151, 460] width 11 height 11
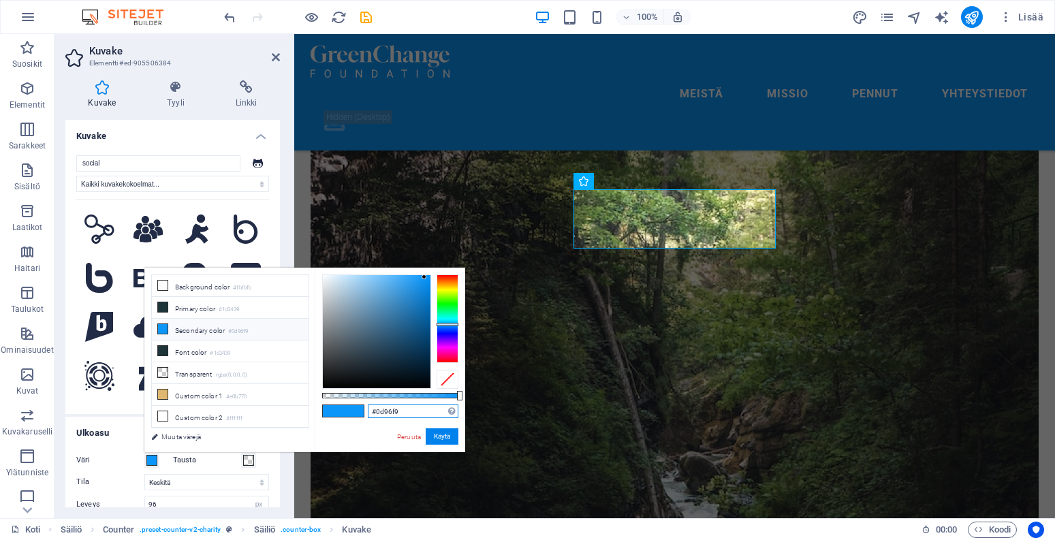
drag, startPoint x: 336, startPoint y: 413, endPoint x: 308, endPoint y: 413, distance: 27.2
click at [308, 413] on div "less Background color #fbfbfb Primary color #1d3439 Secondary color #0d96f9 Fon…" at bounding box center [304, 360] width 321 height 185
paste input "1f4561"
type input "#1f4561"
click at [442, 432] on button "Käytä" at bounding box center [442, 436] width 33 height 16
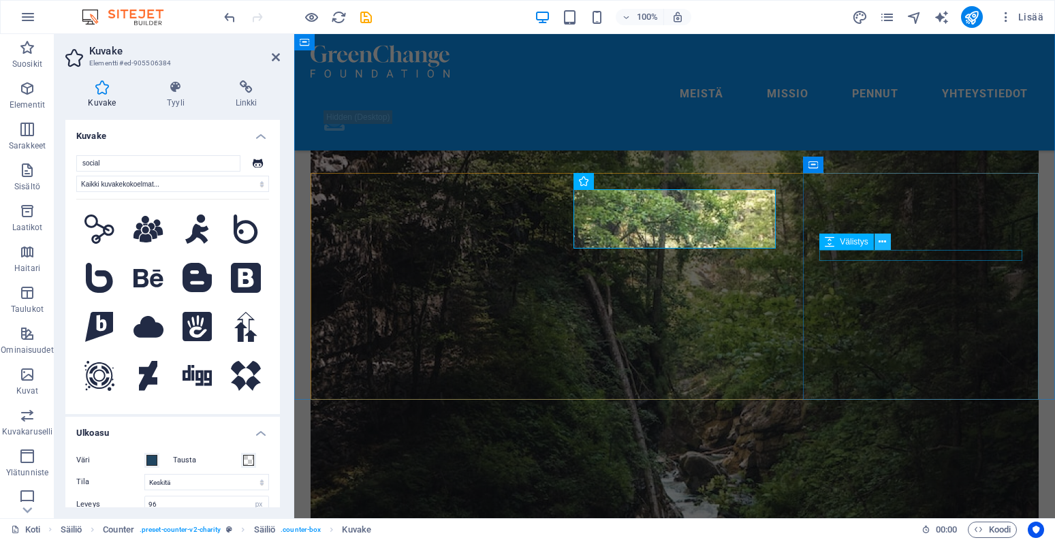
click at [876, 247] on button at bounding box center [882, 242] width 16 height 16
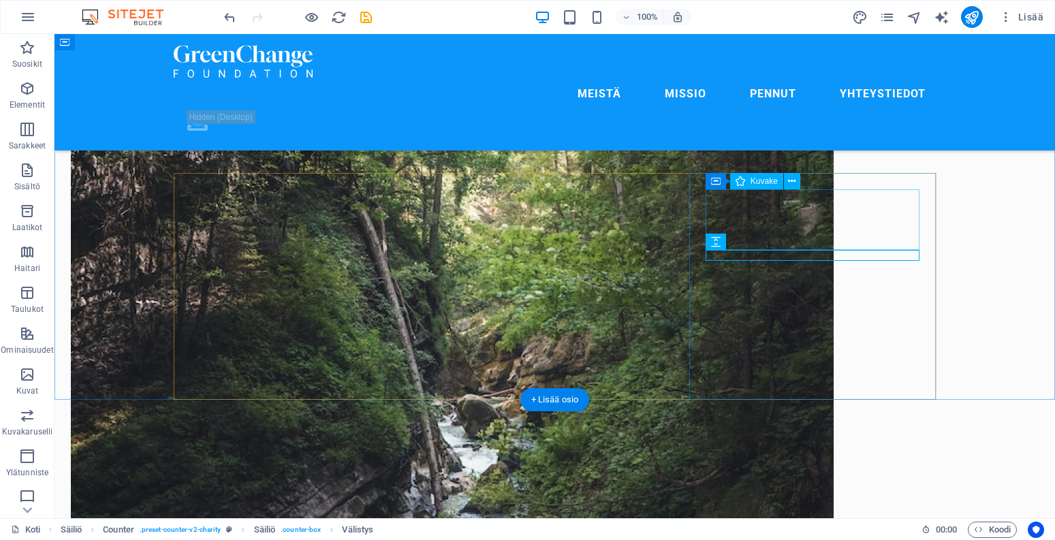
select select "xMidYMid"
select select "px"
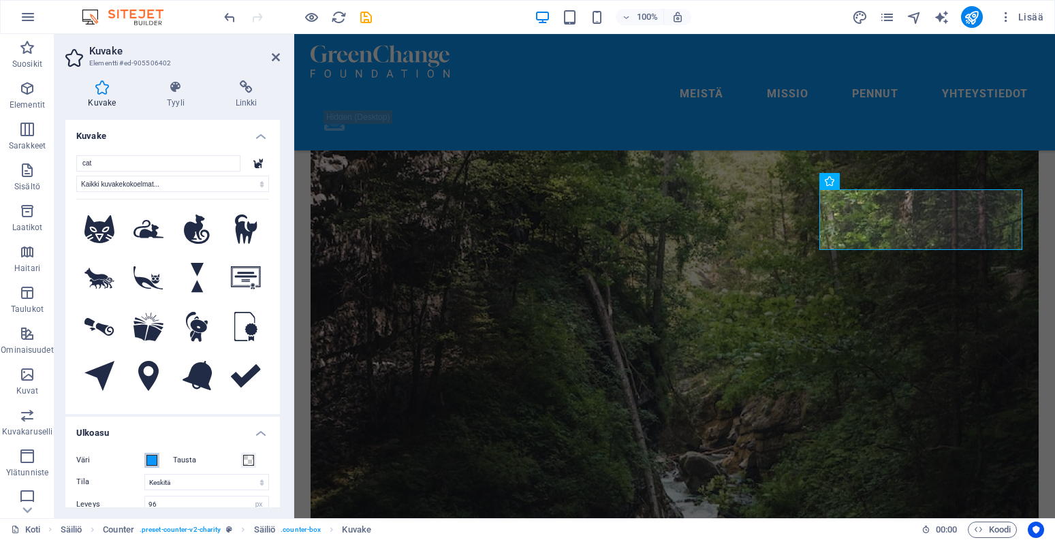
click at [150, 464] on span at bounding box center [151, 460] width 11 height 11
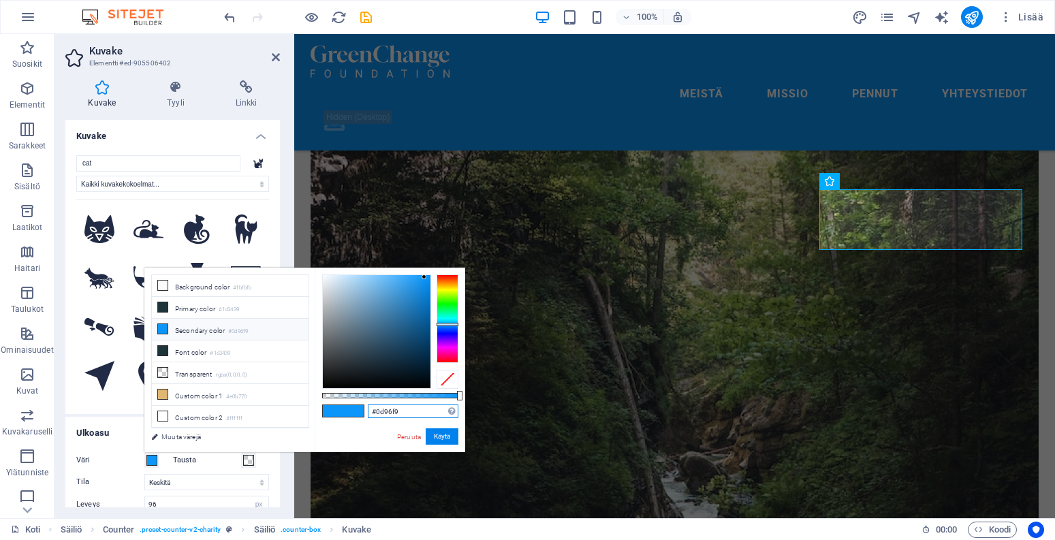
drag, startPoint x: 422, startPoint y: 413, endPoint x: 339, endPoint y: 413, distance: 82.4
click at [339, 413] on div "#0d96f9 Tuetut muodot #0852ed rgb(8, 82, 237) rgba(8, 82, 237, 90%) hsv(221,97,…" at bounding box center [390, 459] width 150 height 382
paste input "1f4561"
type input "#1f4561"
drag, startPoint x: 443, startPoint y: 437, endPoint x: 410, endPoint y: 315, distance: 126.4
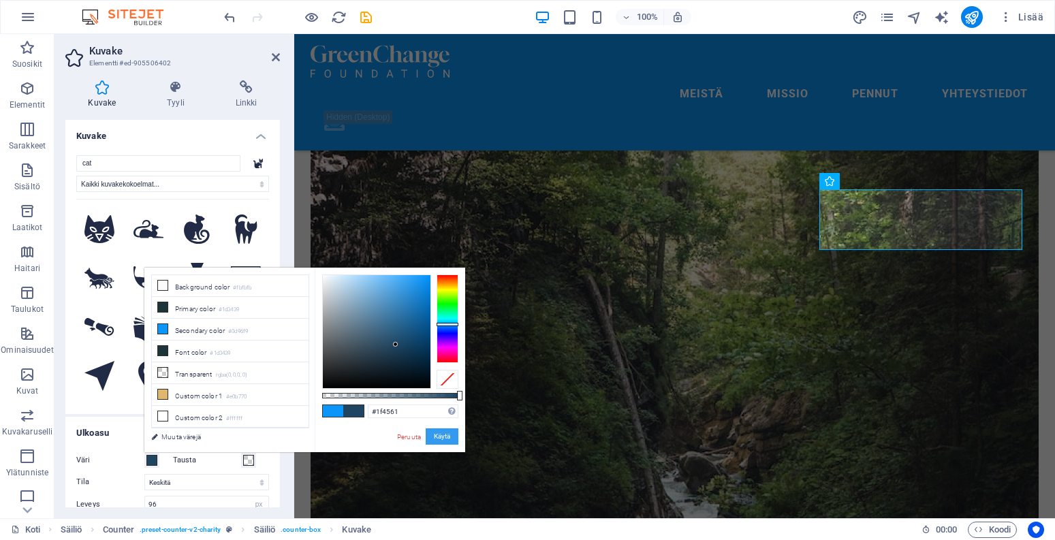
click at [443, 437] on button "Käytä" at bounding box center [442, 436] width 33 height 16
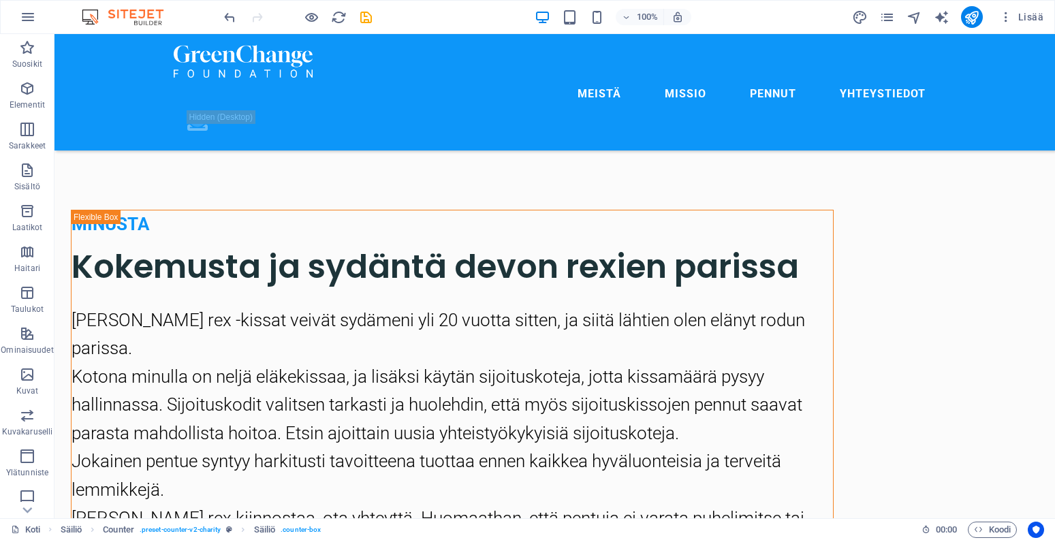
scroll to position [1744, 0]
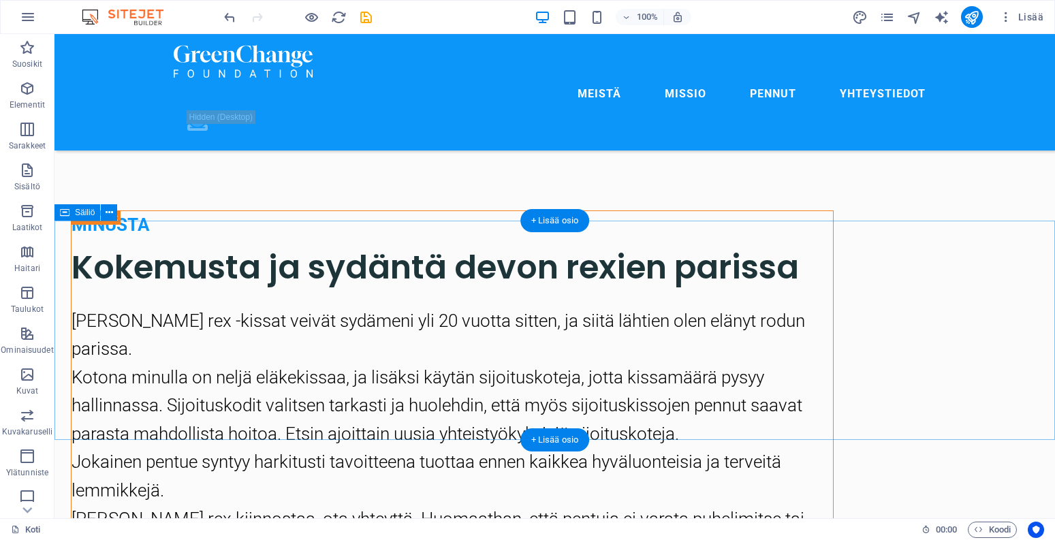
select select "multiple-clouds"
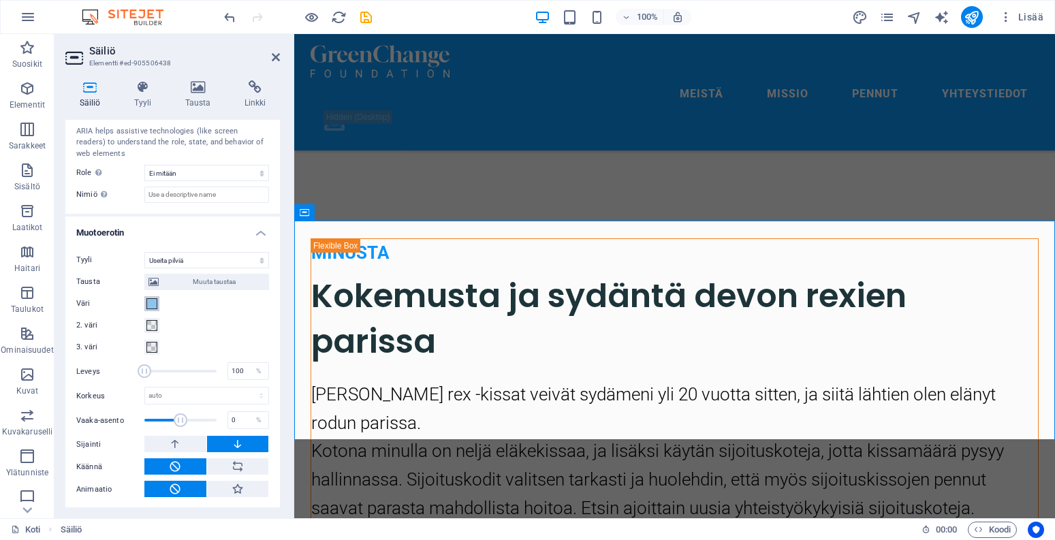
scroll to position [391, 0]
click at [154, 300] on span at bounding box center [151, 304] width 11 height 11
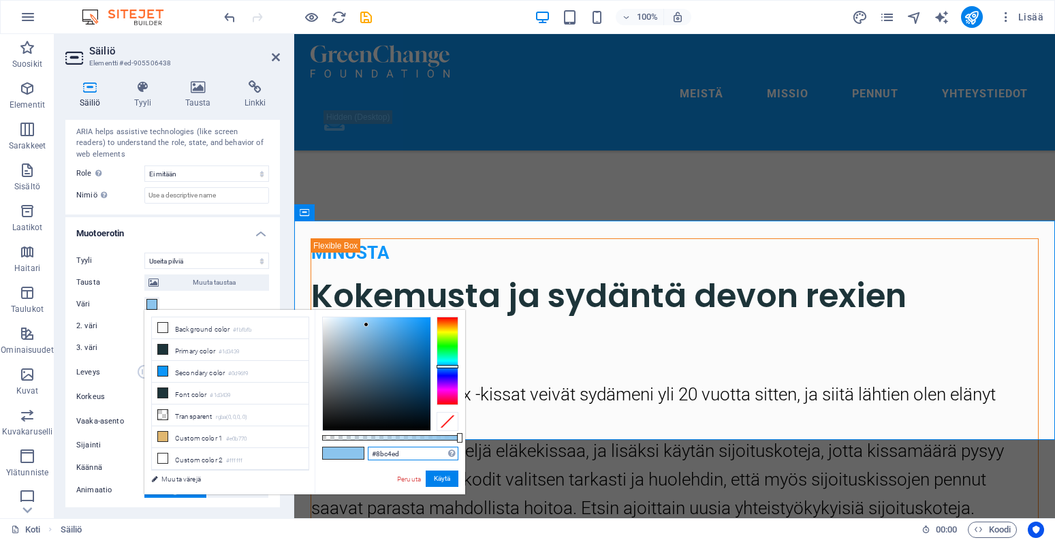
click at [400, 453] on input "#8bc4ed" at bounding box center [413, 454] width 91 height 14
click at [447, 481] on button "Käytä" at bounding box center [442, 479] width 33 height 16
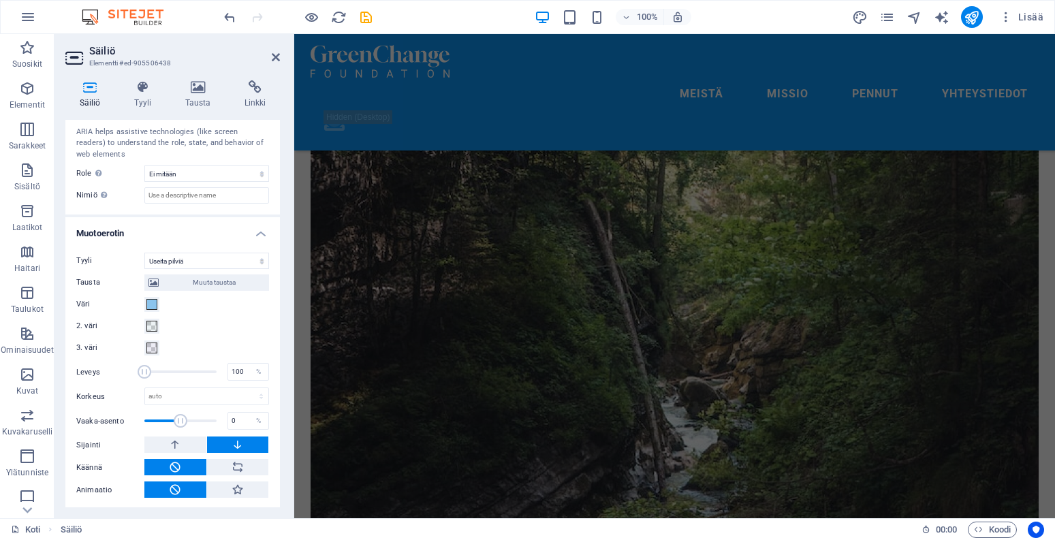
scroll to position [2413, 0]
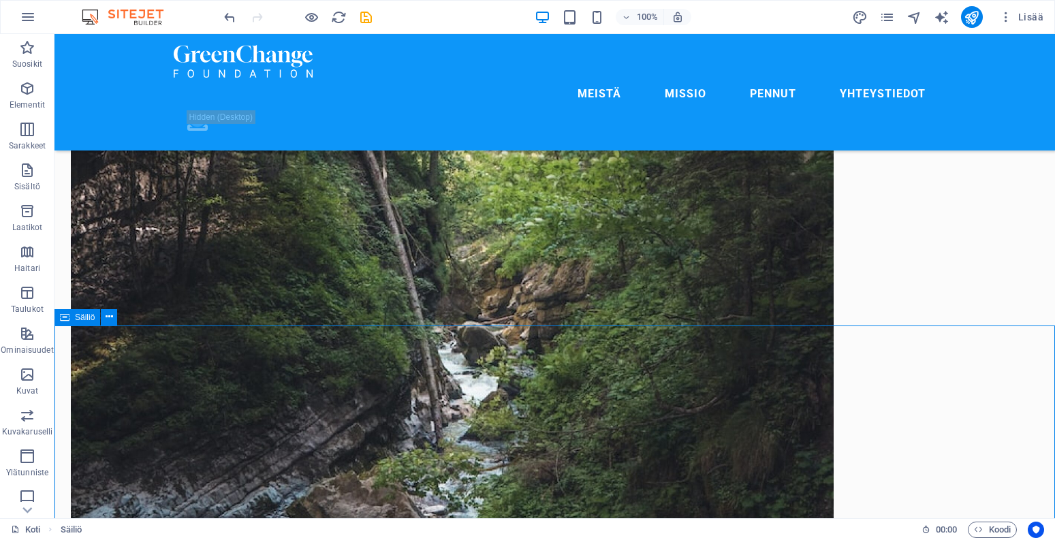
select select "multiple-clouds"
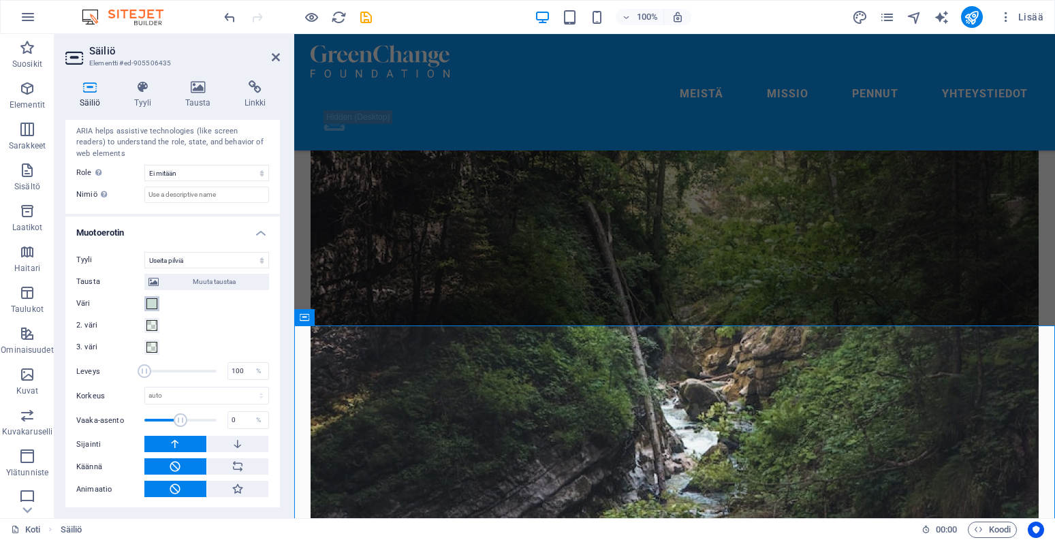
scroll to position [391, 0]
click at [153, 303] on span at bounding box center [151, 304] width 11 height 11
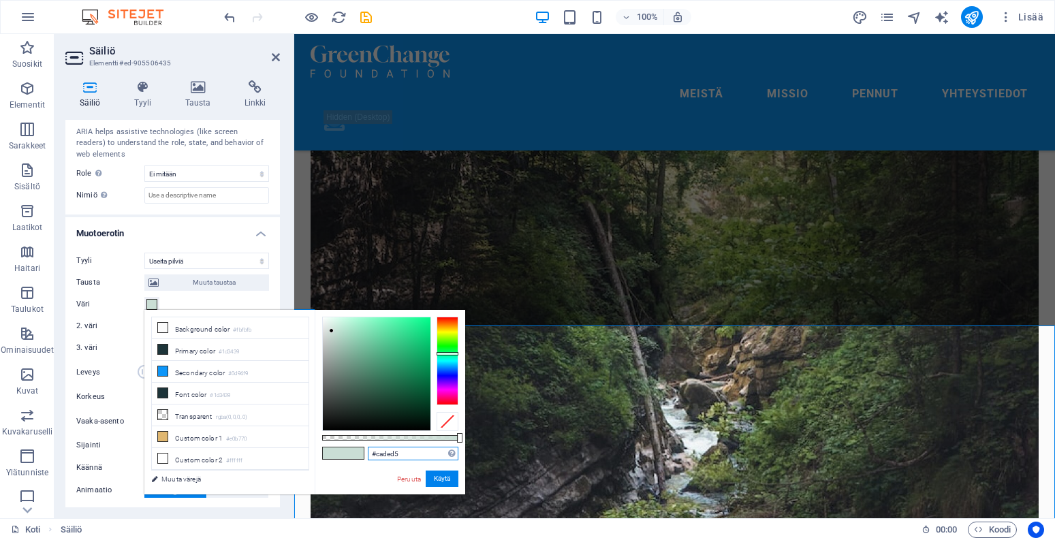
drag, startPoint x: 416, startPoint y: 452, endPoint x: 343, endPoint y: 451, distance: 73.5
click at [343, 451] on div "#caded5 Tuetut muodot #0852ed rgb(8, 82, 237) rgba(8, 82, 237, 90%) hsv(221,97,…" at bounding box center [390, 501] width 150 height 382
paste input "8bc4ed"
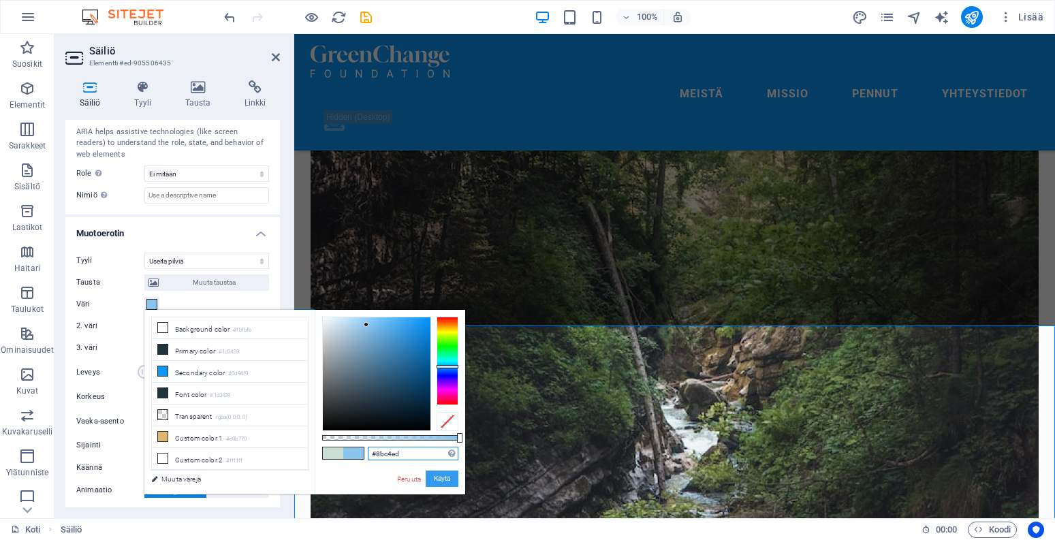
type input "#8bc4ed"
click at [444, 477] on button "Käytä" at bounding box center [442, 479] width 33 height 16
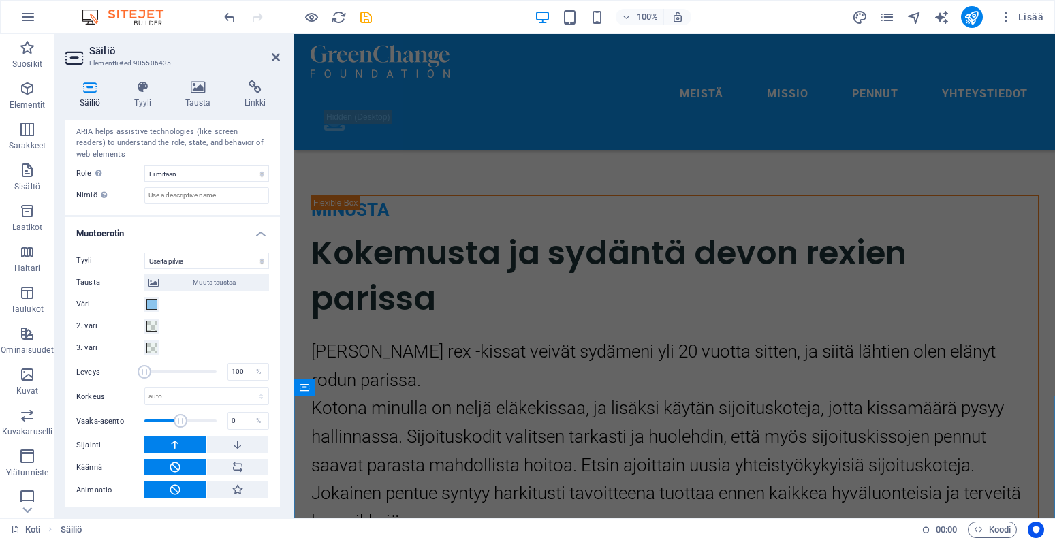
scroll to position [1786, 0]
select select "multiple-clouds"
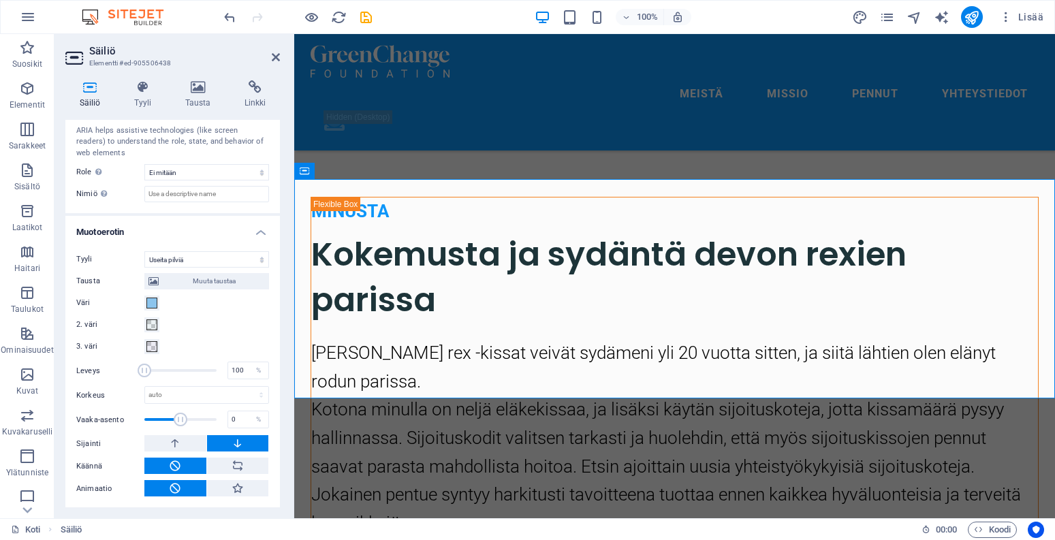
scroll to position [391, 0]
click at [151, 327] on span at bounding box center [151, 326] width 11 height 11
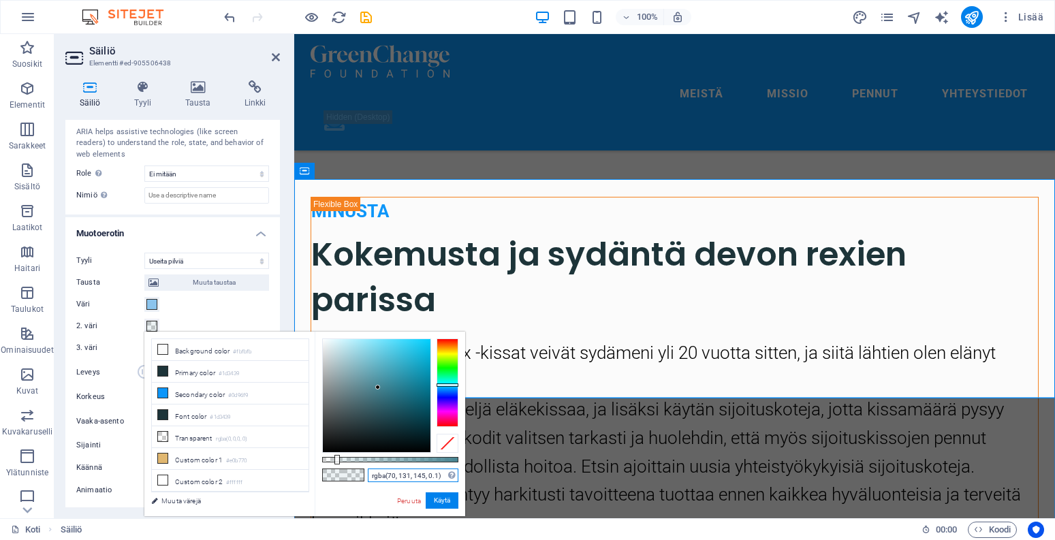
click at [402, 470] on input "rgba(70, 131, 145, 0.1)" at bounding box center [413, 476] width 91 height 14
click at [443, 503] on button "Käytä" at bounding box center [442, 500] width 33 height 16
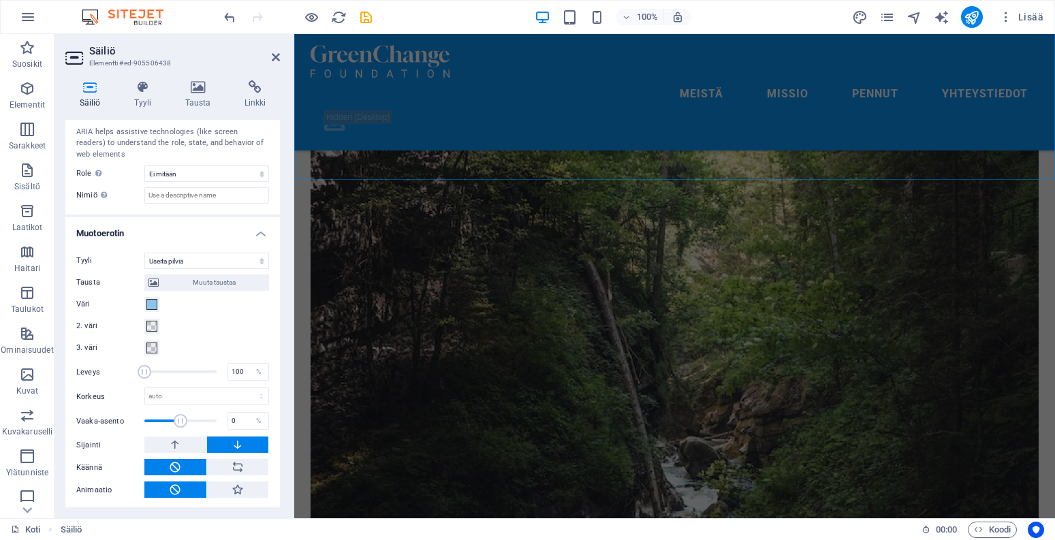
scroll to position [2560, 0]
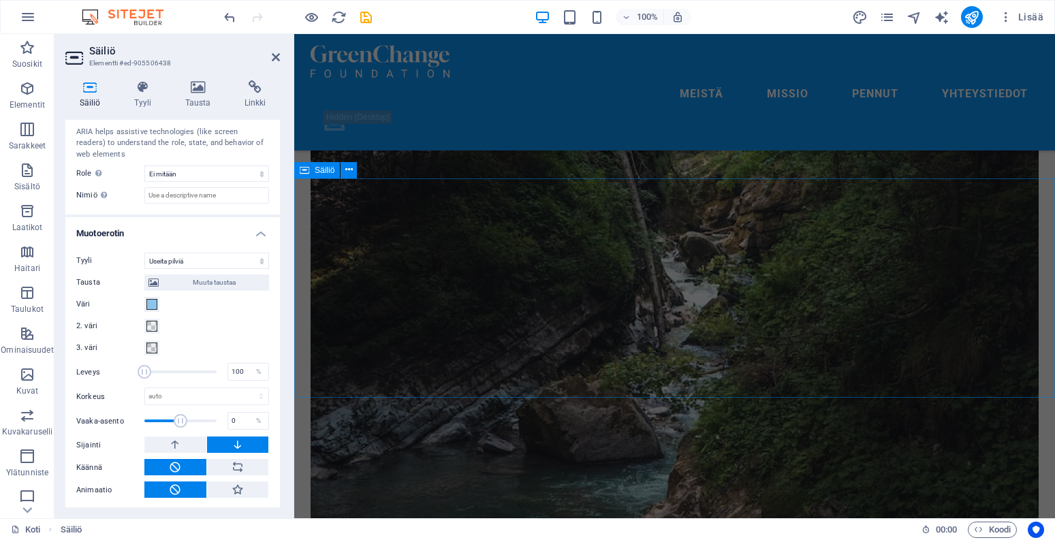
select select "multiple-clouds"
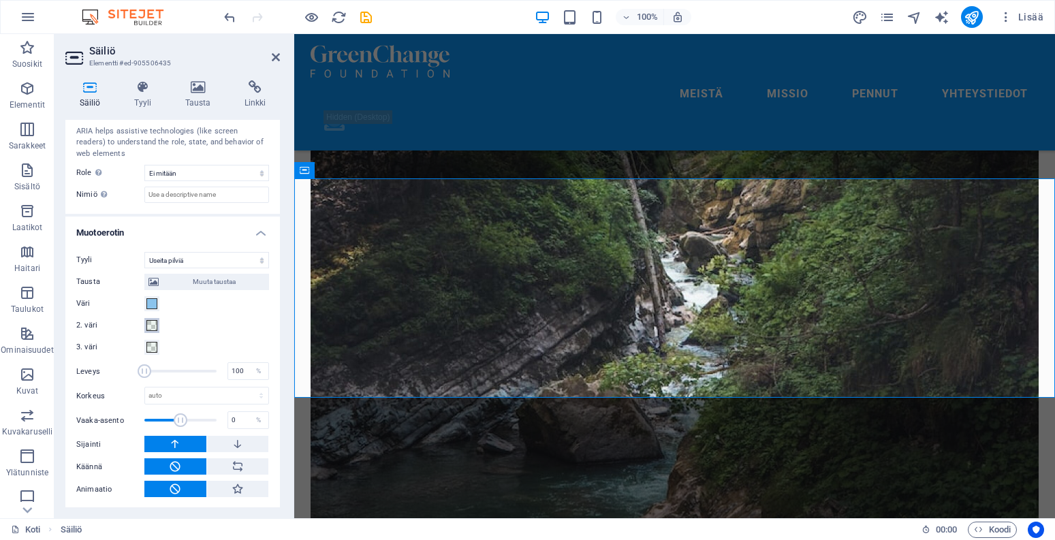
scroll to position [391, 0]
click at [155, 325] on span at bounding box center [151, 326] width 11 height 11
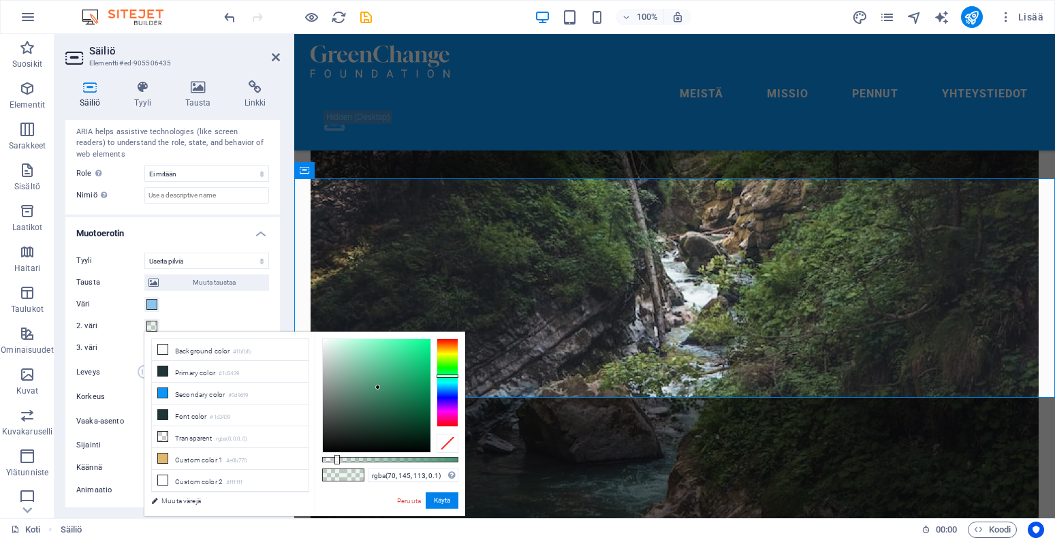
click at [155, 325] on span at bounding box center [151, 326] width 11 height 11
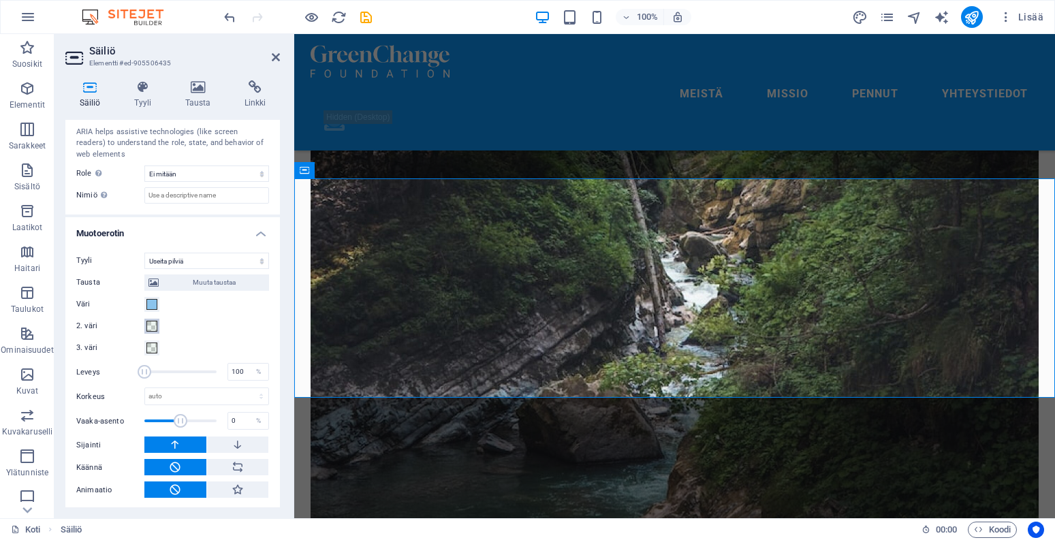
click at [148, 323] on span at bounding box center [151, 326] width 11 height 11
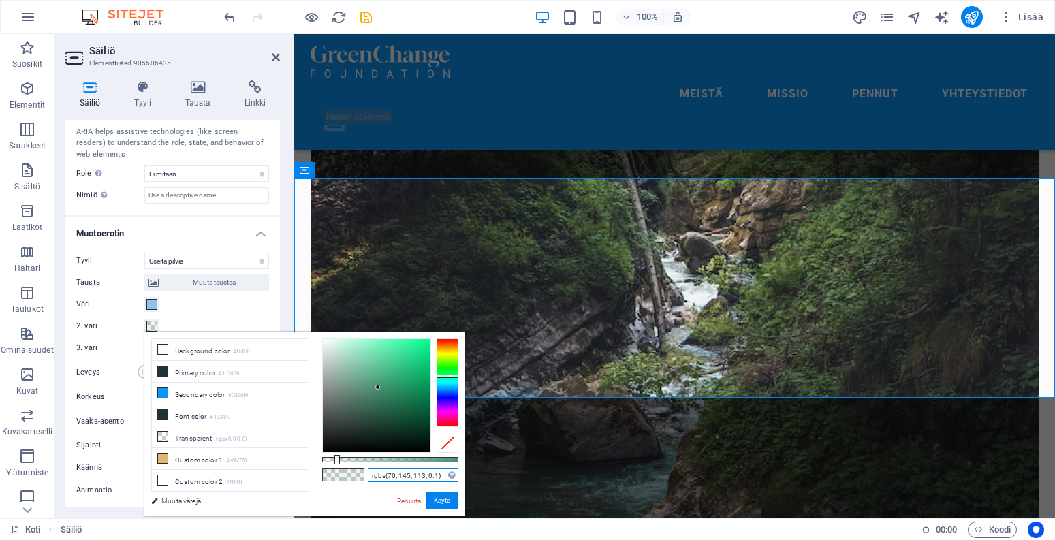
click at [396, 479] on input "rgba(70, 145, 113, 0.1)" at bounding box center [413, 476] width 91 height 14
paste input "31, 145"
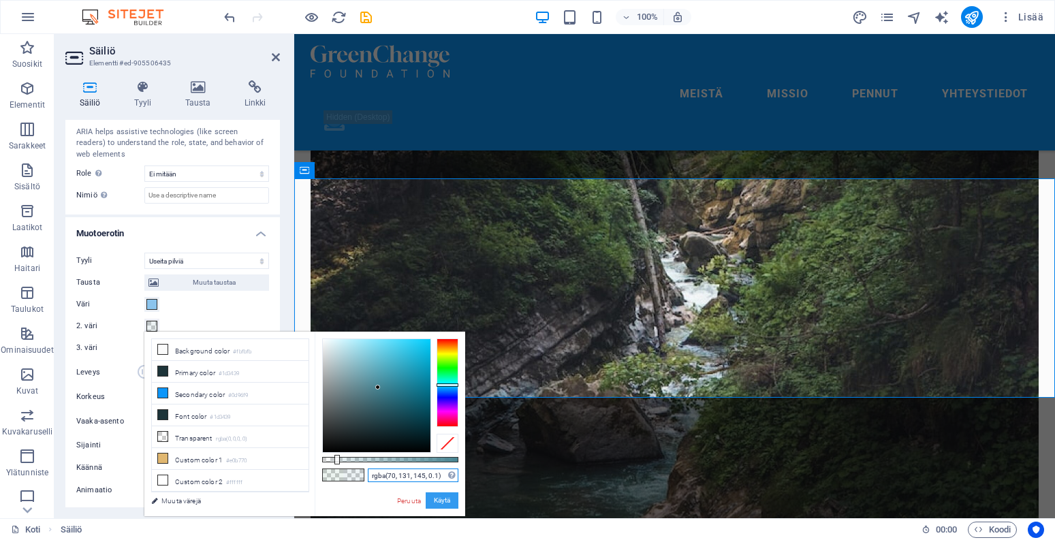
type input "rgba(70, 131, 145, 0.1)"
click at [436, 498] on button "Käytä" at bounding box center [442, 500] width 33 height 16
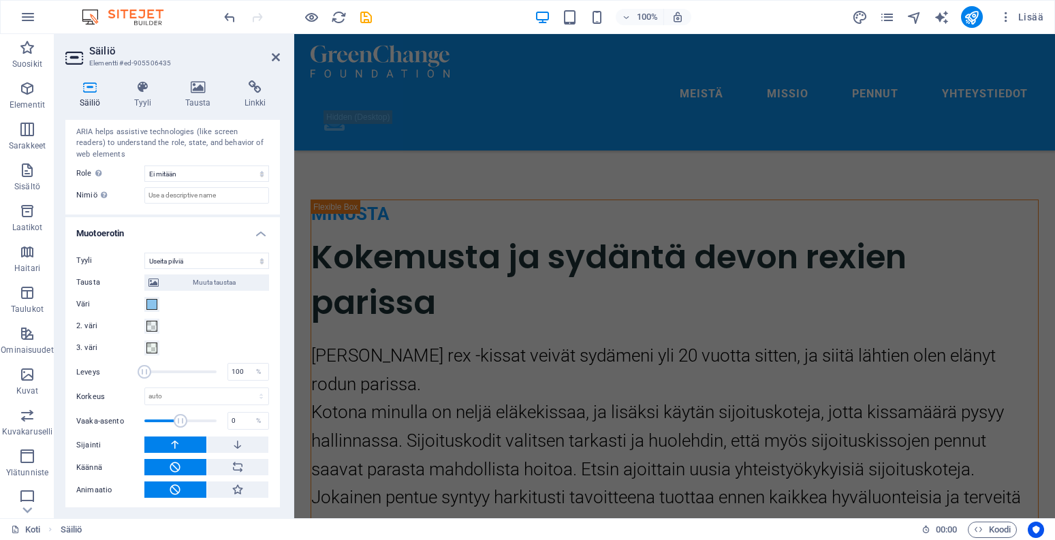
scroll to position [1784, 0]
select select "multiple-clouds"
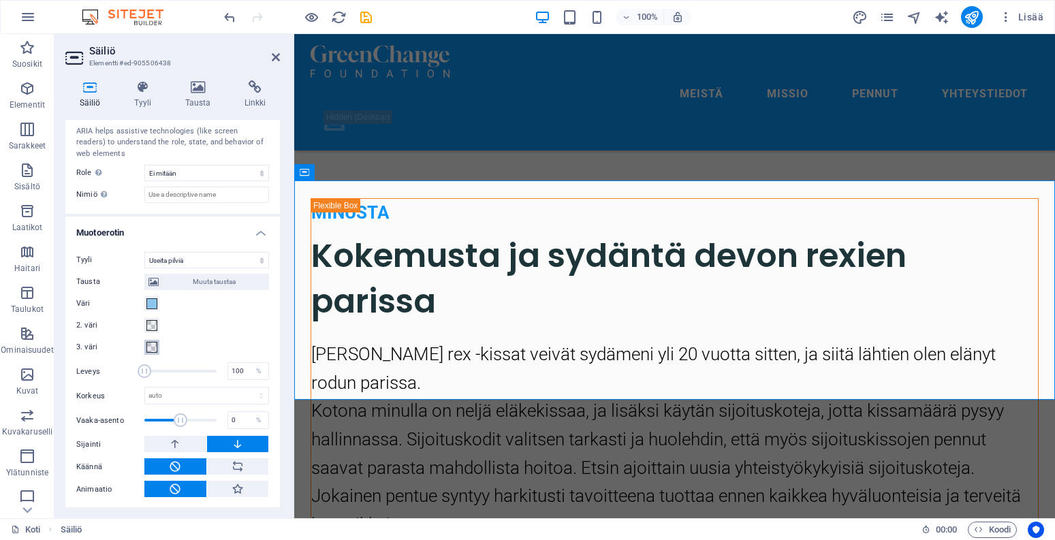
scroll to position [391, 0]
click at [151, 346] on span at bounding box center [151, 348] width 11 height 11
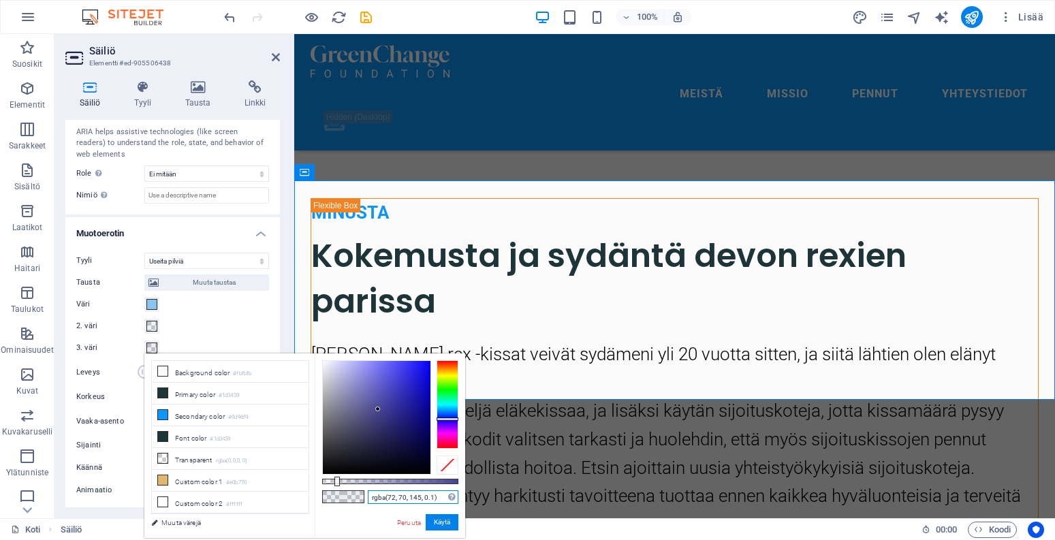
click at [398, 503] on input "rgba(72, 70, 145, 0.1)" at bounding box center [413, 497] width 91 height 14
click at [447, 524] on button "Käytä" at bounding box center [442, 522] width 33 height 16
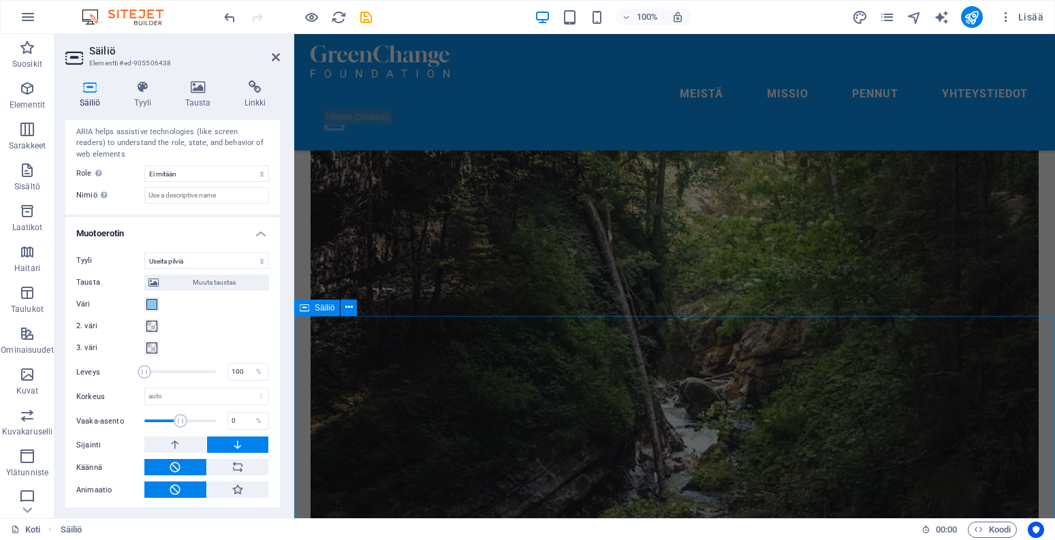
scroll to position [2422, 0]
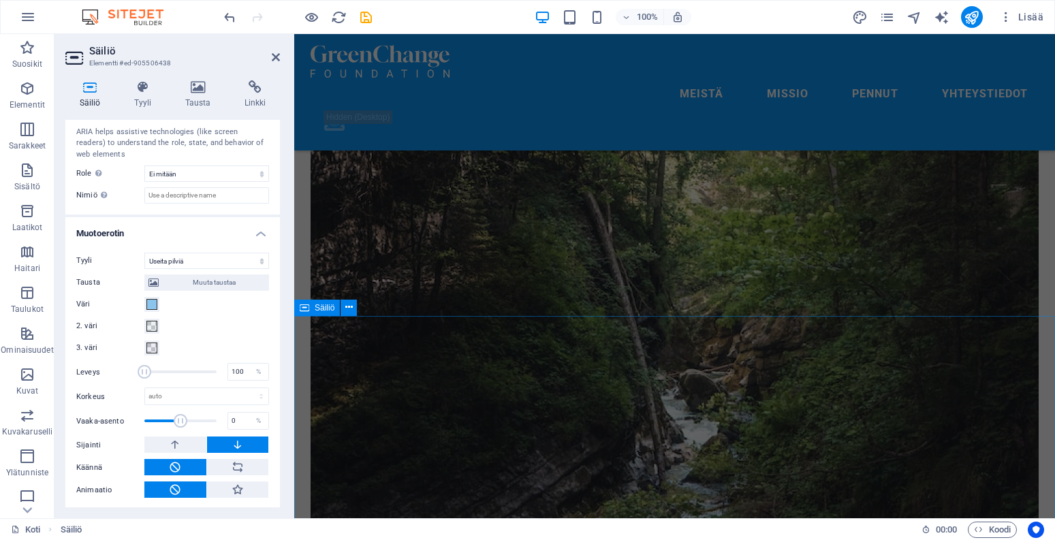
select select "multiple-clouds"
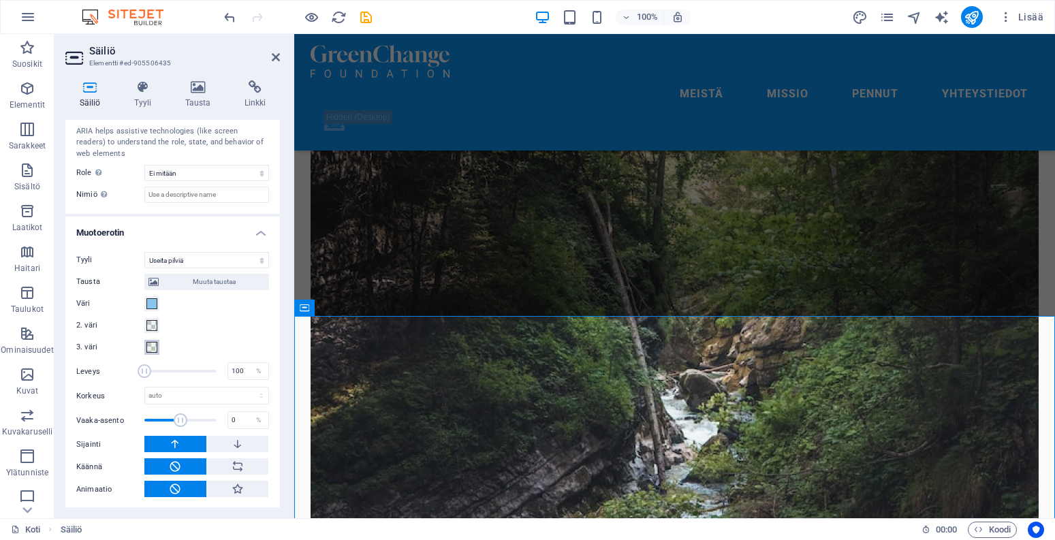
scroll to position [391, 0]
click at [152, 343] on span at bounding box center [151, 348] width 11 height 11
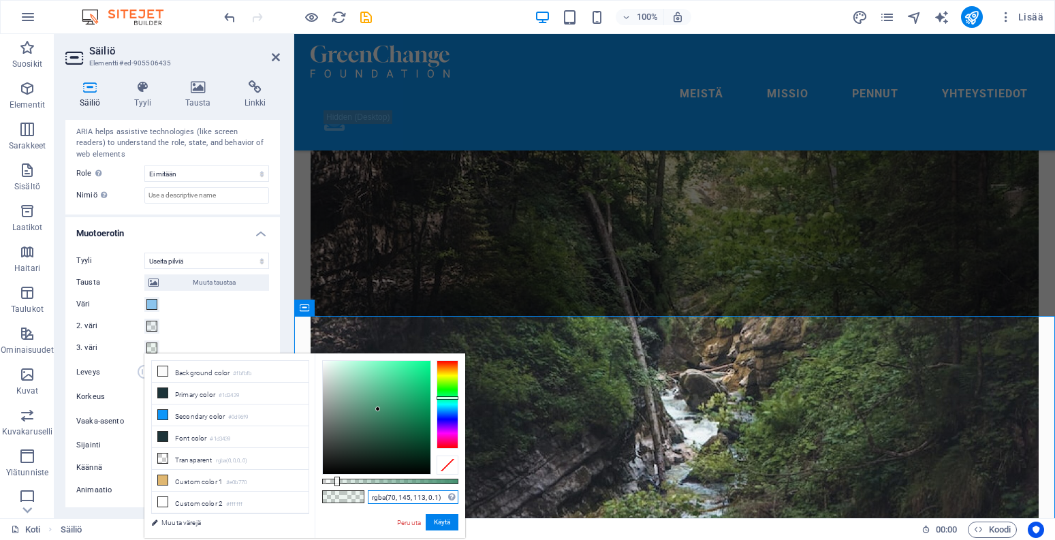
click at [381, 501] on input "rgba(70, 145, 113, 0.1)" at bounding box center [413, 497] width 91 height 14
paste input "text"
paste input "2, 70, 145"
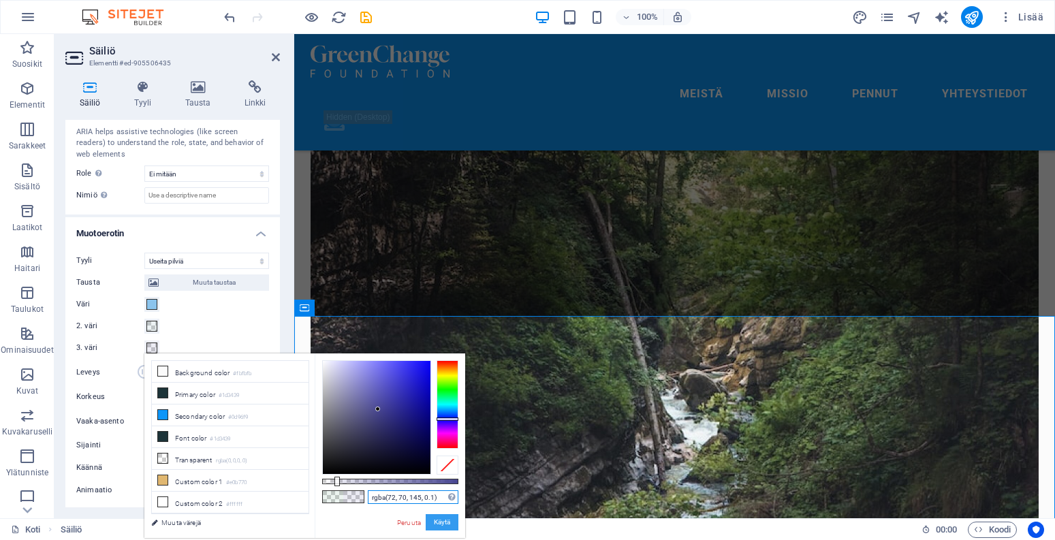
type input "rgba(72, 70, 145, 0.1)"
click at [447, 520] on button "Käytä" at bounding box center [442, 522] width 33 height 16
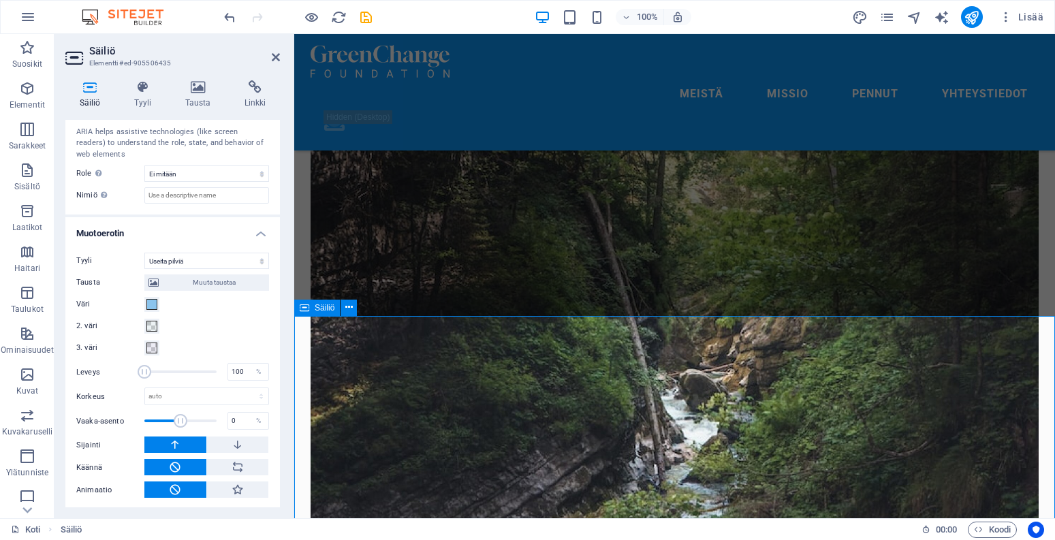
click at [148, 324] on span at bounding box center [151, 326] width 11 height 11
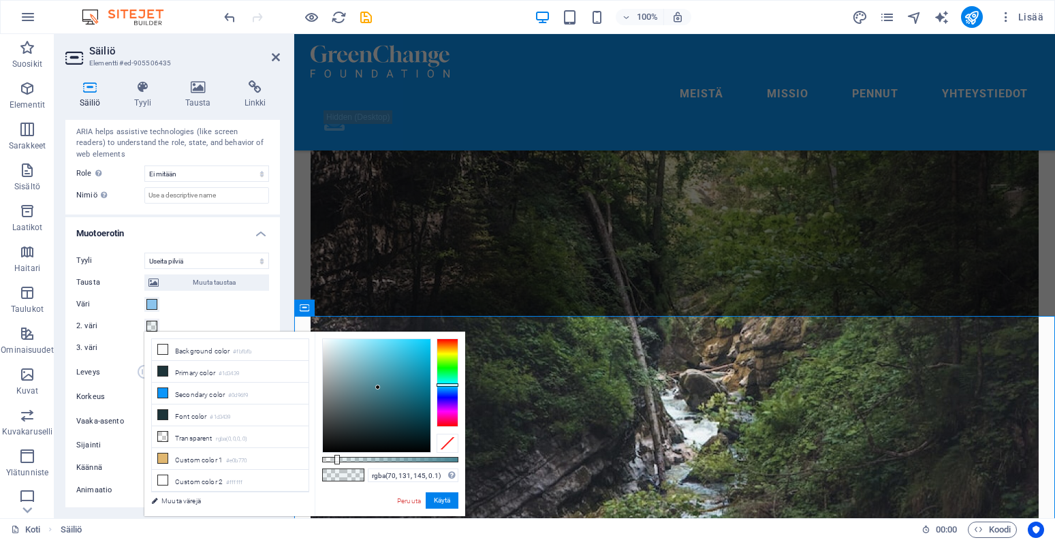
click at [148, 324] on span at bounding box center [151, 326] width 11 height 11
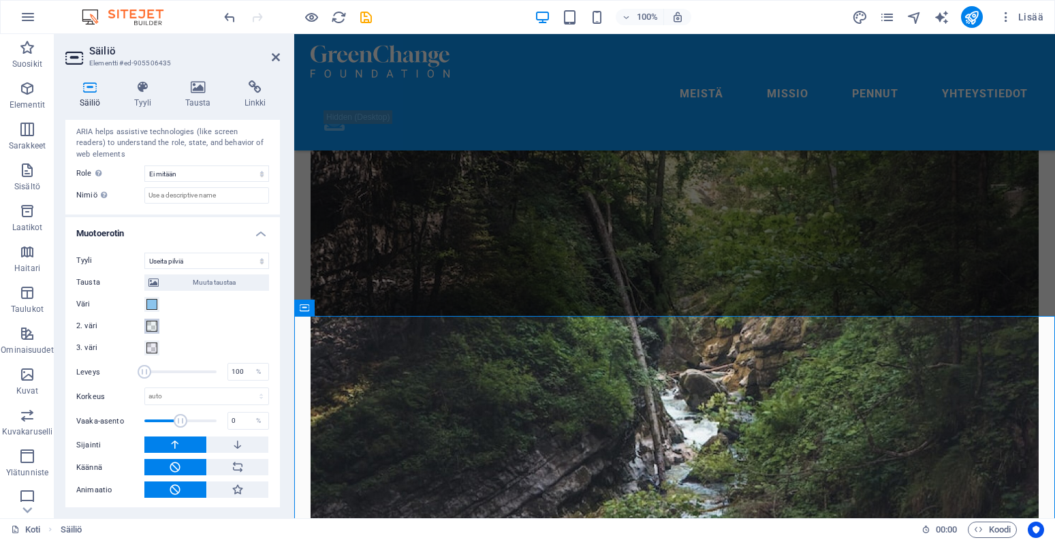
click at [159, 325] on div "2. väri" at bounding box center [172, 326] width 193 height 16
click at [144, 323] on label "2. väri" at bounding box center [110, 326] width 68 height 16
click at [144, 323] on button "2. väri" at bounding box center [151, 326] width 15 height 15
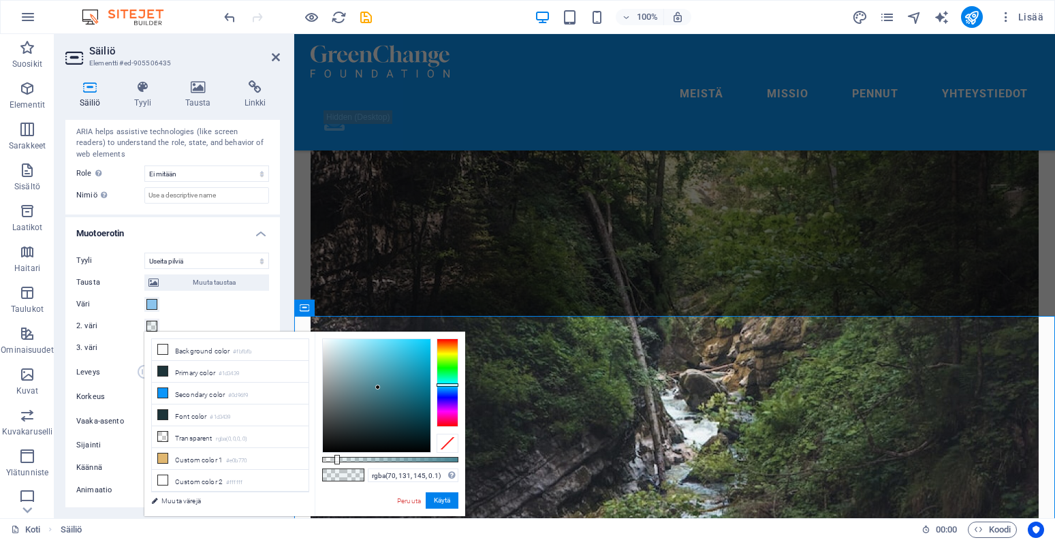
click at [144, 323] on label "2. väri" at bounding box center [110, 326] width 68 height 16
click at [144, 323] on button "2. väri" at bounding box center [151, 326] width 15 height 15
drag, startPoint x: 378, startPoint y: 373, endPoint x: 413, endPoint y: 356, distance: 38.7
click at [413, 356] on div at bounding box center [377, 395] width 108 height 113
drag, startPoint x: 453, startPoint y: 394, endPoint x: 452, endPoint y: 387, distance: 6.8
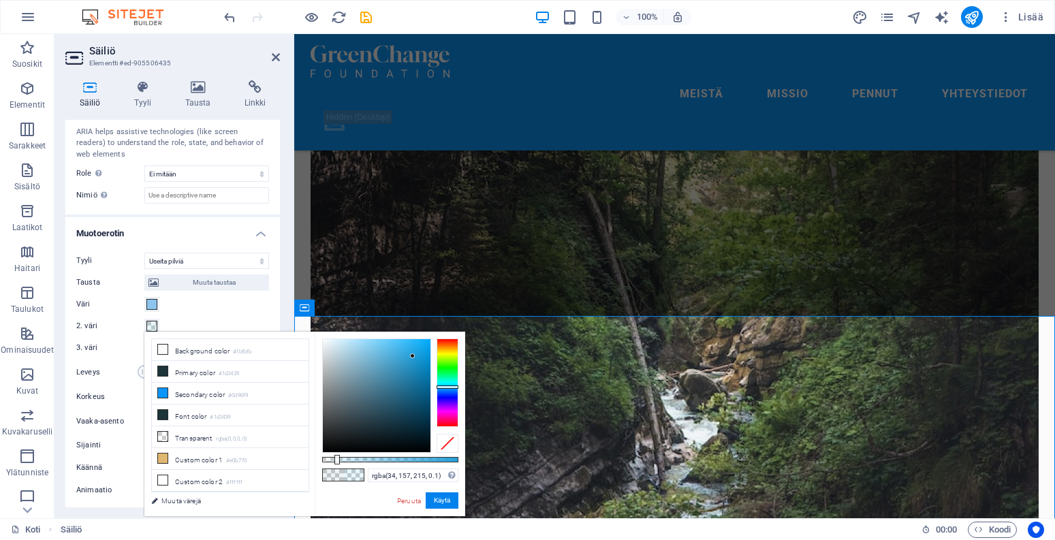
click at [452, 387] on div at bounding box center [448, 382] width 22 height 89
type input "rgba(20, 157, 223, 0.1)"
drag, startPoint x: 396, startPoint y: 355, endPoint x: 420, endPoint y: 353, distance: 24.0
click at [420, 353] on div at bounding box center [377, 395] width 108 height 113
click at [396, 477] on input "rgba(20, 157, 223, 0.1)" at bounding box center [413, 476] width 91 height 14
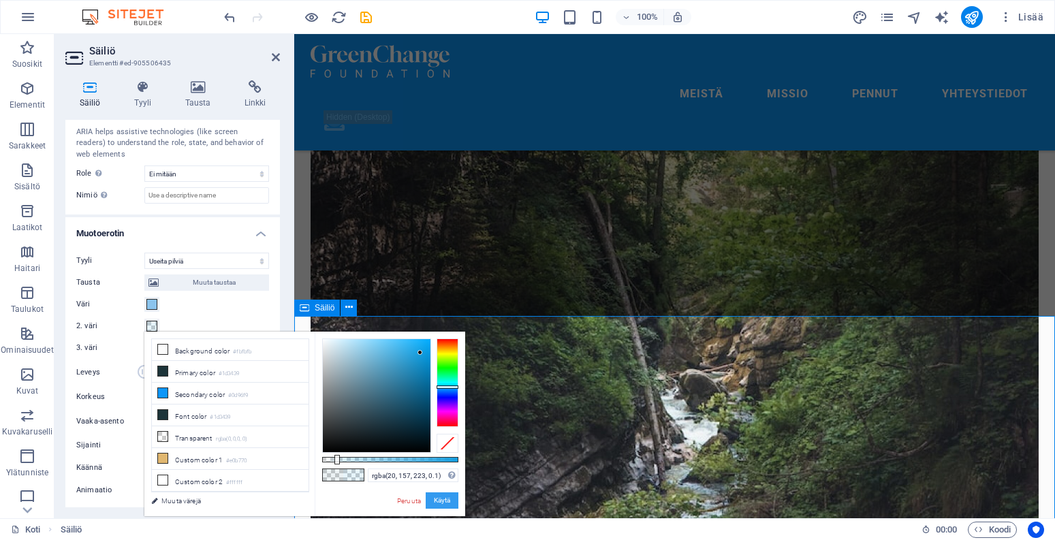
click at [442, 498] on button "Käytä" at bounding box center [442, 500] width 33 height 16
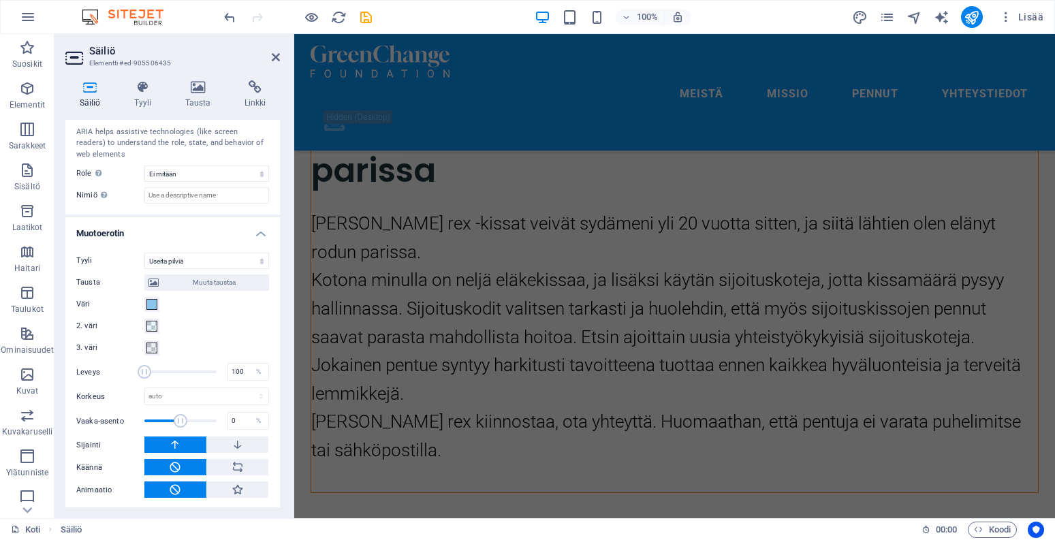
scroll to position [1868, 0]
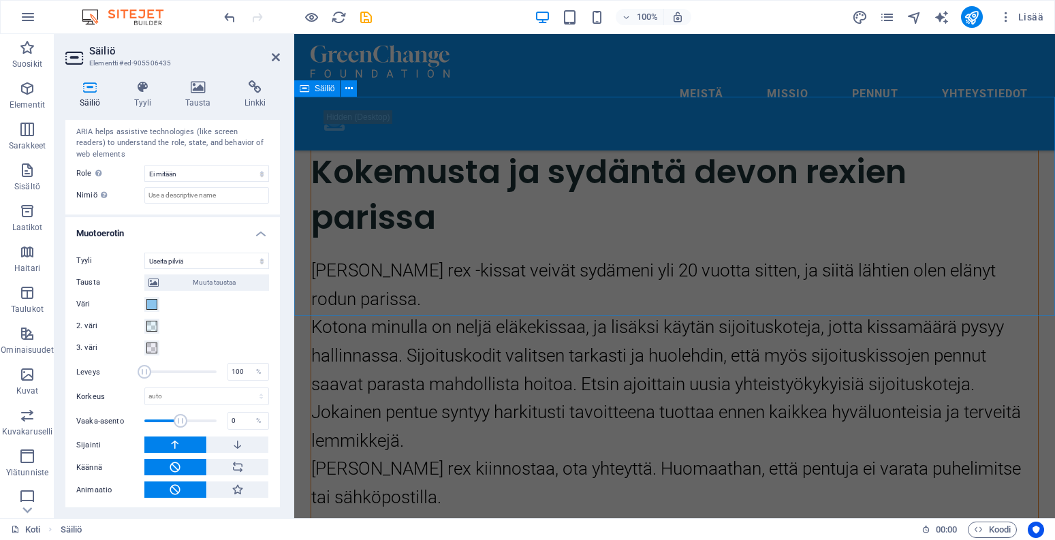
select select "multiple-clouds"
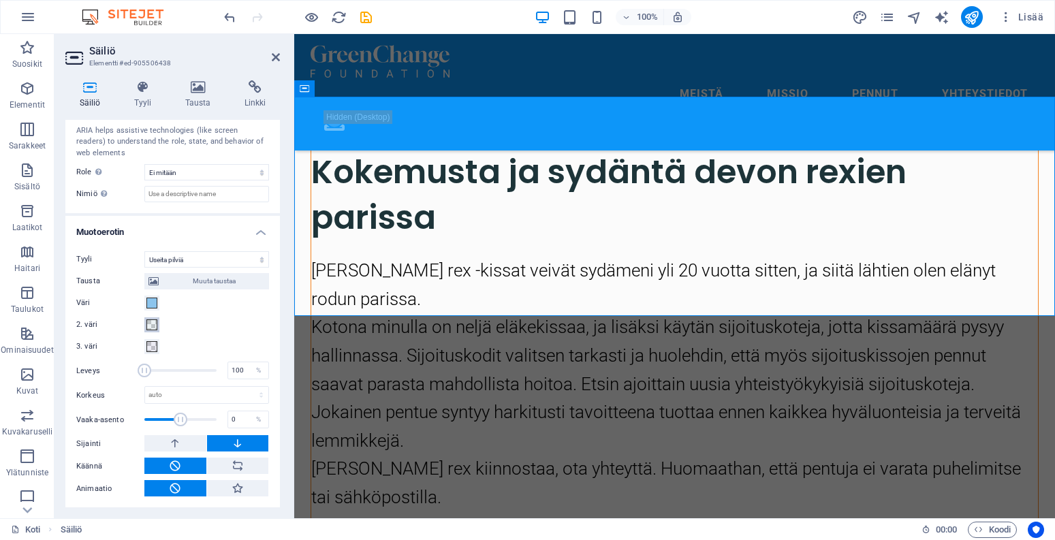
scroll to position [391, 0]
click at [153, 321] on span at bounding box center [151, 326] width 11 height 11
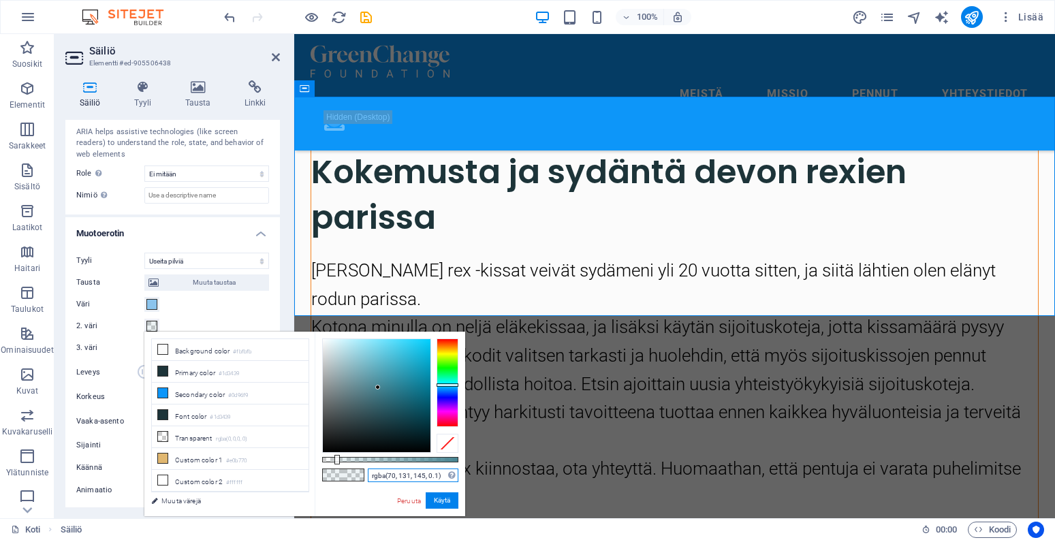
click at [414, 473] on input "rgba(70, 131, 145, 0.1)" at bounding box center [413, 476] width 91 height 14
paste input "20, 157, 223"
type input "rgba(20, 157, 223, 0.1)"
click at [441, 499] on button "Käytä" at bounding box center [442, 500] width 33 height 16
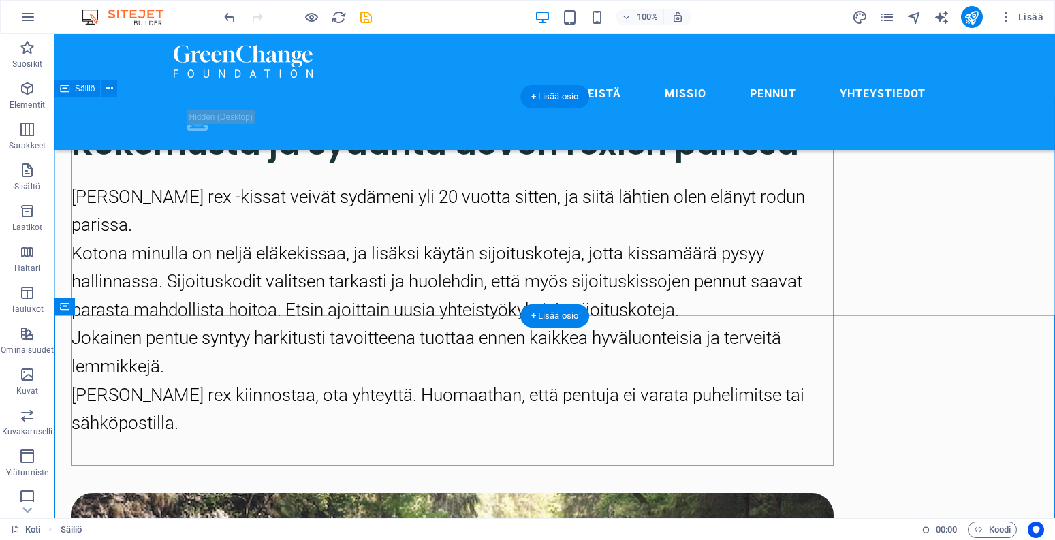
select select "multiple-clouds"
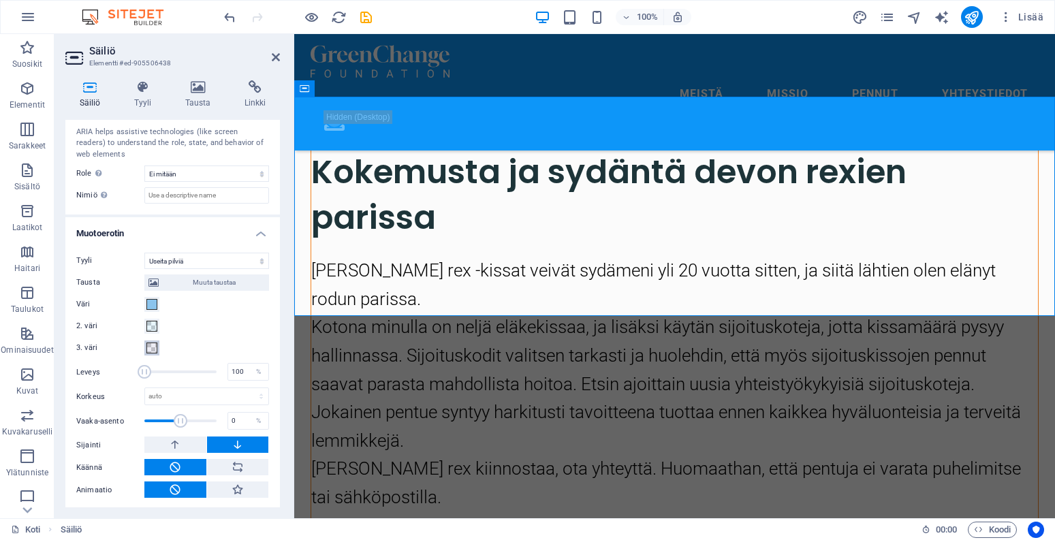
click at [151, 347] on span at bounding box center [151, 348] width 11 height 11
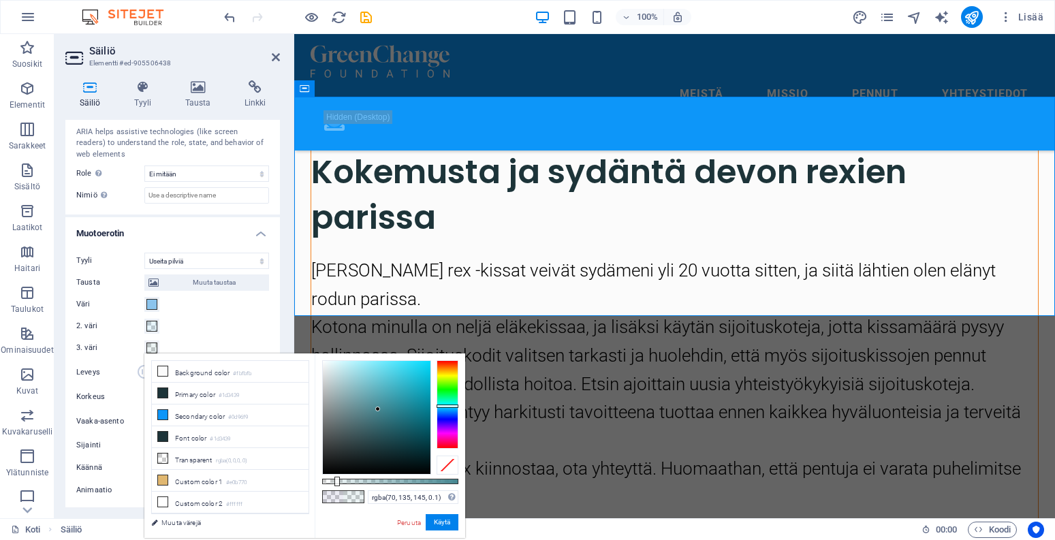
click at [446, 406] on div at bounding box center [448, 404] width 22 height 89
drag, startPoint x: 384, startPoint y: 396, endPoint x: 396, endPoint y: 413, distance: 21.0
click at [396, 413] on div at bounding box center [377, 417] width 108 height 113
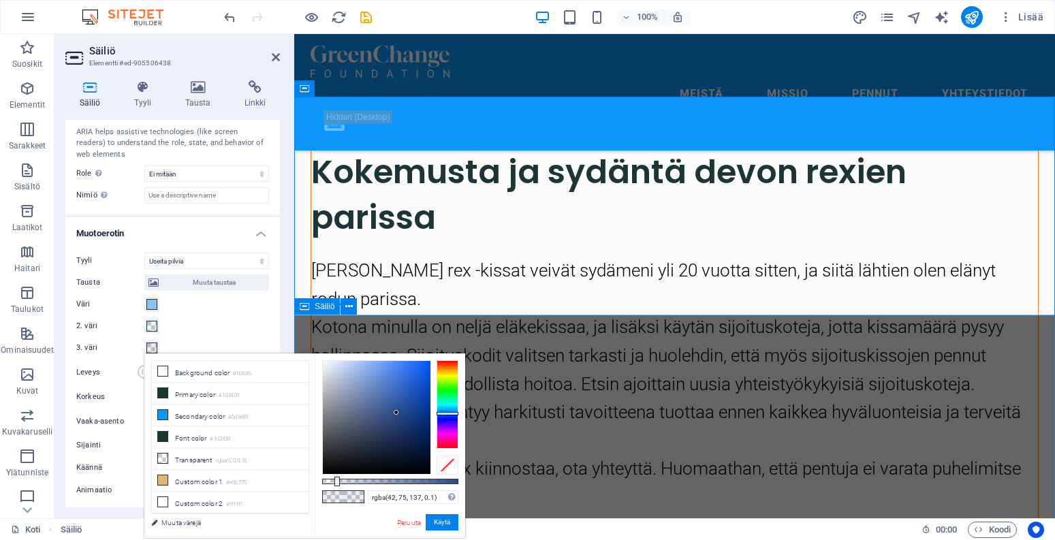
click at [447, 413] on div at bounding box center [448, 404] width 22 height 89
drag, startPoint x: 399, startPoint y: 402, endPoint x: 414, endPoint y: 368, distance: 37.8
click at [414, 368] on div at bounding box center [377, 417] width 108 height 113
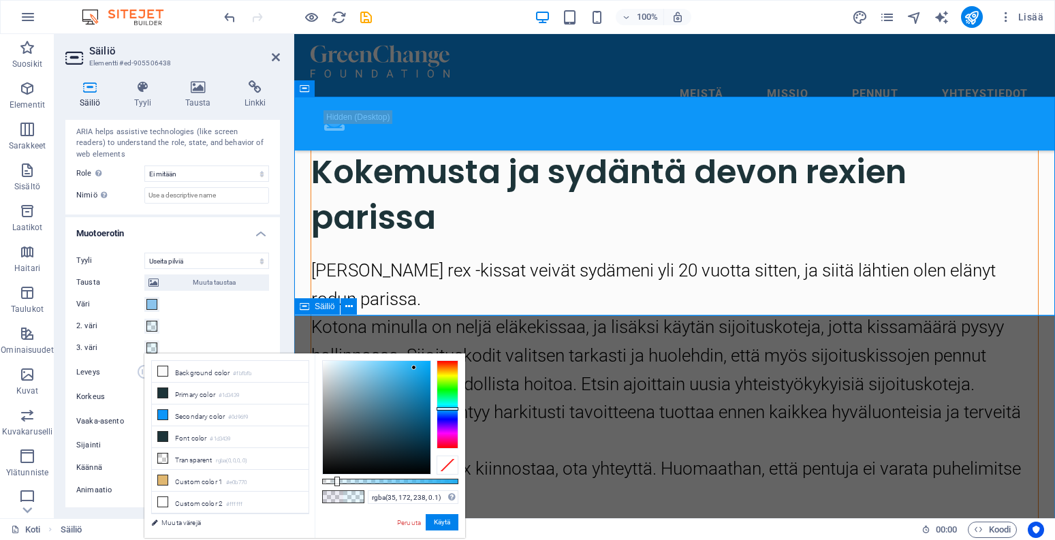
click at [446, 409] on div at bounding box center [448, 408] width 22 height 3
type input "rgba(90, 175, 215, 0.1)"
drag, startPoint x: 413, startPoint y: 366, endPoint x: 385, endPoint y: 378, distance: 30.9
click at [385, 378] on div at bounding box center [384, 377] width 5 height 5
click at [398, 498] on input "rgba(90, 175, 215, 0.1)" at bounding box center [413, 497] width 91 height 14
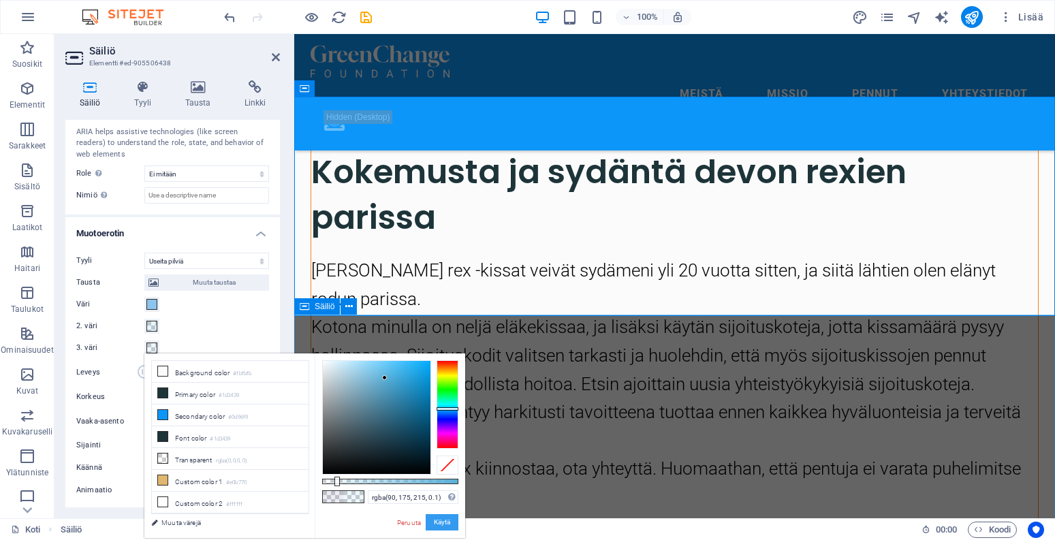
click at [442, 522] on button "Käytä" at bounding box center [442, 522] width 33 height 16
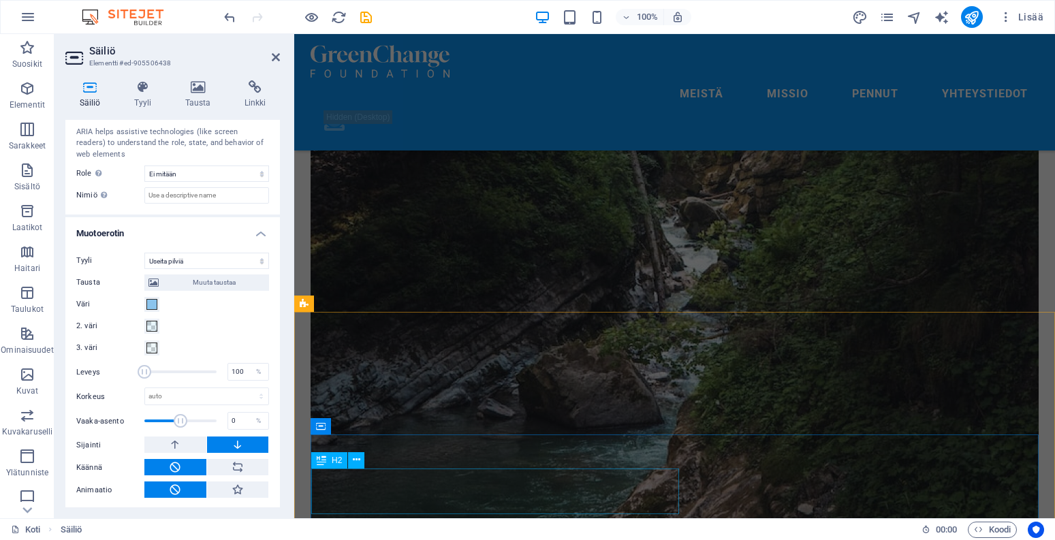
scroll to position [2578, 0]
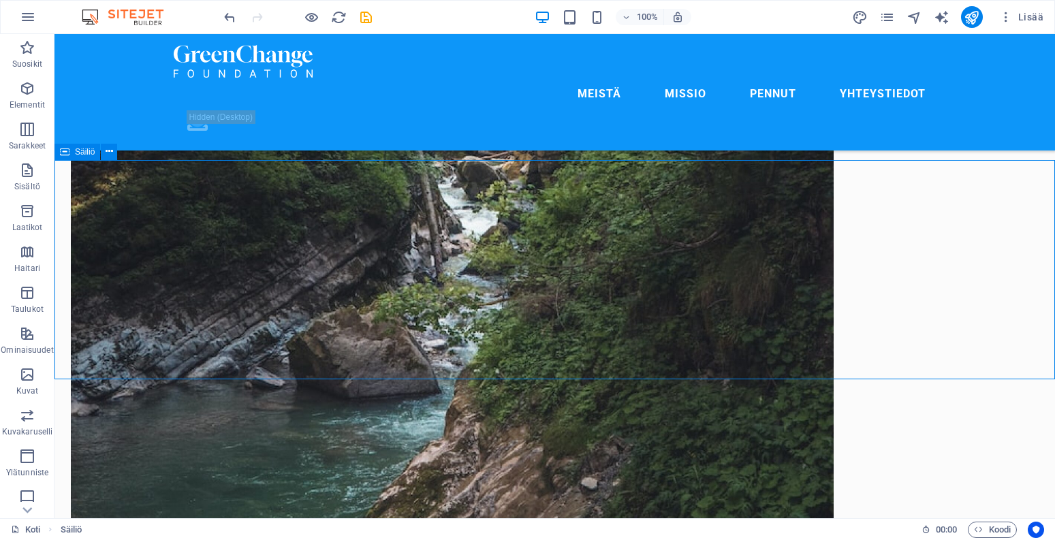
select select "multiple-clouds"
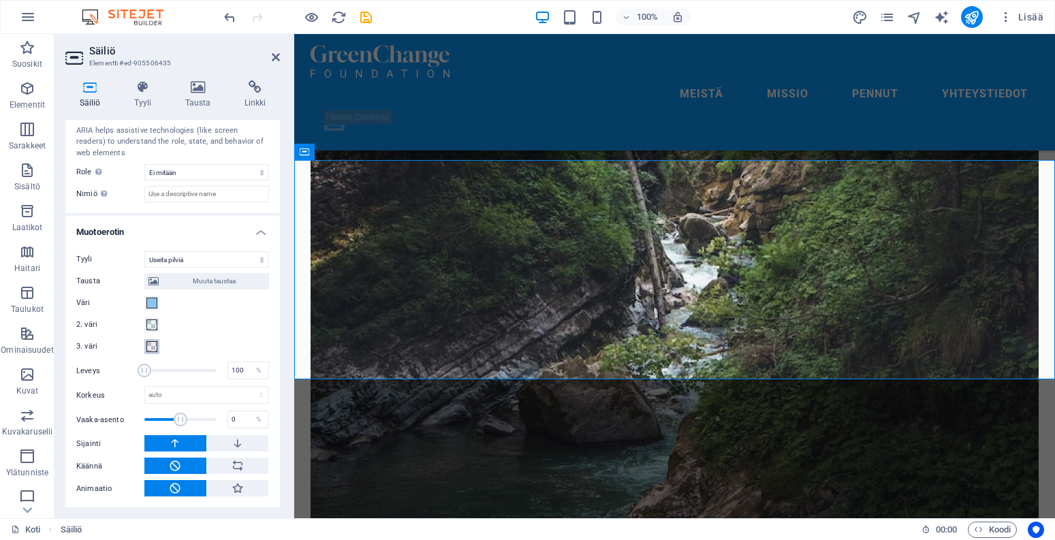
scroll to position [391, 0]
click at [152, 345] on span at bounding box center [151, 348] width 11 height 11
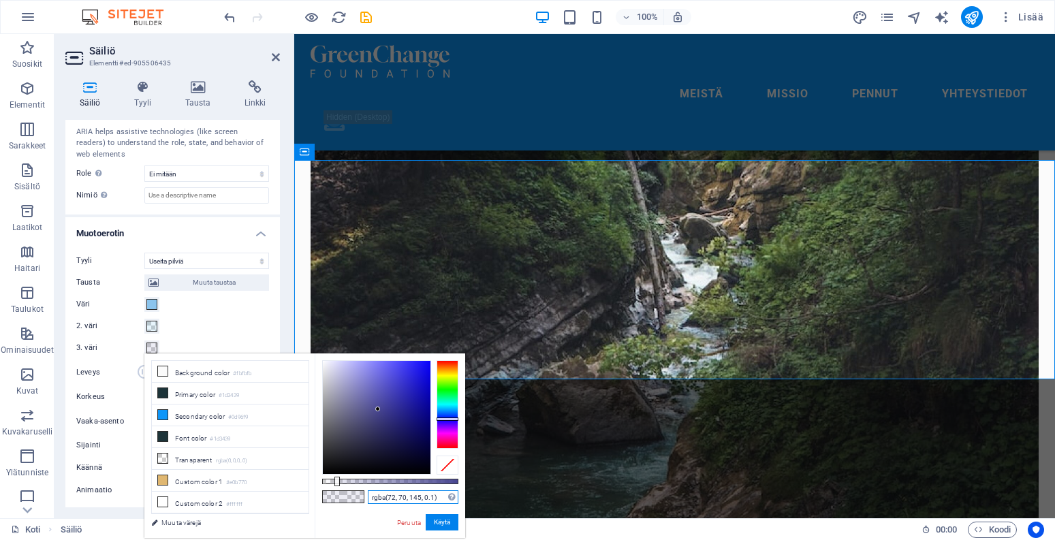
click at [416, 495] on input "rgba(72, 70, 145, 0.1)" at bounding box center [413, 497] width 91 height 14
paste input "90, 175, 21"
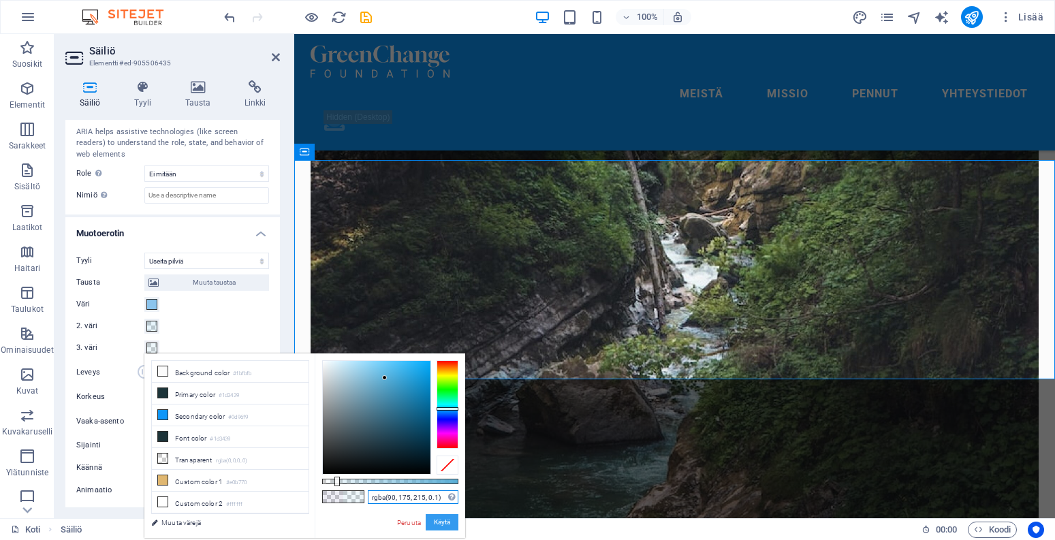
type input "rgba(90, 175, 215, 0.1)"
click at [436, 522] on button "Käytä" at bounding box center [442, 522] width 33 height 16
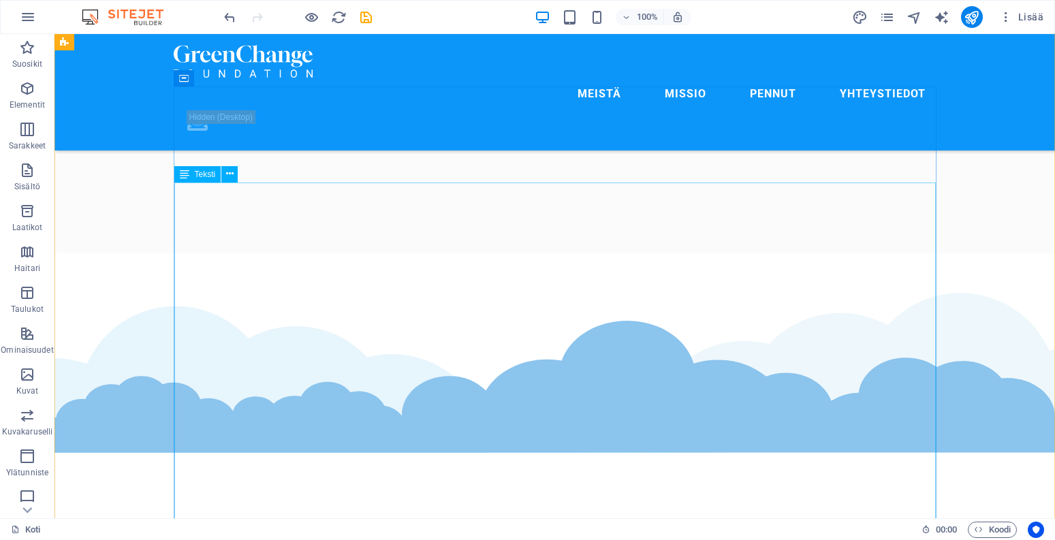
scroll to position [2923, 0]
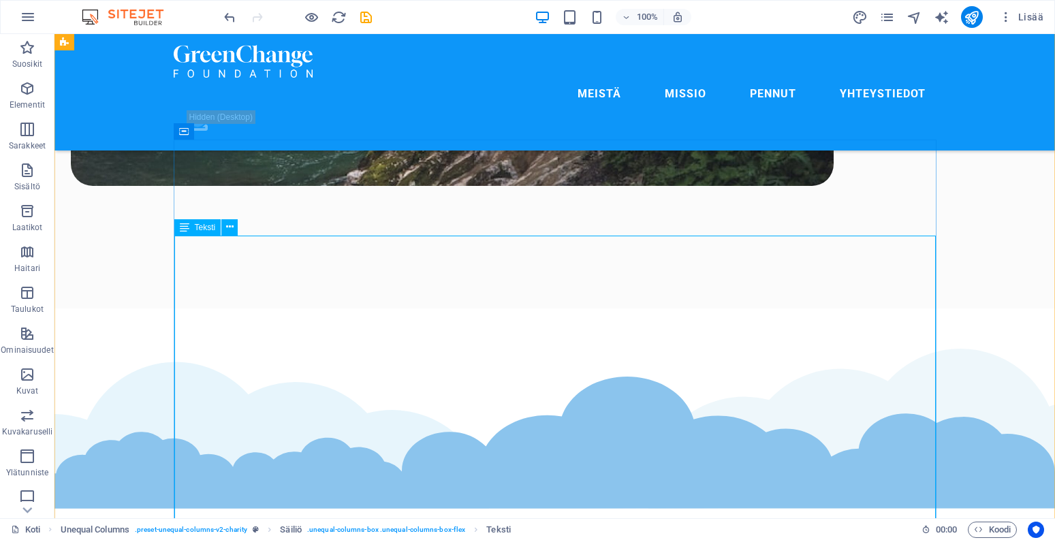
scroll to position [2940, 0]
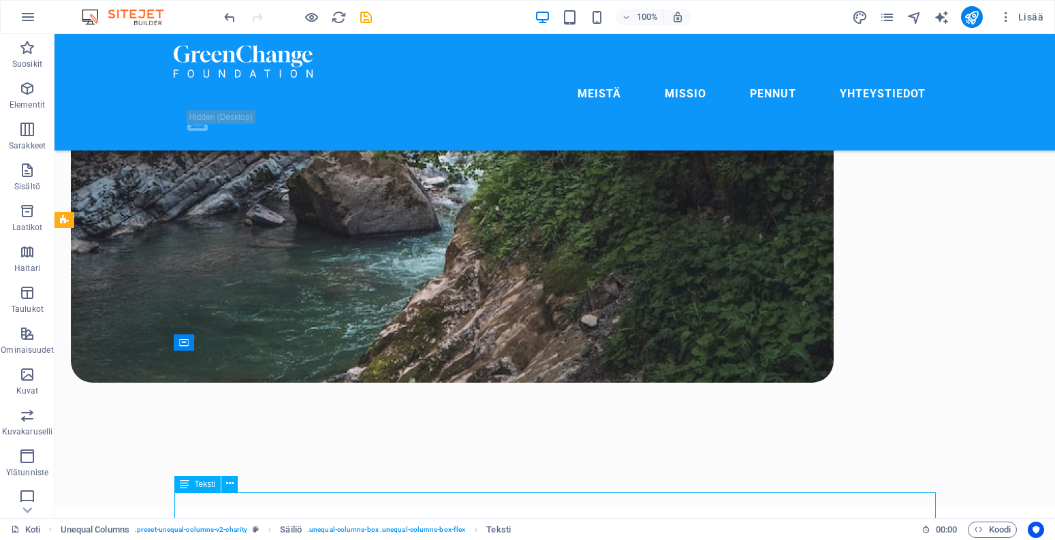
scroll to position [2743, 0]
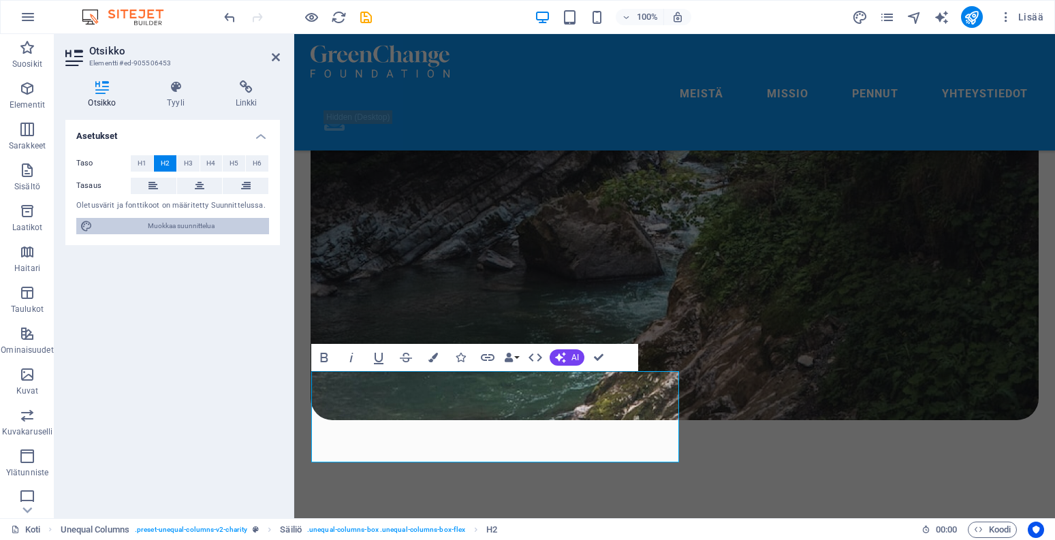
click at [170, 227] on span "Muokkaa suunnittelua" at bounding box center [181, 226] width 168 height 16
select select "px"
select select "500"
select select "px"
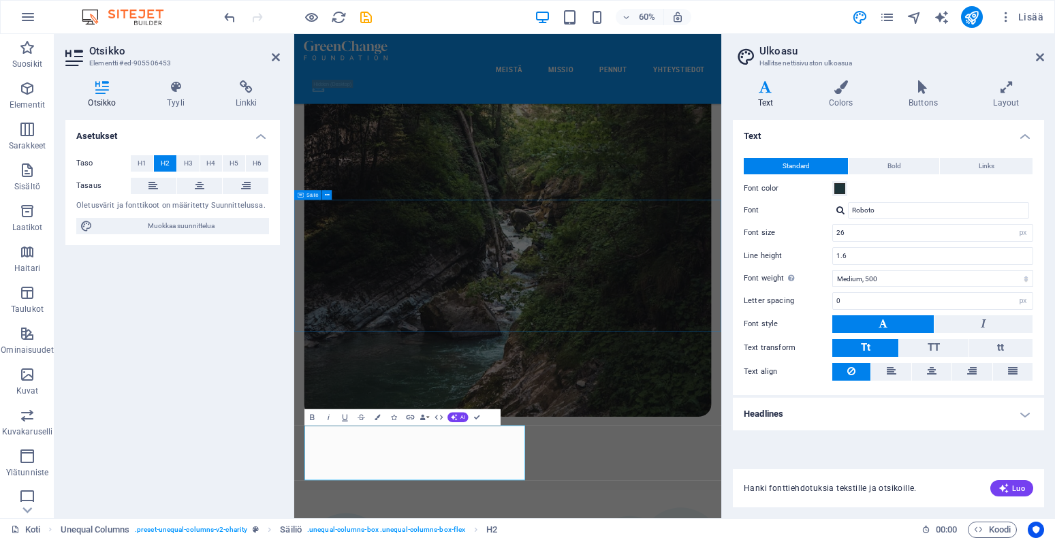
scroll to position [2868, 0]
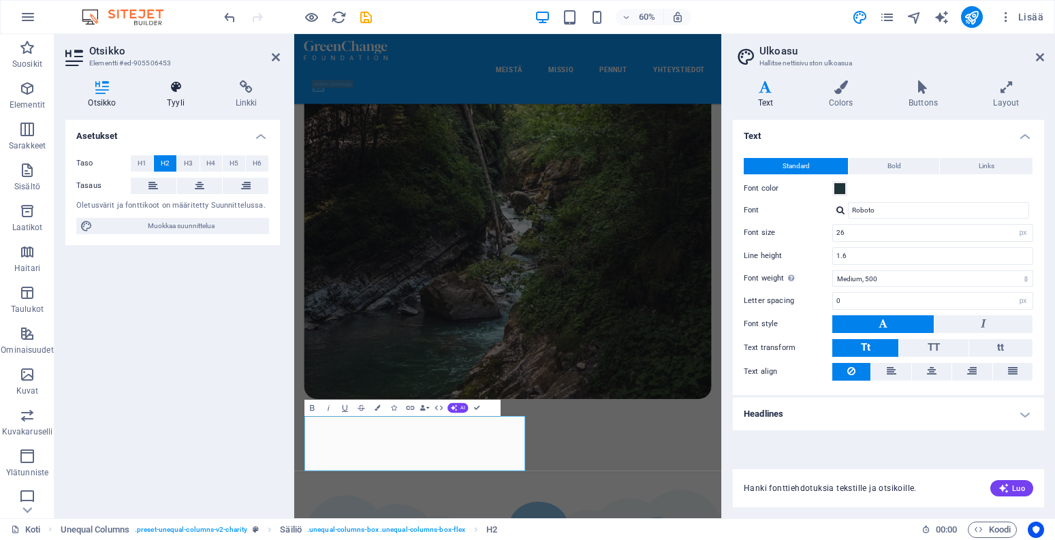
click at [190, 93] on icon at bounding box center [175, 87] width 63 height 14
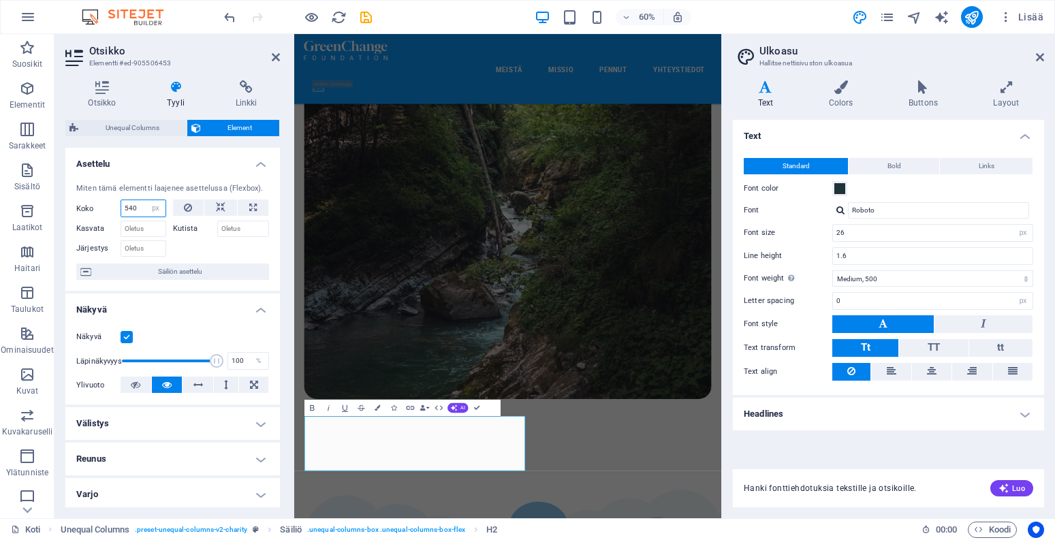
drag, startPoint x: 140, startPoint y: 206, endPoint x: 111, endPoint y: 204, distance: 28.7
click at [111, 204] on div "Koko 540 Oletus auto px % 1/1 1/2 1/3 1/4 1/5 1/6 1/7 1/8 1/9 1/10" at bounding box center [121, 209] width 90 height 18
click at [209, 202] on button at bounding box center [220, 208] width 33 height 16
select select "DISABLED_OPTION_VALUE"
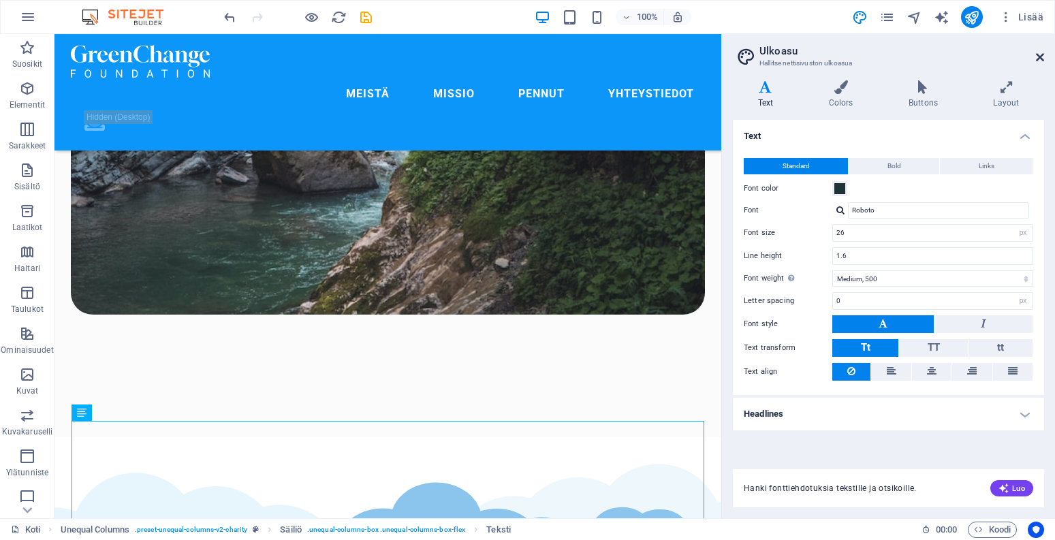
click at [1038, 59] on icon at bounding box center [1040, 57] width 8 height 11
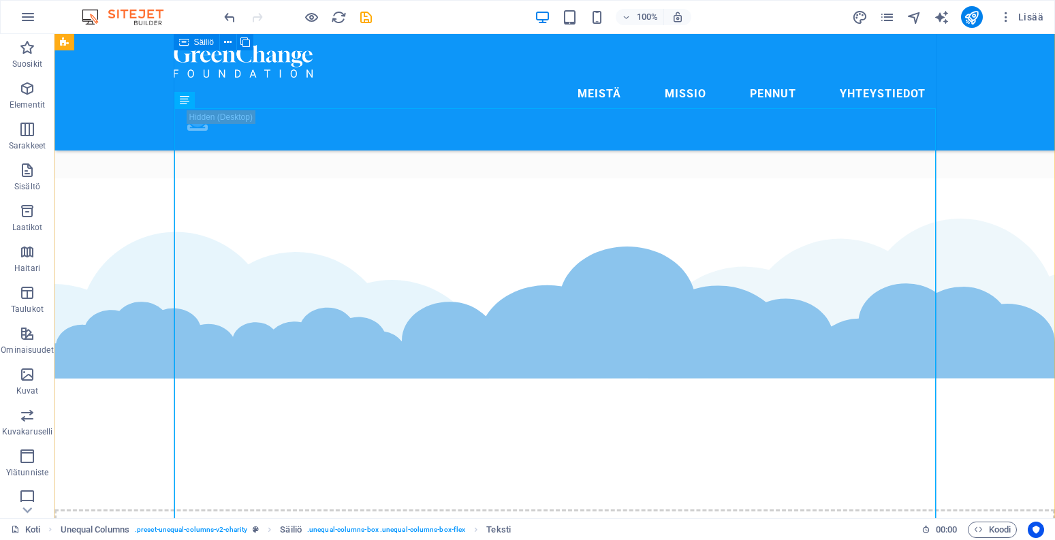
scroll to position [3066, 0]
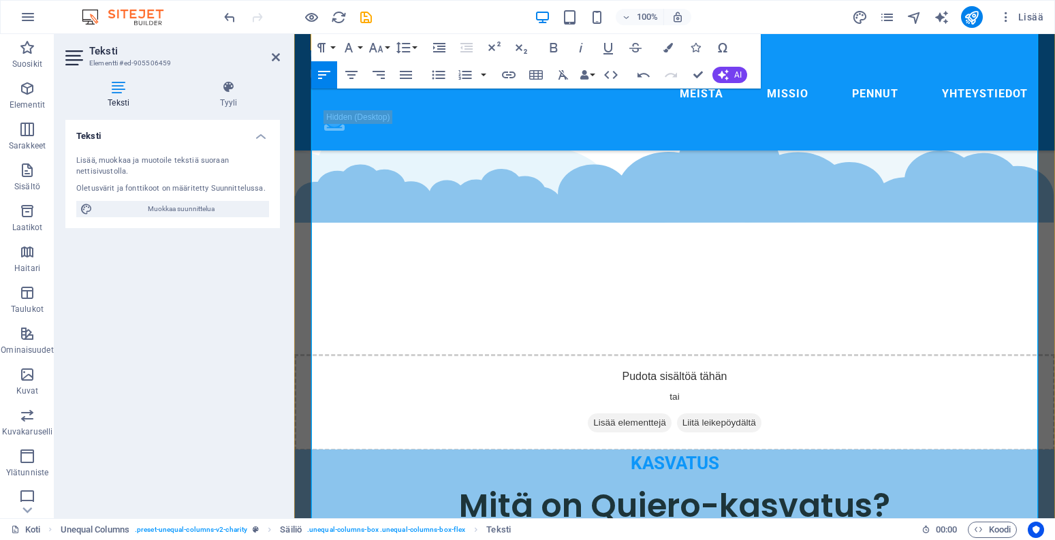
scroll to position [3237, 0]
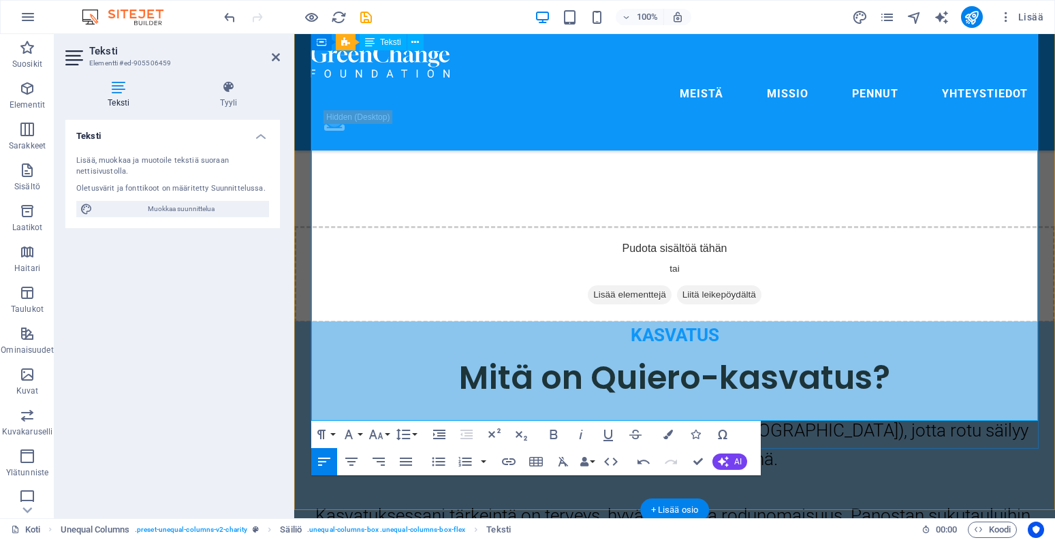
scroll to position [3372, 0]
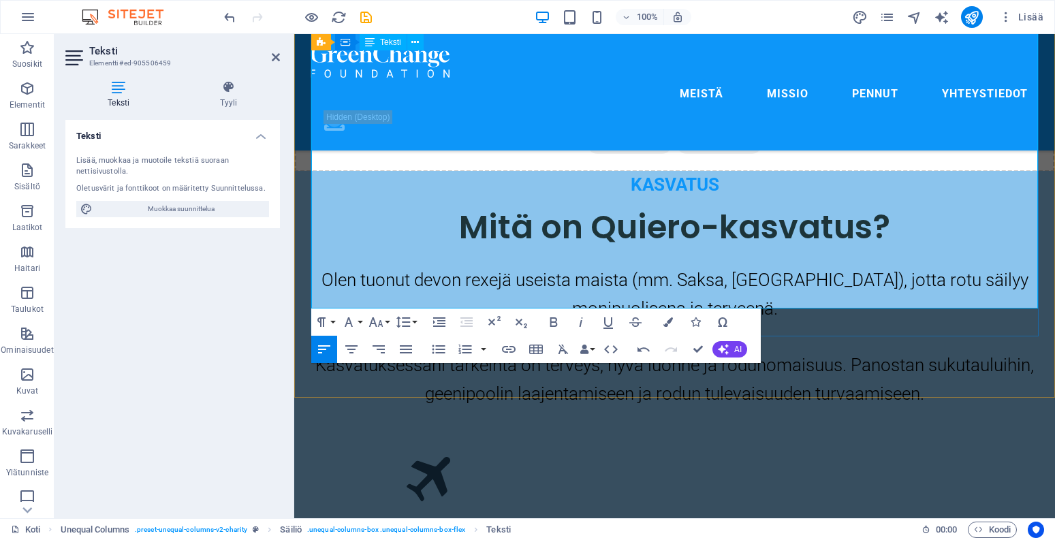
scroll to position [3530, 0]
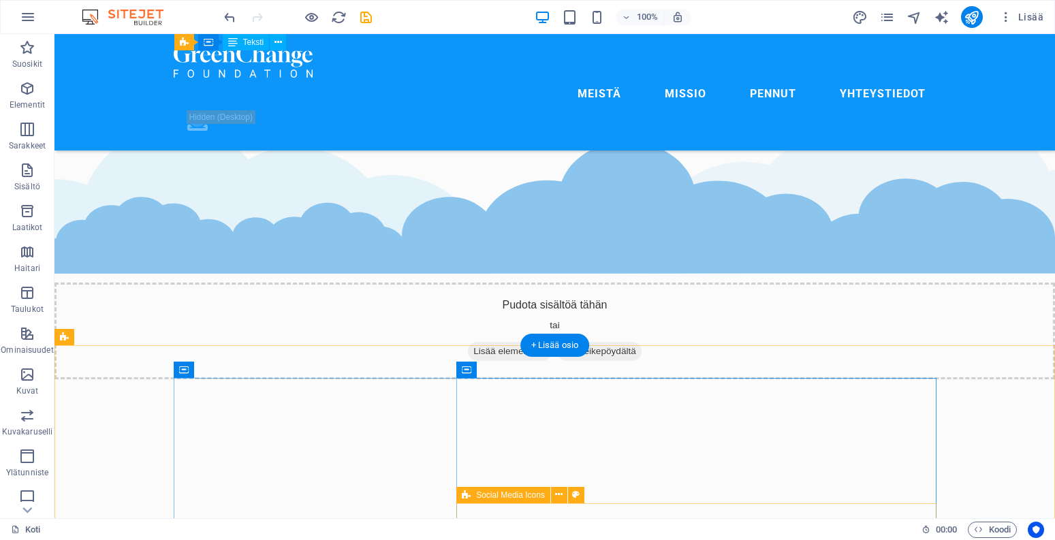
scroll to position [4512, 0]
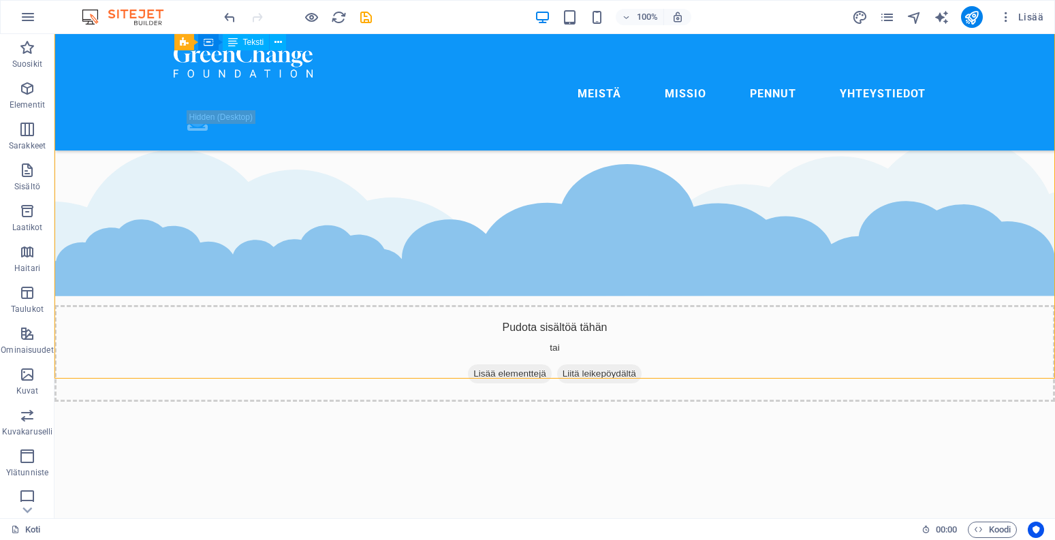
select select "px"
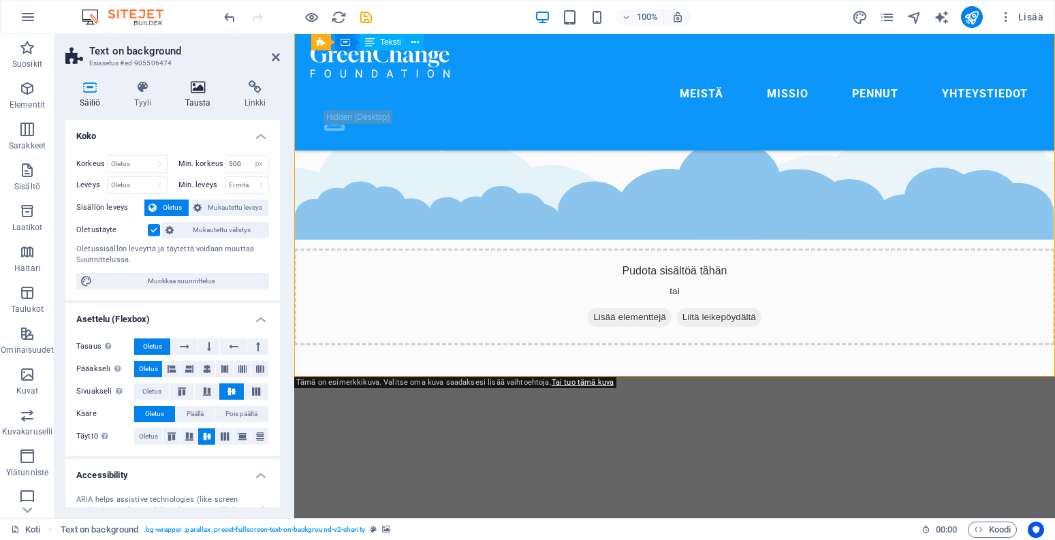
click at [190, 97] on h4 "Tausta" at bounding box center [200, 94] width 59 height 29
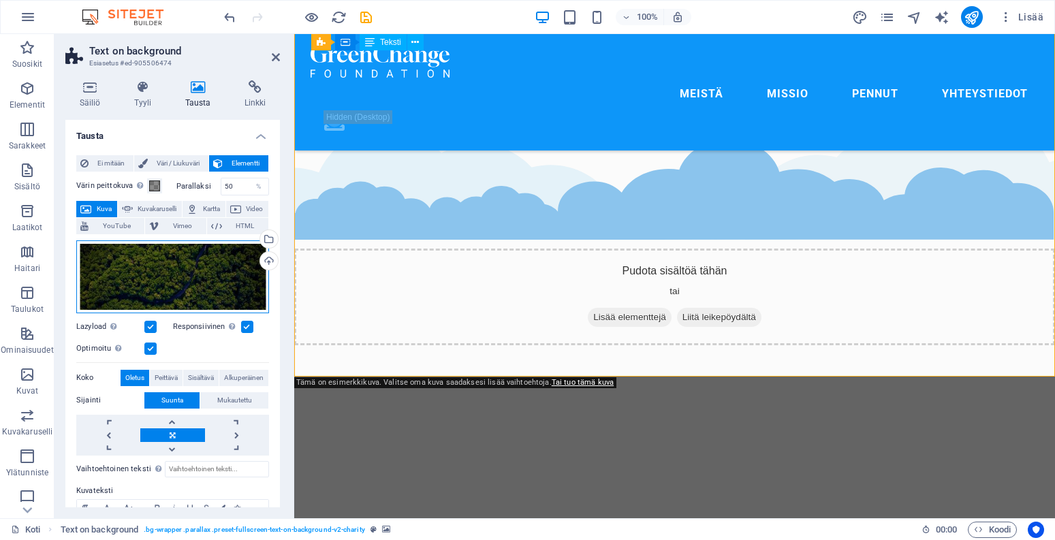
click at [183, 275] on div "Vedä tiedostot tähän, valitse tiedostot napsauttamalla tai valitse tiedostot Ti…" at bounding box center [172, 276] width 193 height 73
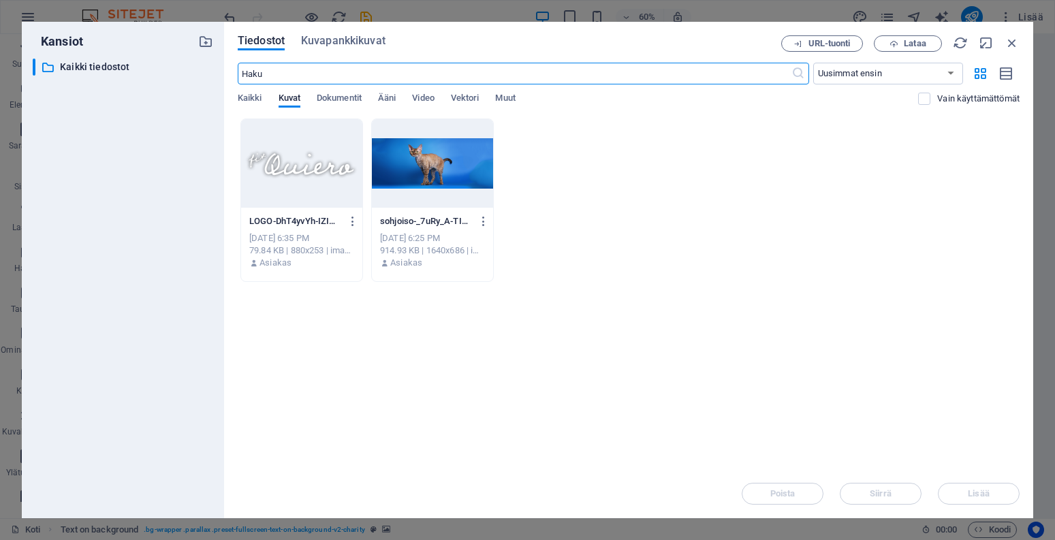
click at [429, 176] on div at bounding box center [432, 163] width 121 height 89
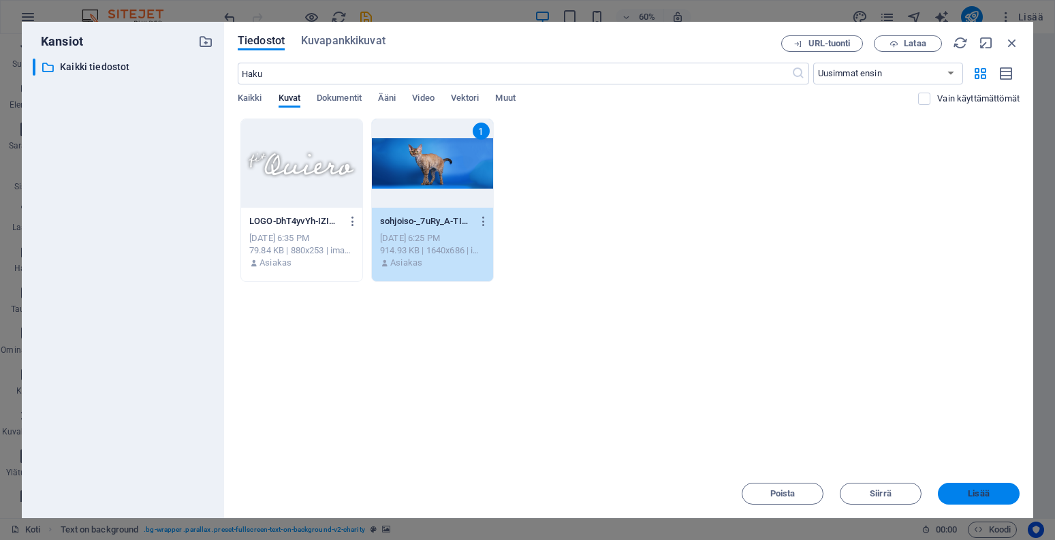
click at [981, 492] on span "Lisää" at bounding box center [978, 494] width 21 height 8
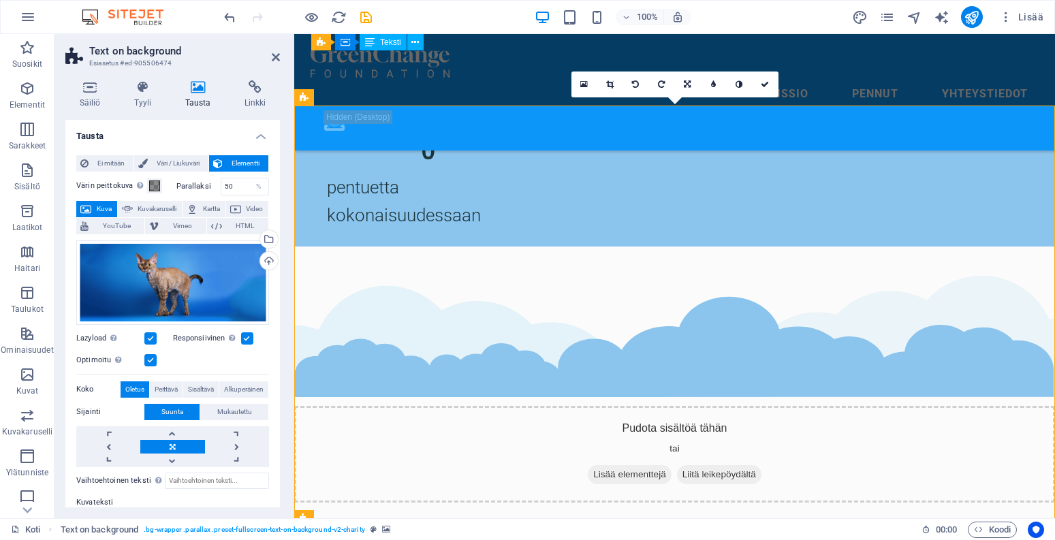
scroll to position [4347, 0]
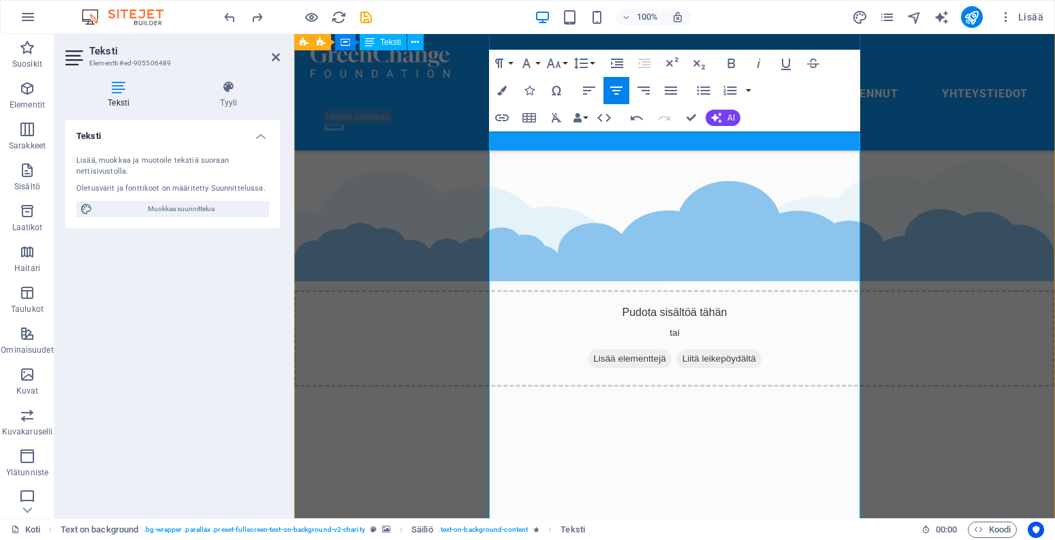
scroll to position [4499, 0]
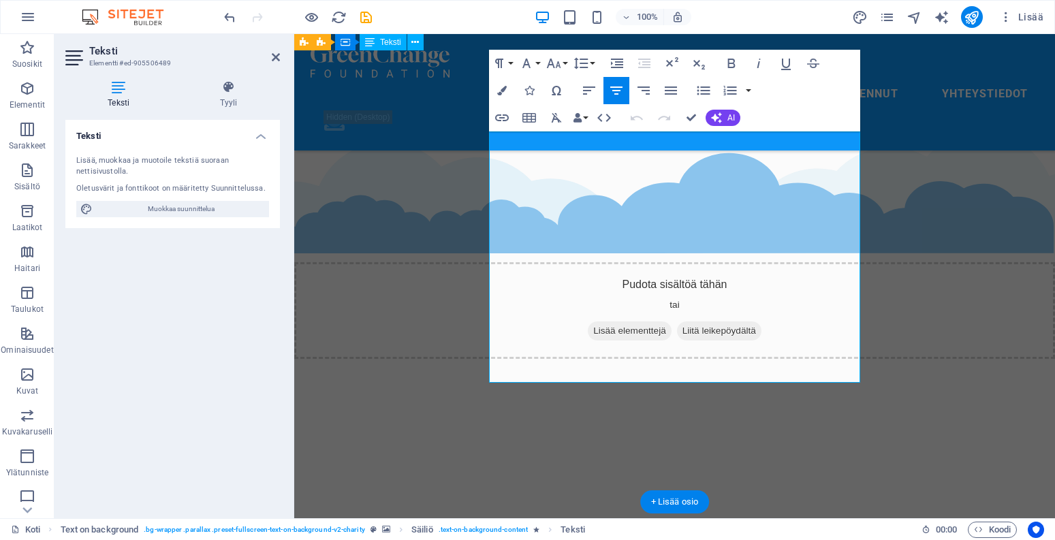
click at [516, 129] on button "Insert Table" at bounding box center [529, 117] width 26 height 27
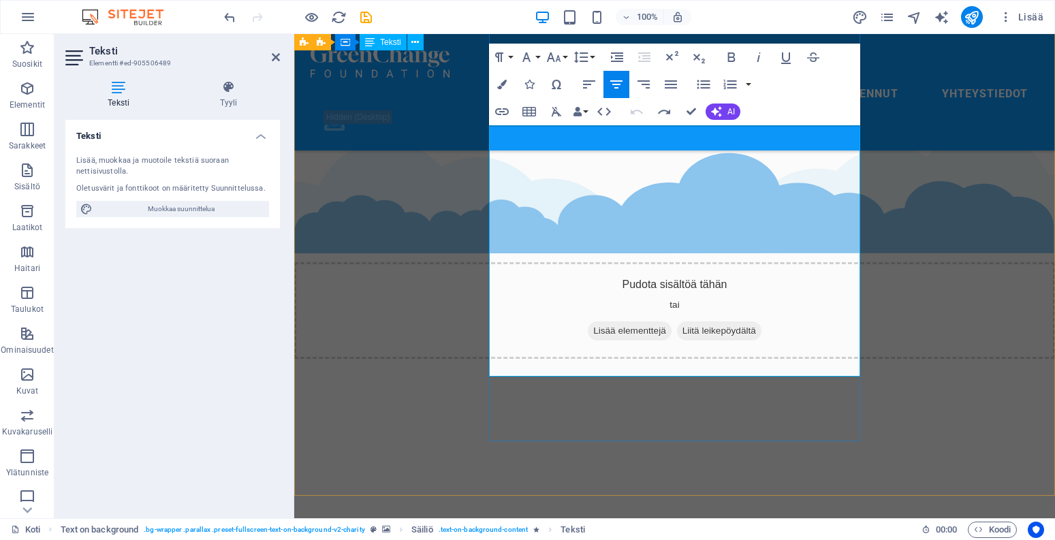
scroll to position [4514, 0]
